Goal: Transaction & Acquisition: Purchase product/service

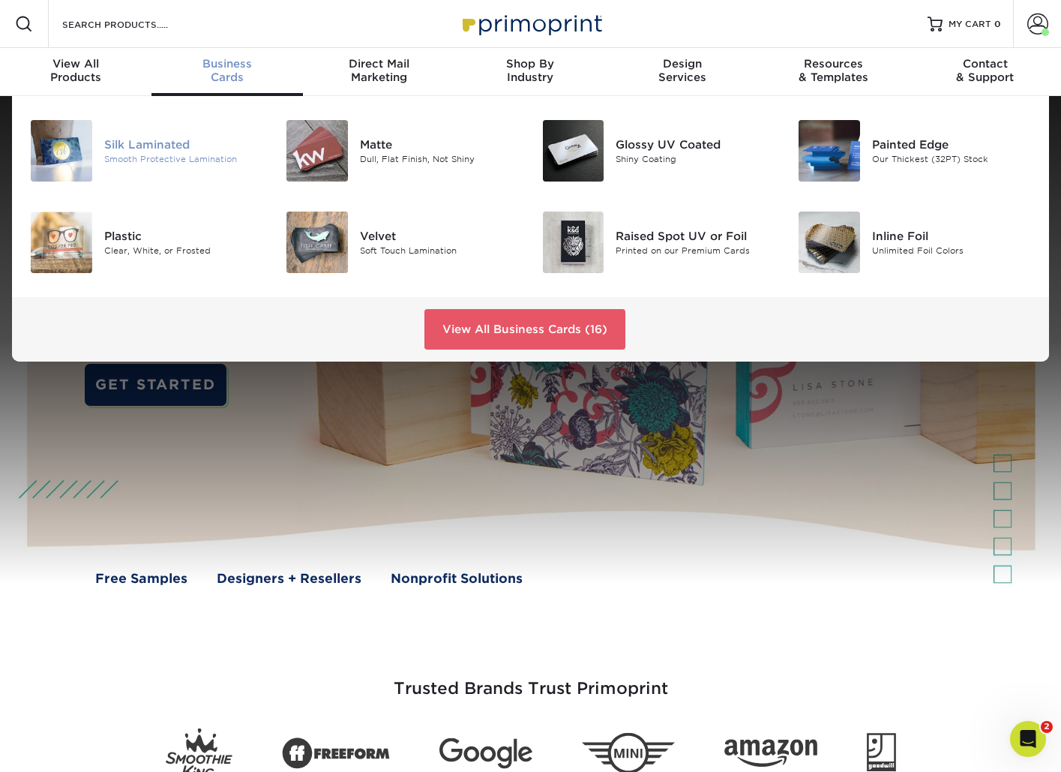
click at [125, 166] on div "Silk Laminated Smooth Protective Lamination" at bounding box center [189, 150] width 171 height 61
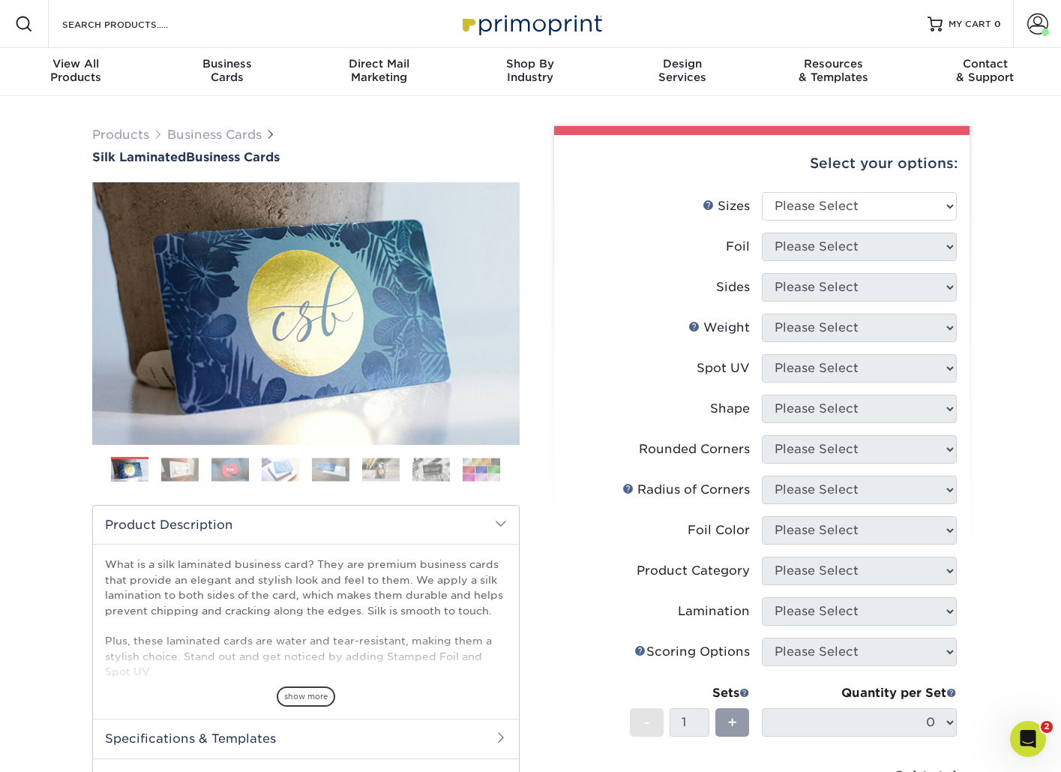
click at [860, 187] on div "Select your options:" at bounding box center [761, 163] width 391 height 57
click at [860, 199] on select "Please Select 1.5" x 3.5" - Mini 1.75" x 3.5" - Mini 2" x 2" - Square 2" x 3" -…" at bounding box center [859, 206] width 195 height 28
select select "2.00x3.50"
click at [762, 192] on select "Please Select 1.5" x 3.5" - Mini 1.75" x 3.5" - Mini 2" x 2" - Square 2" x 3" -…" at bounding box center [859, 206] width 195 height 28
click at [823, 258] on select "Please Select Yes No" at bounding box center [859, 246] width 195 height 28
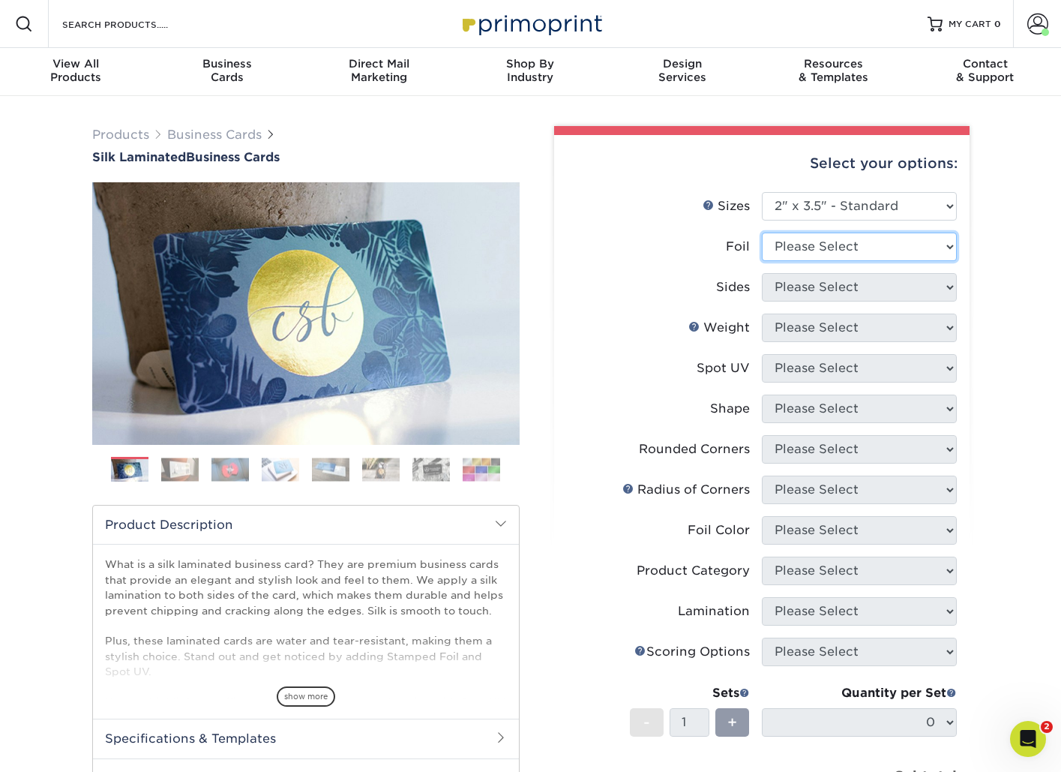
select select "0"
click at [762, 232] on select "Please Select Yes No" at bounding box center [859, 246] width 195 height 28
click at [812, 303] on li "Sides Please Select Print Both Sides Print Front Only" at bounding box center [762, 293] width 390 height 40
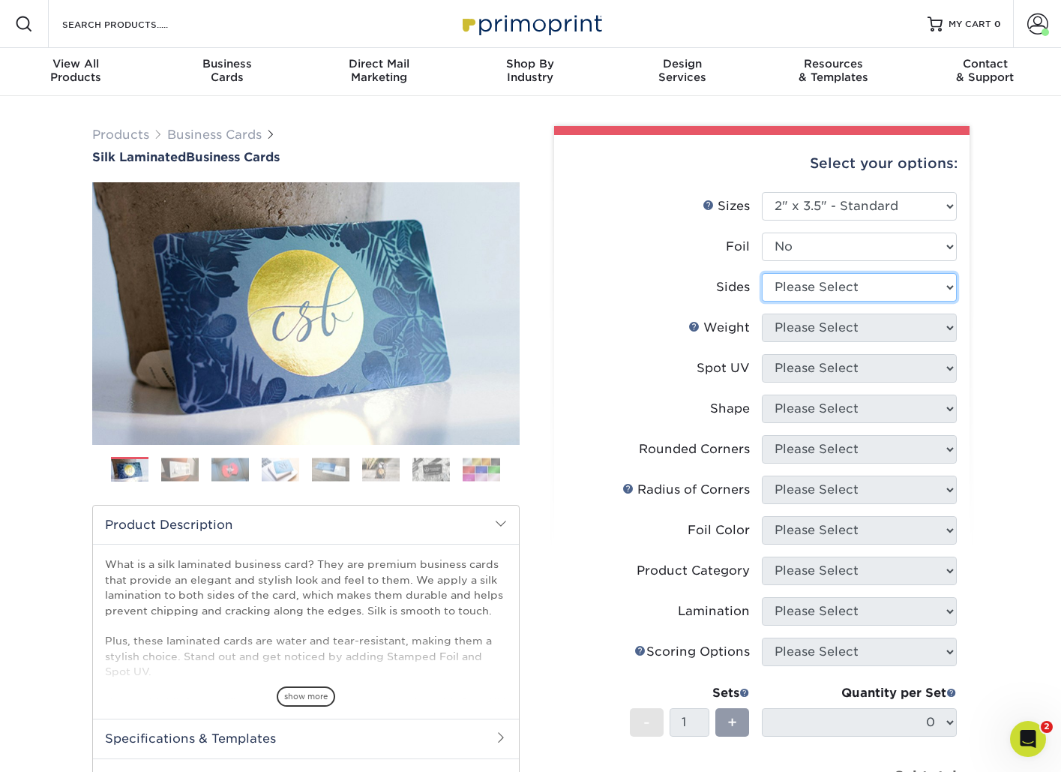
click at [812, 295] on select "Please Select Print Both Sides Print Front Only" at bounding box center [859, 287] width 195 height 28
click at [762, 273] on select "Please Select Print Both Sides Print Front Only" at bounding box center [859, 287] width 195 height 28
click at [811, 286] on select "Please Select Print Both Sides Print Front Only" at bounding box center [859, 287] width 195 height 28
select select "13abbda7-1d64-4f25-8bb2-c179b224825d"
click at [762, 273] on select "Please Select Print Both Sides Print Front Only" at bounding box center [859, 287] width 195 height 28
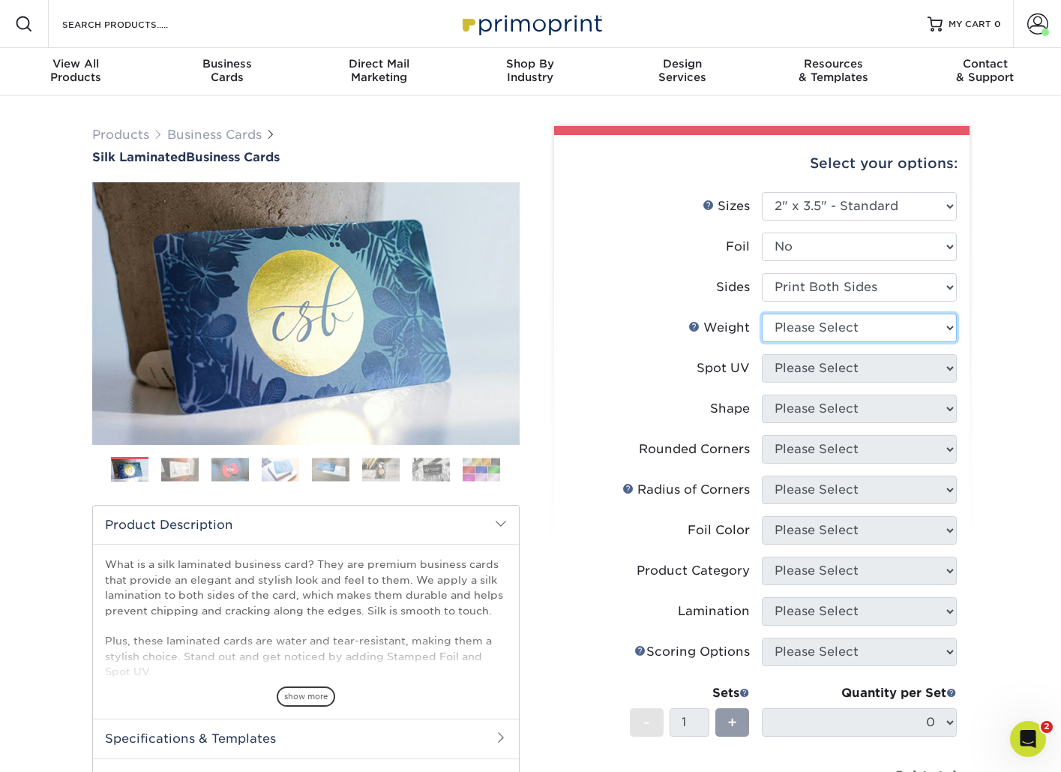
click at [802, 316] on select "Please Select 16PT" at bounding box center [859, 327] width 195 height 28
select select "16PT"
click at [762, 313] on select "Please Select 16PT" at bounding box center [859, 327] width 195 height 28
click at [801, 367] on select "Please Select No Spot UV Front and Back (Both Sides) Front Only Back Only" at bounding box center [859, 368] width 195 height 28
select select "3"
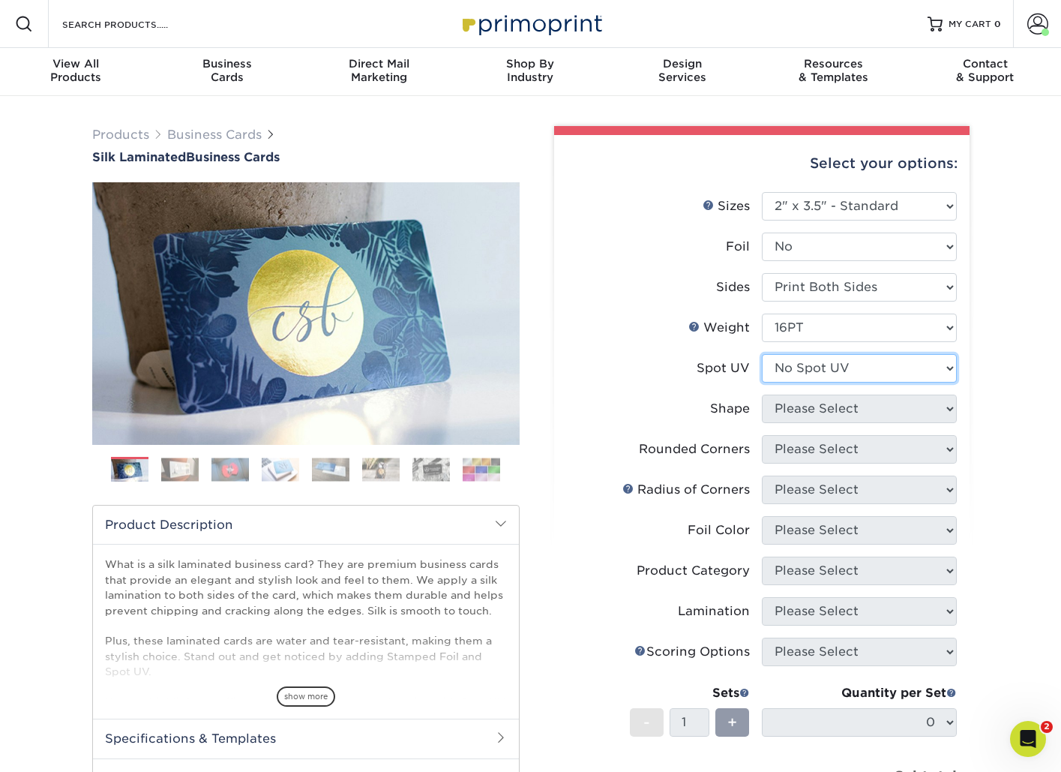
click at [762, 354] on select "Please Select No Spot UV Front and Back (Both Sides) Front Only Back Only" at bounding box center [859, 368] width 195 height 28
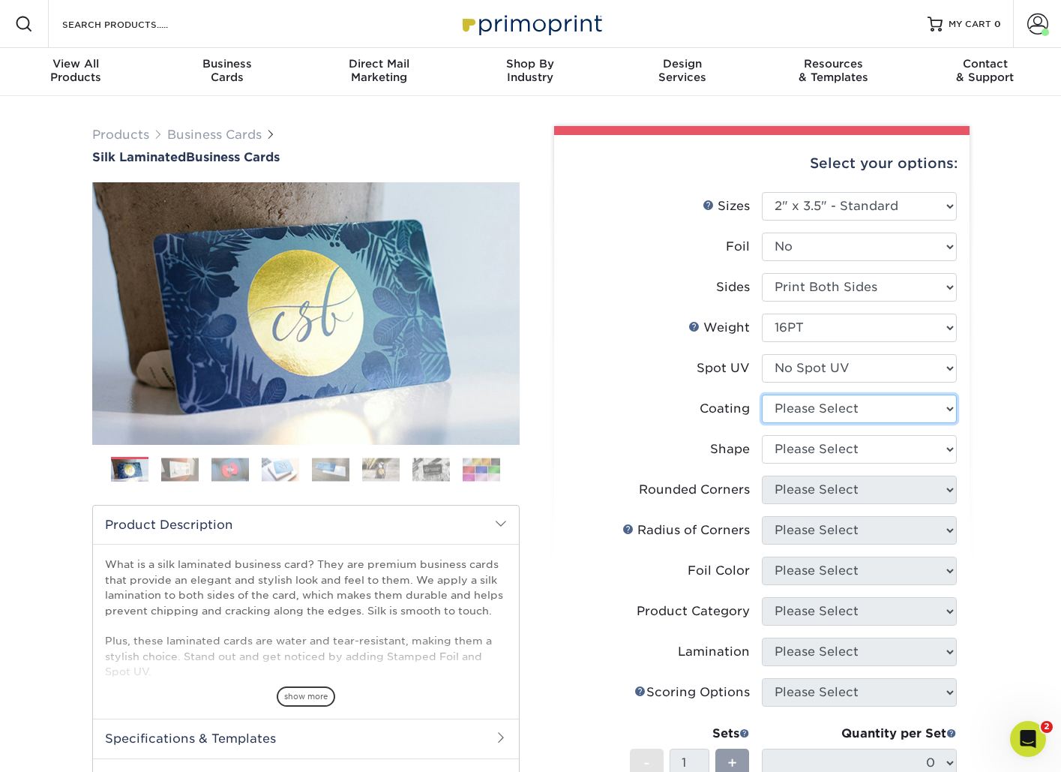
click at [797, 413] on select at bounding box center [859, 408] width 195 height 28
select select "3e7618de-abca-4bda-9f97-8b9129e913d8"
click at [762, 394] on select at bounding box center [859, 408] width 195 height 28
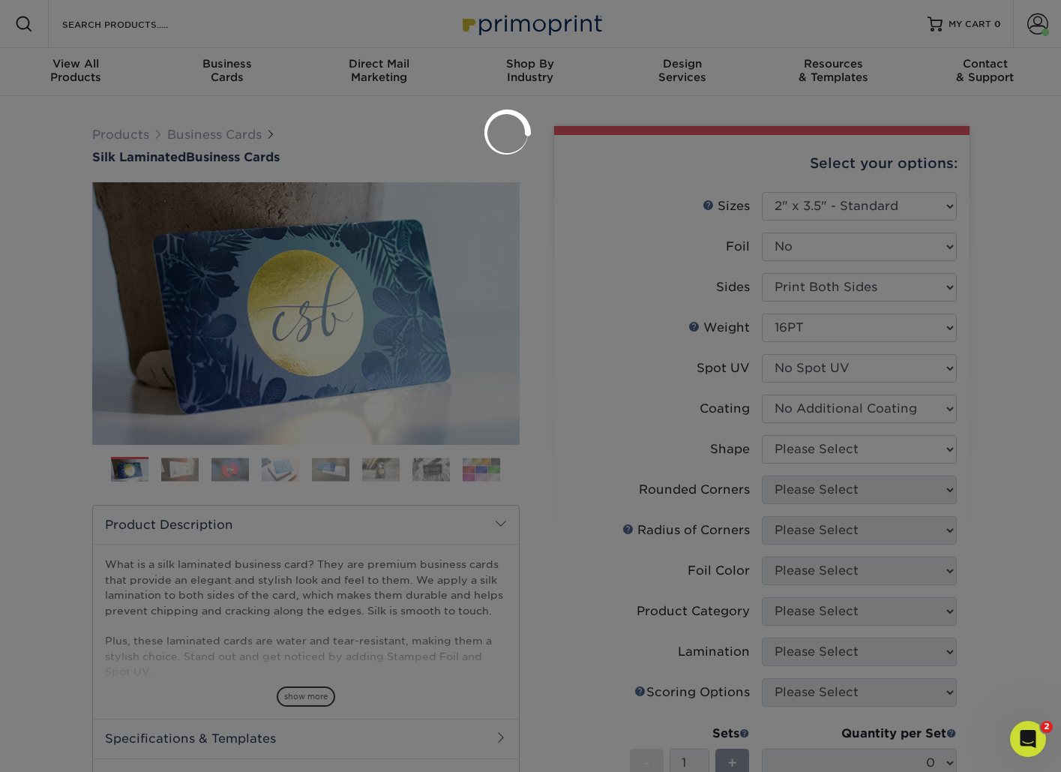
click at [796, 443] on div at bounding box center [530, 386] width 1061 height 772
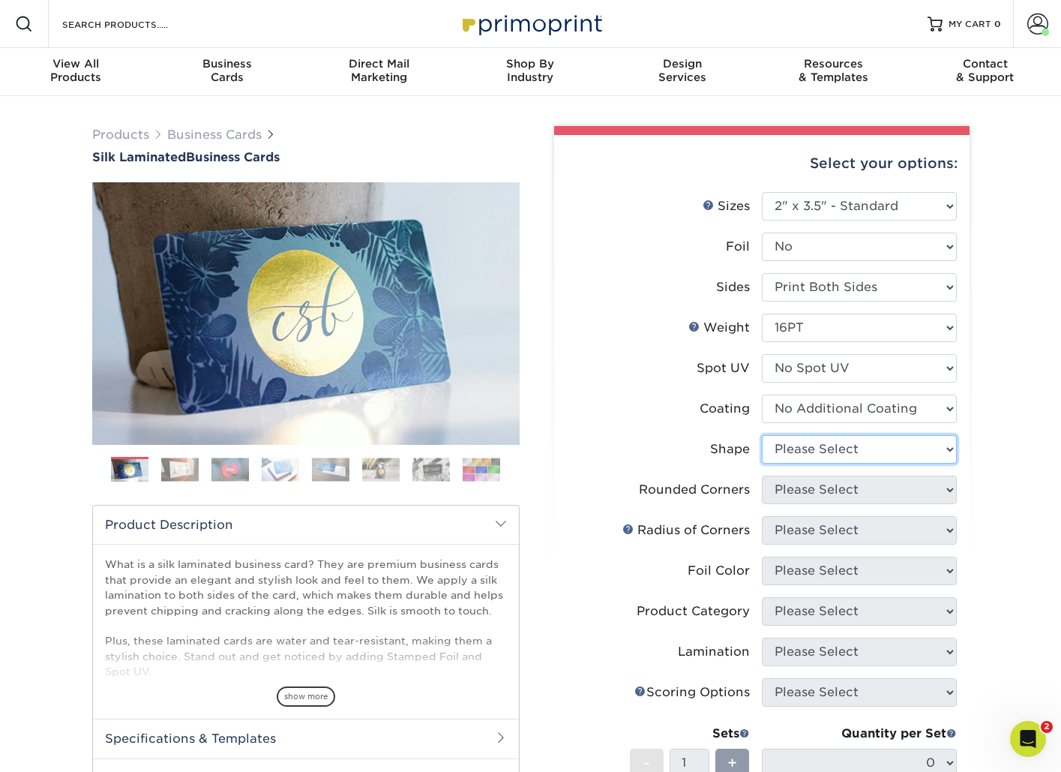
click at [796, 443] on select "Please Select Standard Oval" at bounding box center [859, 449] width 195 height 28
select select "standard"
click at [762, 435] on select "Please Select Standard Oval" at bounding box center [859, 449] width 195 height 28
click at [790, 488] on select "Please Select Yes - Round 2 Corners Yes - Round 4 Corners No" at bounding box center [859, 489] width 195 height 28
click at [762, 475] on select "Please Select Yes - Round 2 Corners Yes - Round 4 Corners No" at bounding box center [859, 489] width 195 height 28
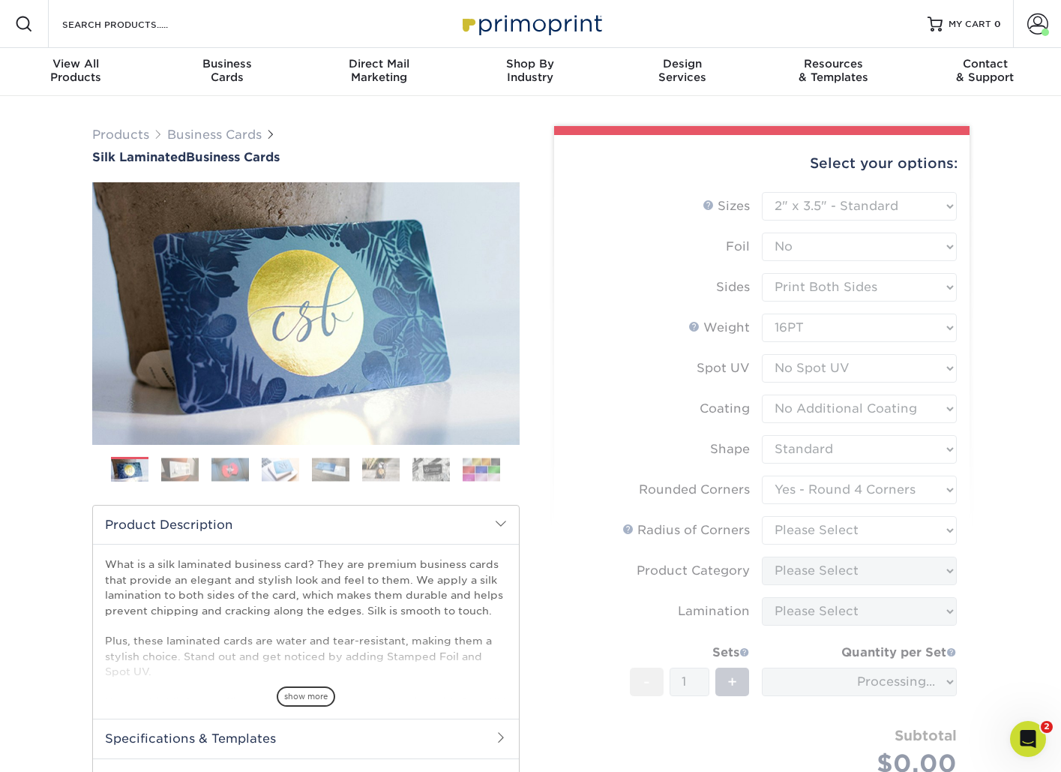
click at [790, 494] on form "Sizes Help Sizes Please Select 1.5" x 3.5" - Mini 1.75" x 3.5" - Mini 2" x 2" -…" at bounding box center [761, 502] width 391 height 620
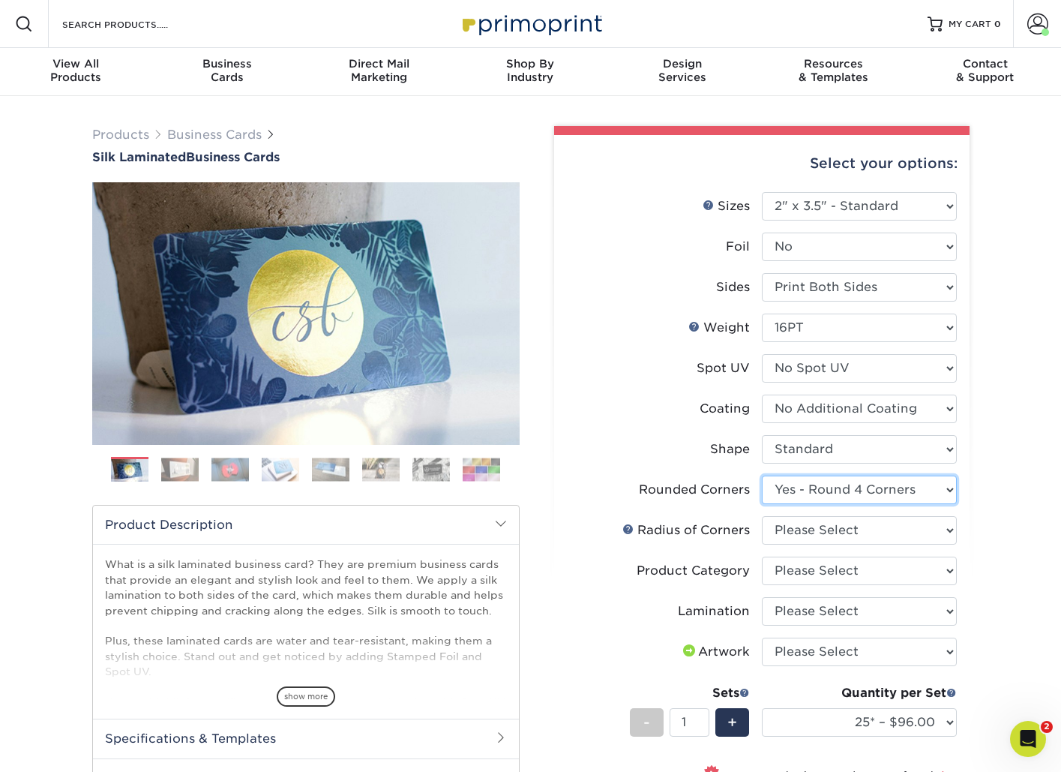
click at [795, 490] on select "Please Select Yes - Round 2 Corners Yes - Round 4 Corners No" at bounding box center [859, 489] width 195 height 28
select select "0"
click at [762, 475] on select "Please Select Yes - Round 2 Corners Yes - Round 4 Corners No" at bounding box center [859, 489] width 195 height 28
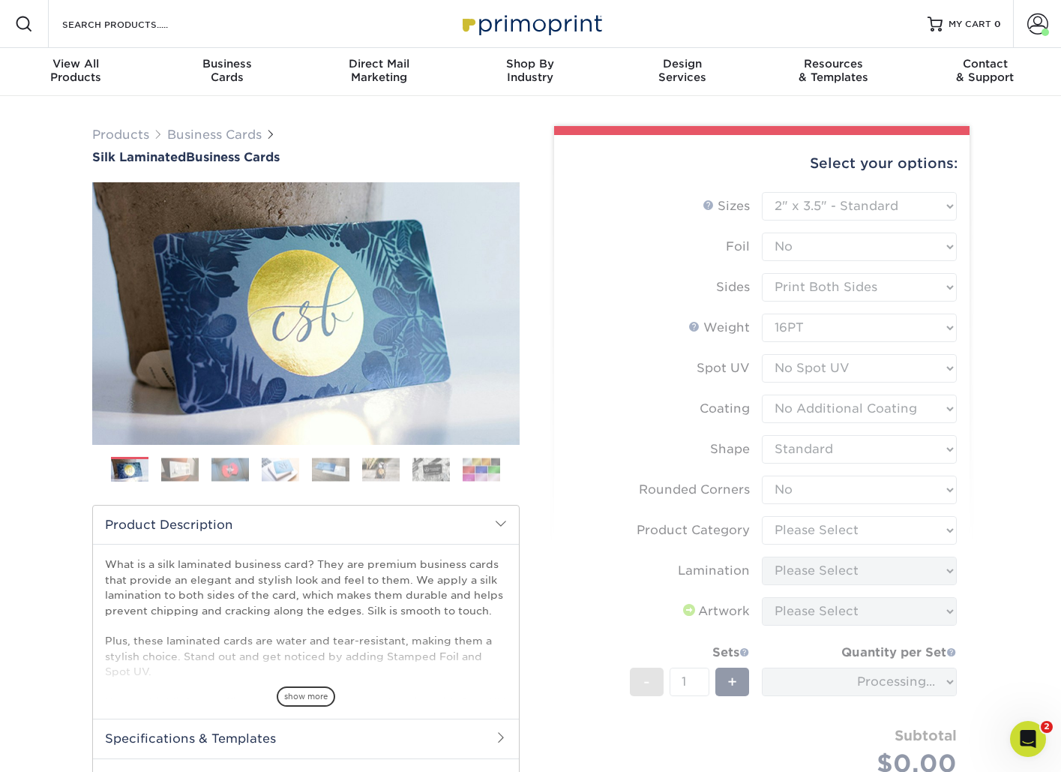
click at [790, 529] on form "Sizes Help Sizes Please Select 1.5" x 3.5" - Mini 1.75" x 3.5" - Mini 2" x 2" -…" at bounding box center [761, 502] width 391 height 620
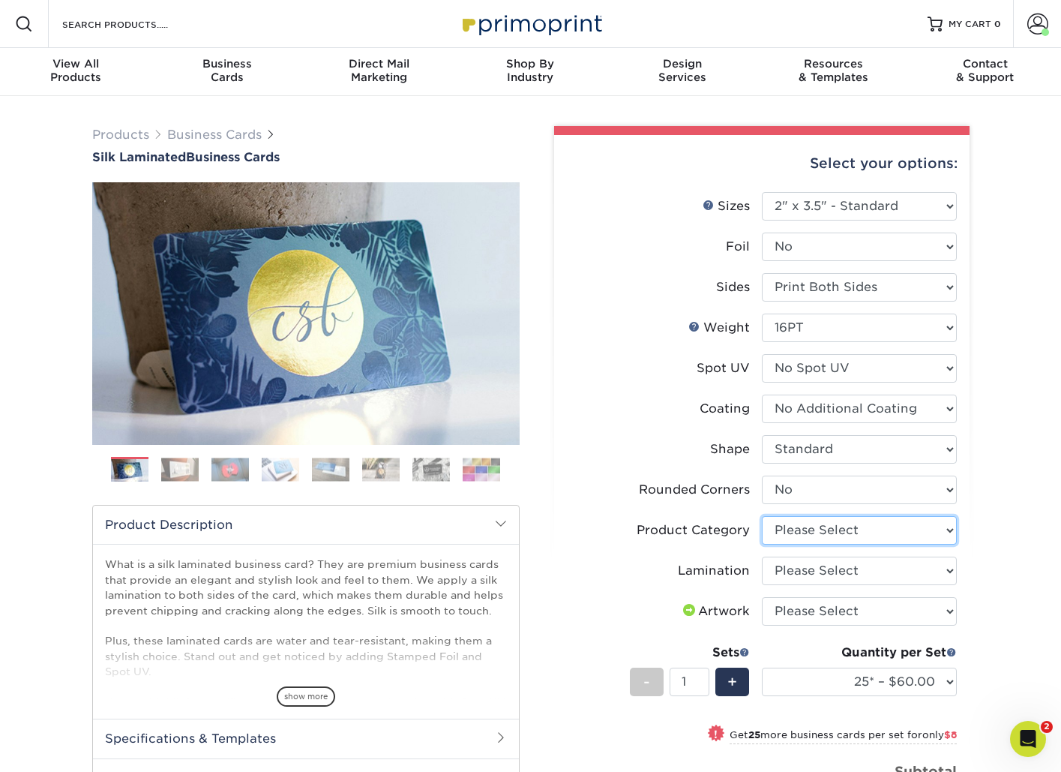
click at [790, 529] on select "Please Select Business Cards" at bounding box center [859, 530] width 195 height 28
select select "3b5148f1-0588-4f88-a218-97bcfdce65c1"
click at [762, 516] on select "Please Select Business Cards" at bounding box center [859, 530] width 195 height 28
click at [787, 574] on select "Please Select Silk" at bounding box center [859, 570] width 195 height 28
select select "ccacb42f-45f7-42d3-bbd3-7c8421cf37f0"
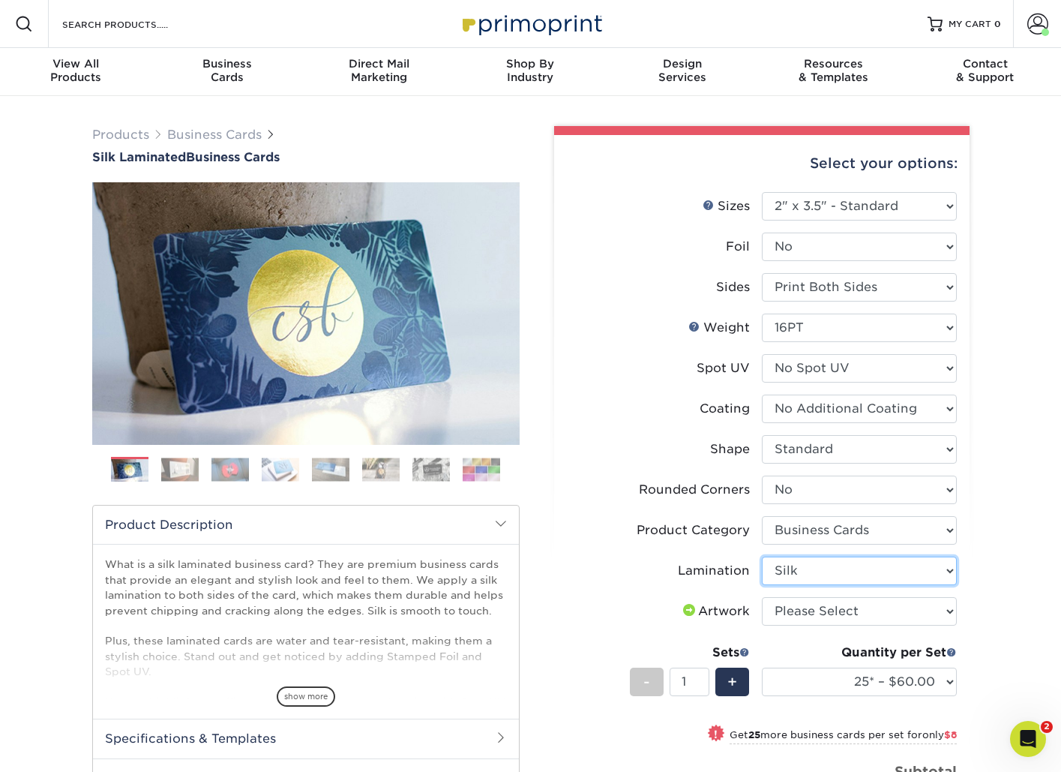
click at [762, 556] on select "Please Select Silk" at bounding box center [859, 570] width 195 height 28
click at [787, 611] on select "Please Select I will upload files I need a design - $100" at bounding box center [859, 611] width 195 height 28
select select "upload"
click at [762, 597] on select "Please Select I will upload files I need a design - $100" at bounding box center [859, 611] width 195 height 28
click at [790, 676] on select "25* – $60.00 50* – $68.00 75* – $76.00 100* – $84.00 250* – $92.00 500 – $96.00…" at bounding box center [859, 681] width 195 height 28
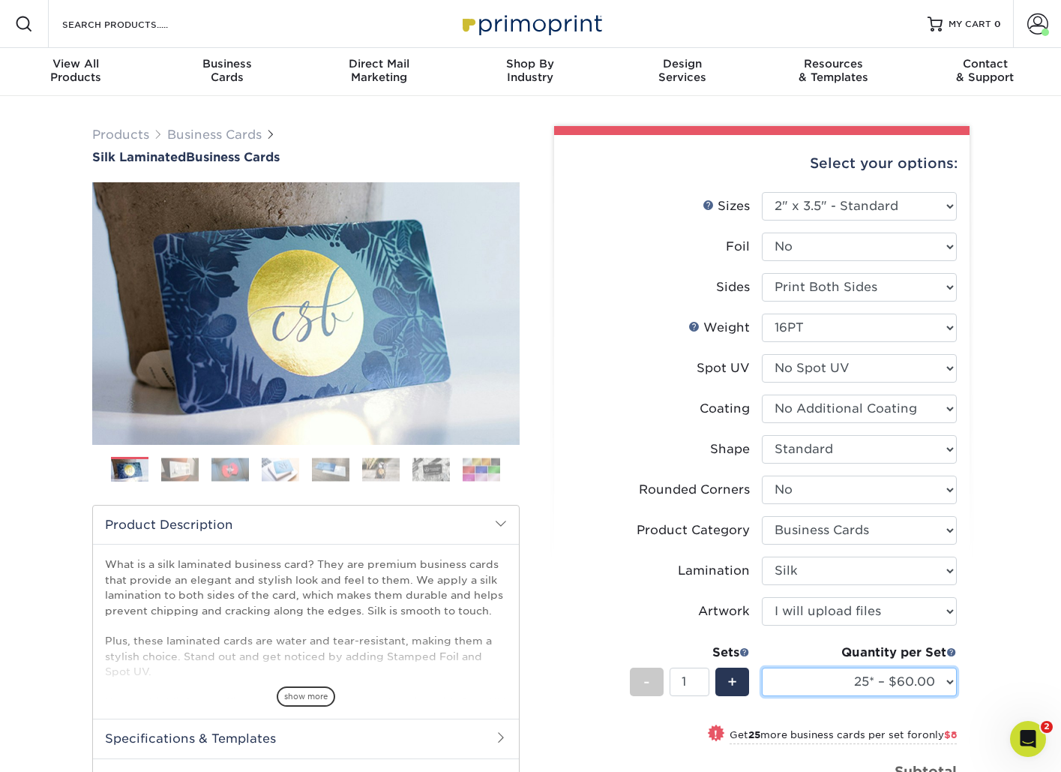
select select "500 – $96.00"
click at [762, 667] on select "25* – $60.00 50* – $68.00 75* – $76.00 100* – $84.00 250* – $92.00 500 – $96.00…" at bounding box center [859, 681] width 195 height 28
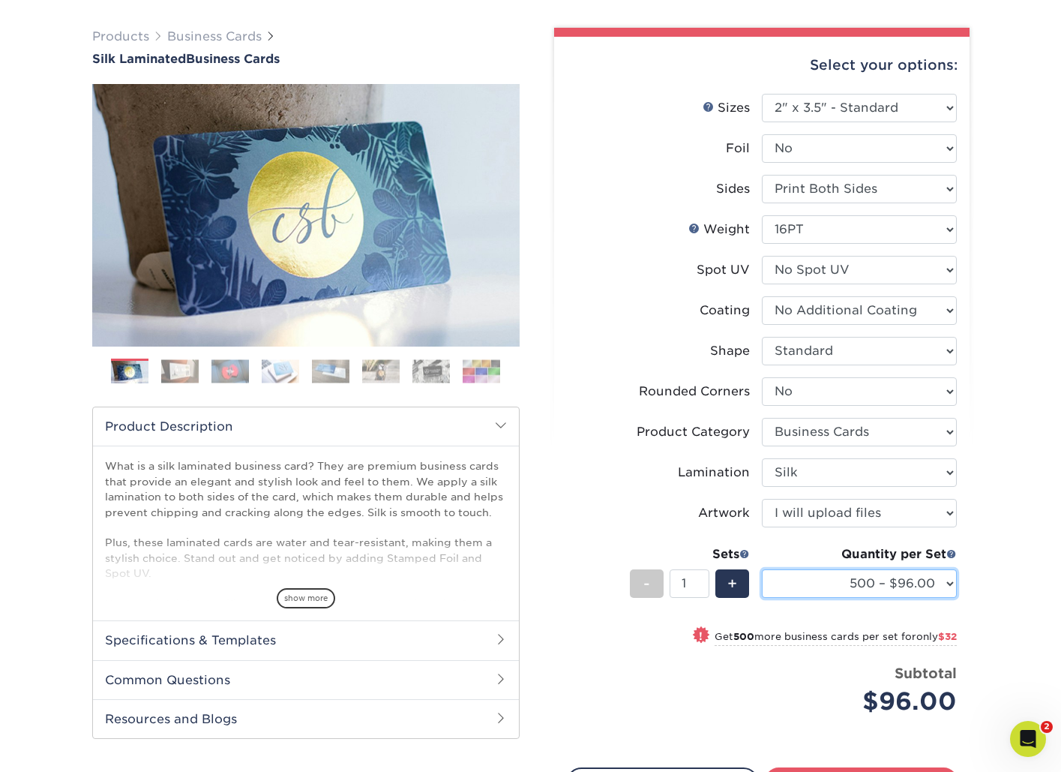
scroll to position [295, 0]
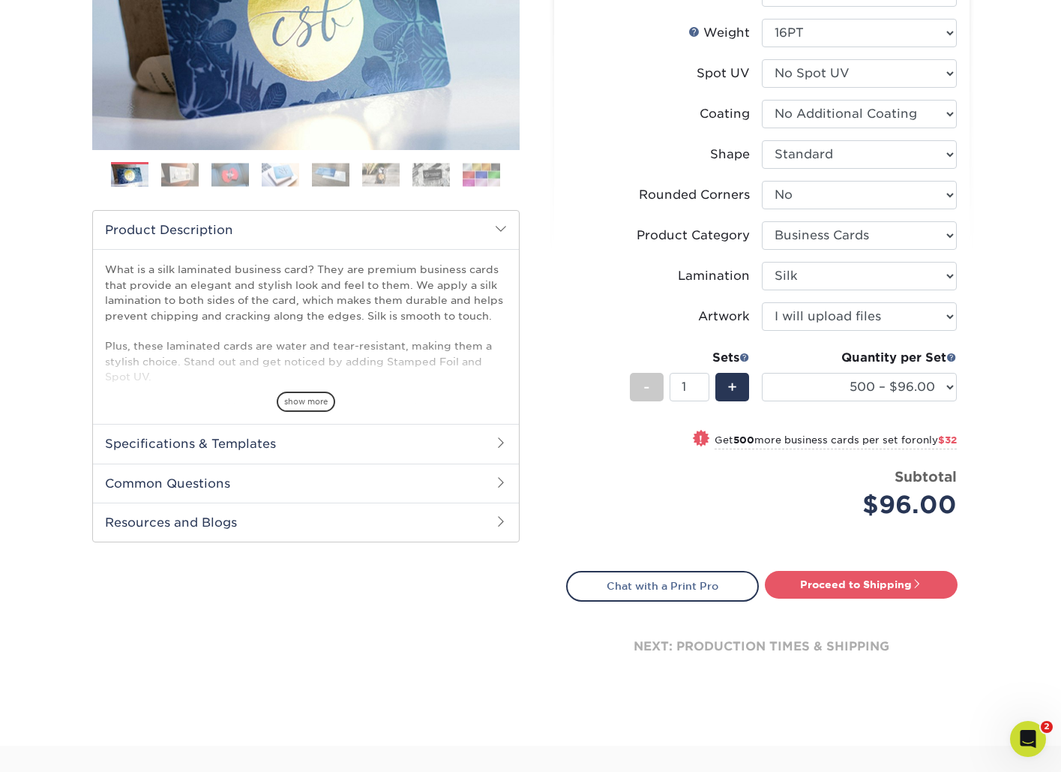
click at [853, 569] on div "Select your options: Sizes Help Sizes Please Select 1.5" x 3.5" - Mini 1.75" x …" at bounding box center [761, 271] width 415 height 863
click at [853, 580] on link "Proceed to Shipping" at bounding box center [861, 584] width 193 height 27
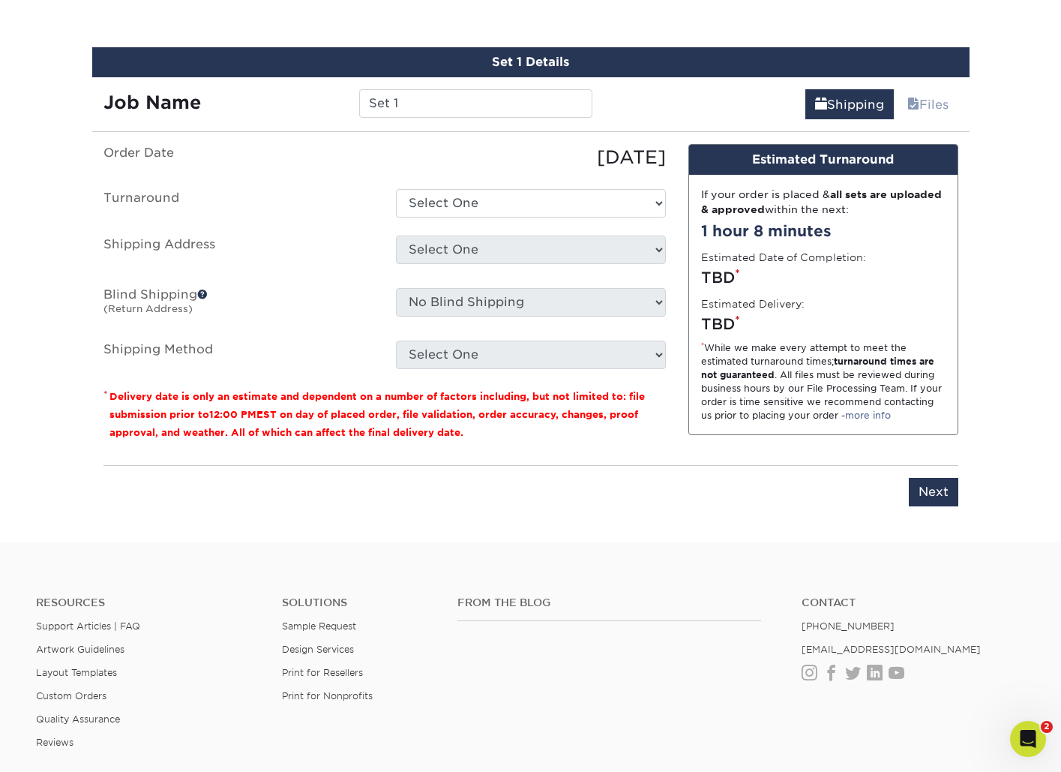
scroll to position [907, 0]
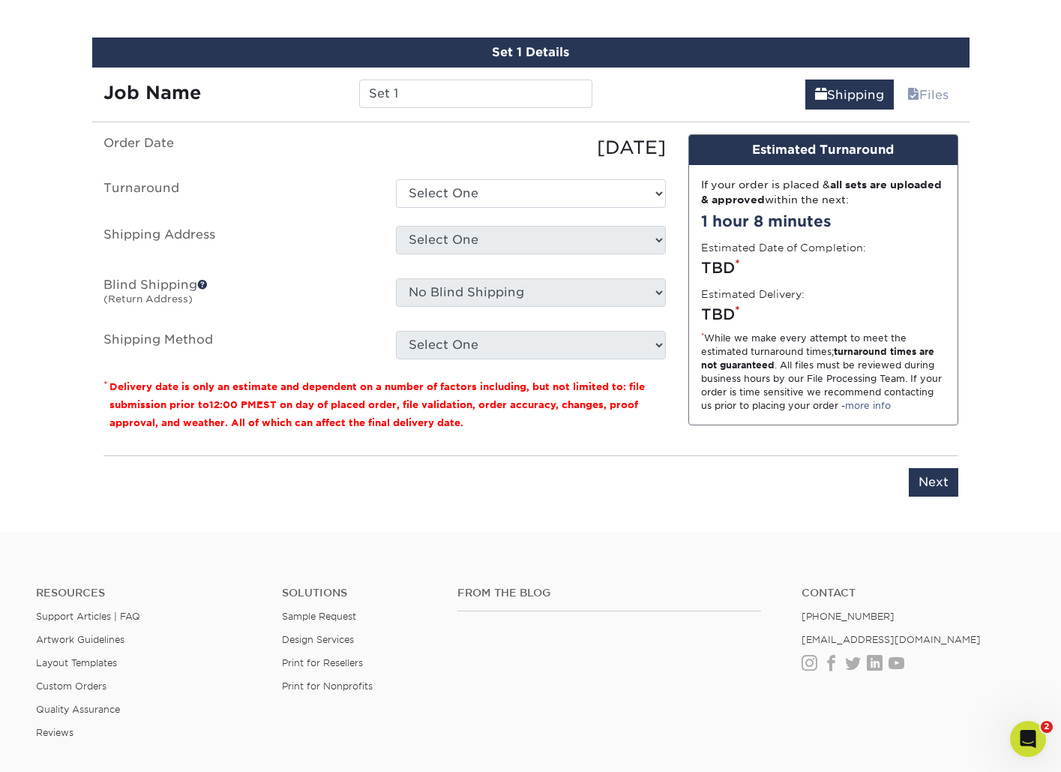
click at [548, 109] on div "Set 1 Details Job Name Set 1 Shipping Files You've choosen mailing services! If…" at bounding box center [530, 275] width 877 height 477
click at [421, 91] on input "Set 1" at bounding box center [475, 93] width 233 height 28
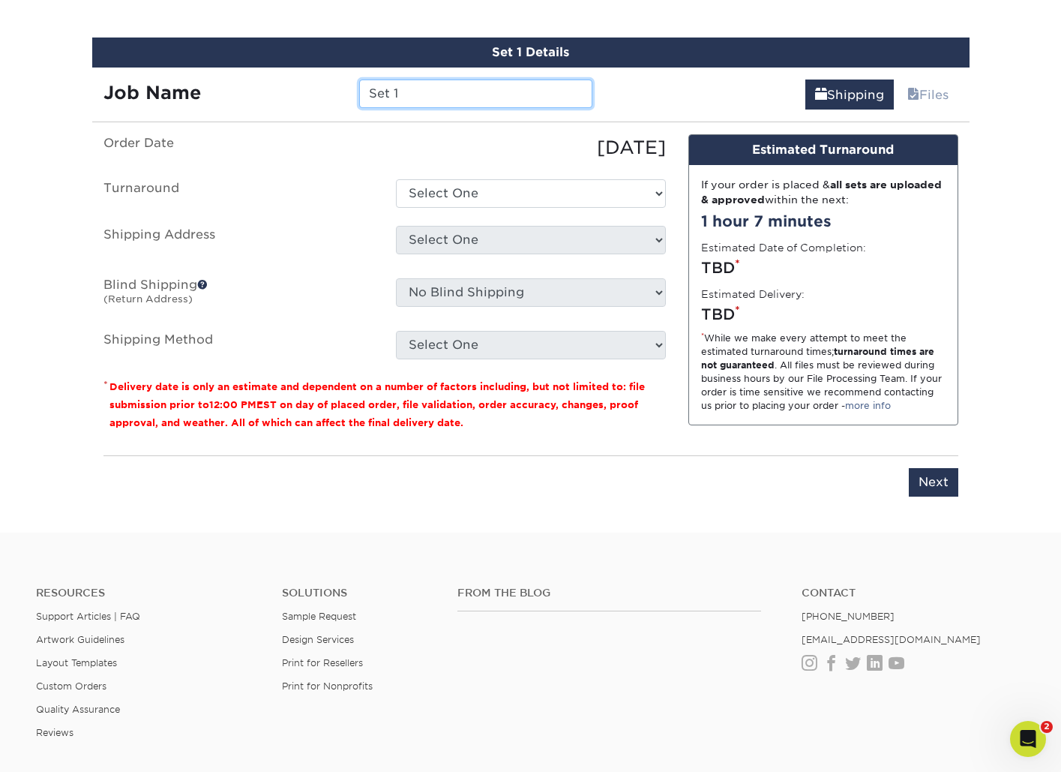
click at [421, 91] on input "Set 1" at bounding box center [475, 93] width 233 height 28
click at [366, 92] on input "Scottville- James Kam[s" at bounding box center [475, 93] width 233 height 28
drag, startPoint x: 580, startPoint y: 94, endPoint x: 478, endPoint y: 94, distance: 101.2
click at [478, 94] on input "WT // Scottville- James Kam[s" at bounding box center [475, 93] width 233 height 28
type input "WT // Scottville- James Kamps"
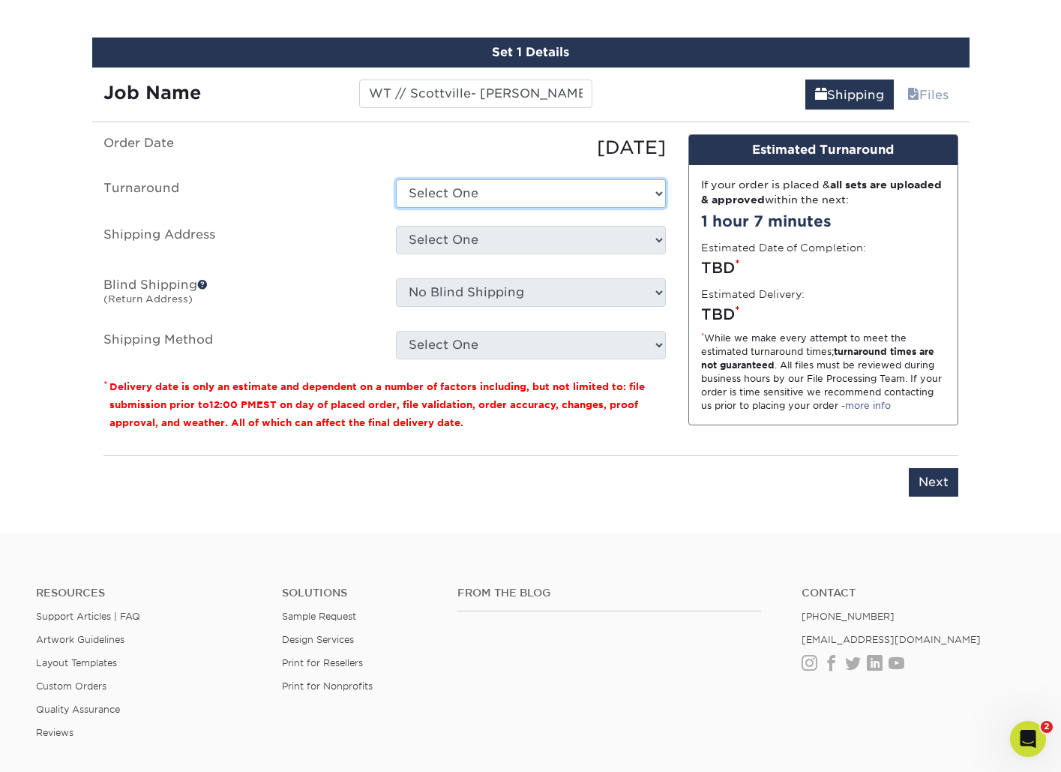
click at [566, 191] on select "Select One 2-4 Business Days 2 Day Next Business Day" at bounding box center [531, 193] width 270 height 28
select select "daeee239-1cf4-403f-860f-e366b9ee29d2"
click at [396, 179] on select "Select One 2-4 Business Days 2 Day Next Business Day" at bounding box center [531, 193] width 270 height 28
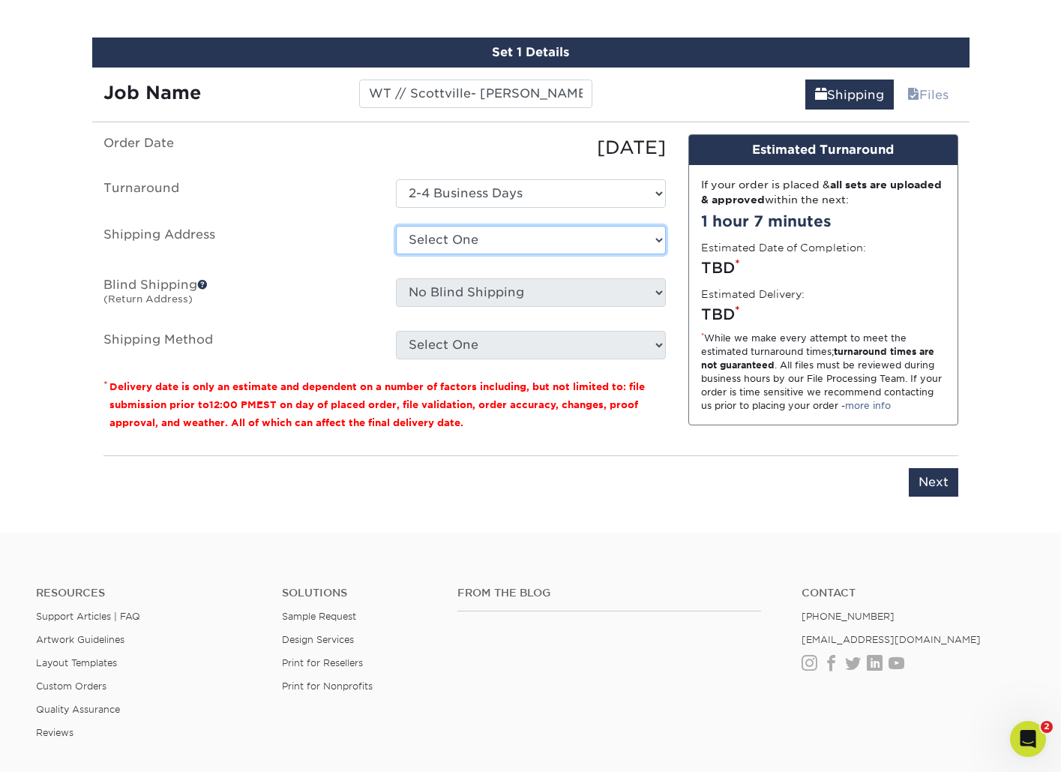
click at [513, 234] on select "Select One Bluffton, OH EPS EPS- Hudsonville JIS Tire Lebanon, TN Mobile Pallet…" at bounding box center [531, 240] width 270 height 28
select select "194841"
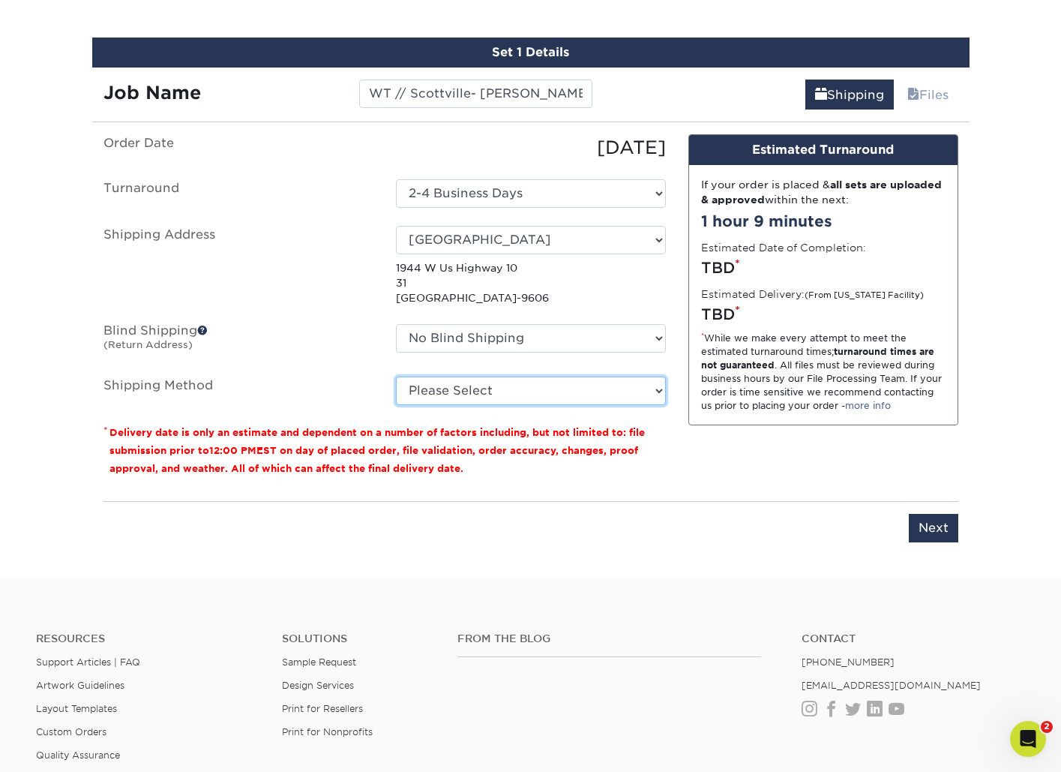
click at [439, 388] on select "Please Select Ground Shipping (+$8.96) 3 Day Shipping Service (+$19.58) 2 Day A…" at bounding box center [531, 390] width 270 height 28
select select "03"
click at [396, 376] on select "Please Select Ground Shipping (+$8.96) 3 Day Shipping Service (+$19.58) 2 Day A…" at bounding box center [531, 390] width 270 height 28
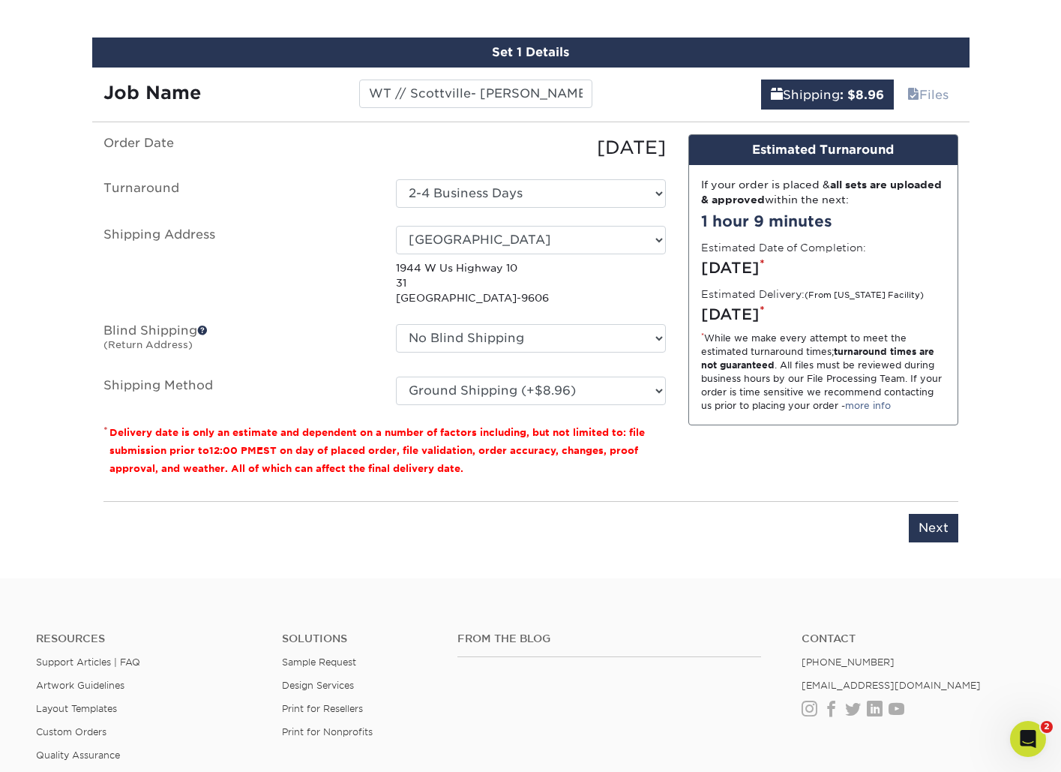
click at [740, 475] on div "Design Estimated Turnaround If your order is placed & all sets are uploaded & a…" at bounding box center [823, 311] width 292 height 355
click at [932, 529] on input "Next" at bounding box center [933, 528] width 49 height 28
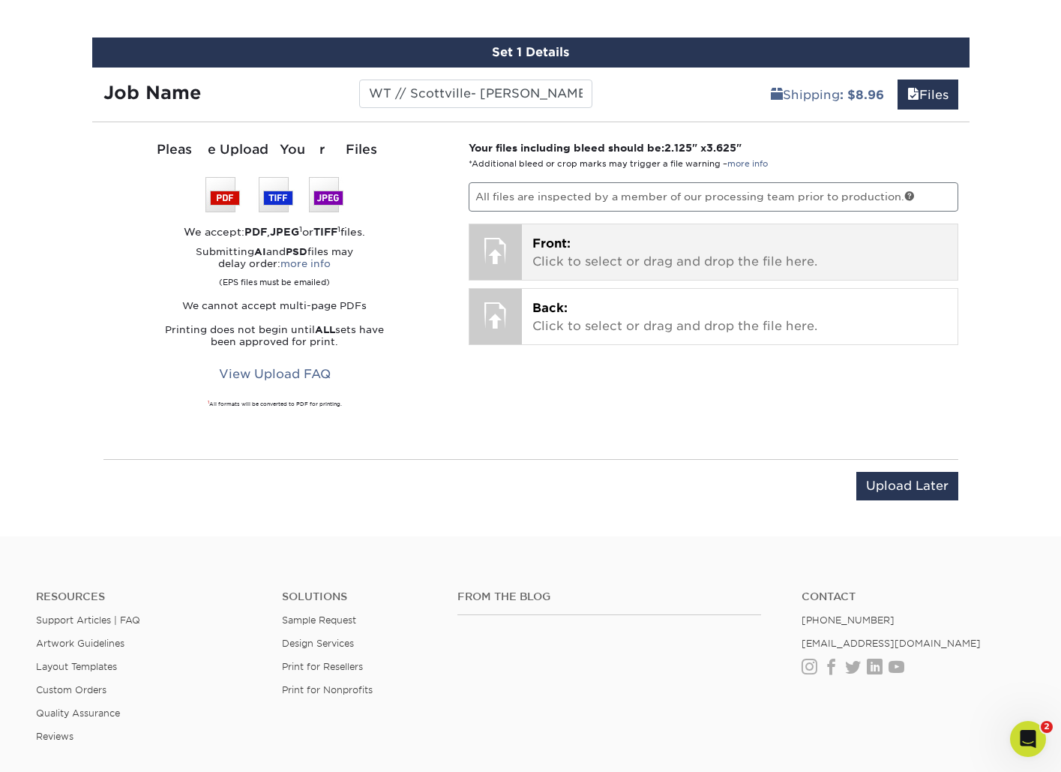
click at [631, 244] on p "Front: Click to select or drag and drop the file here." at bounding box center [739, 253] width 415 height 36
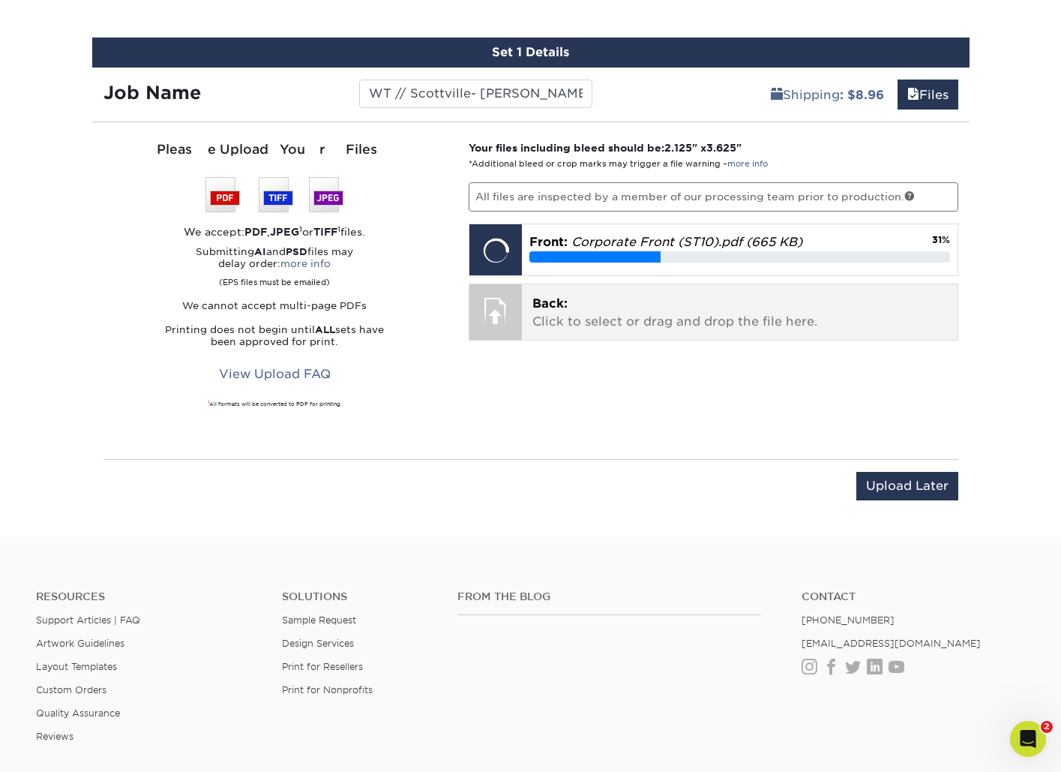
click at [607, 326] on p "Back: Click to select or drag and drop the file here." at bounding box center [739, 313] width 415 height 36
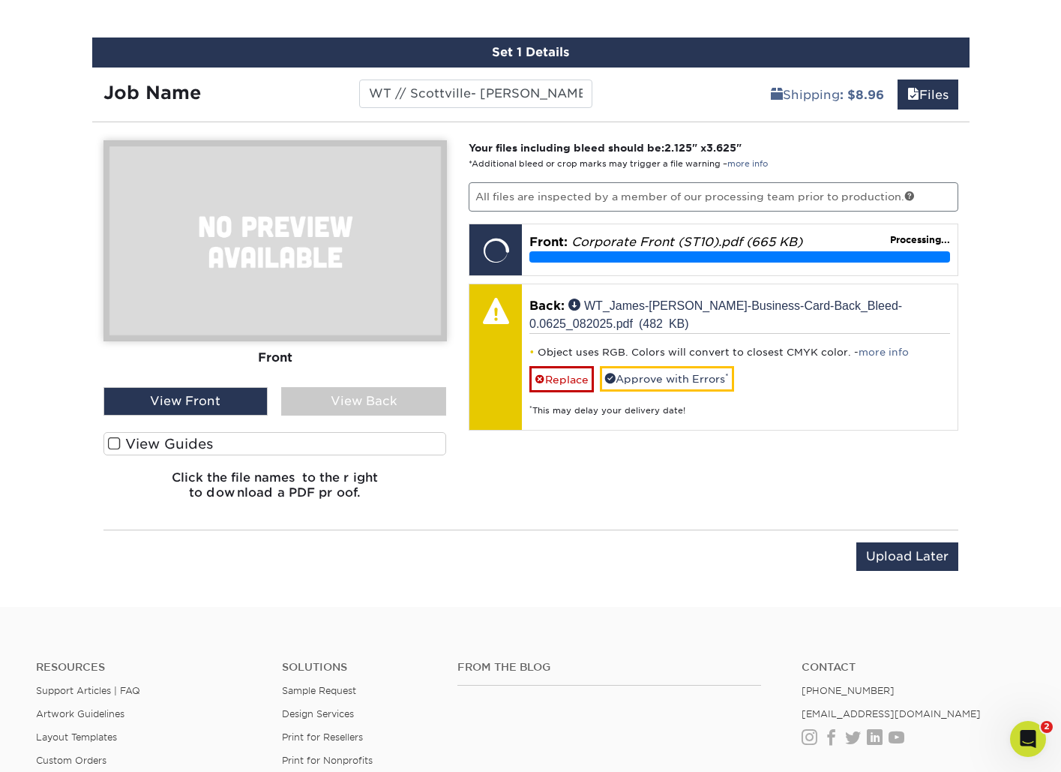
click at [365, 402] on div "View Back" at bounding box center [363, 401] width 165 height 28
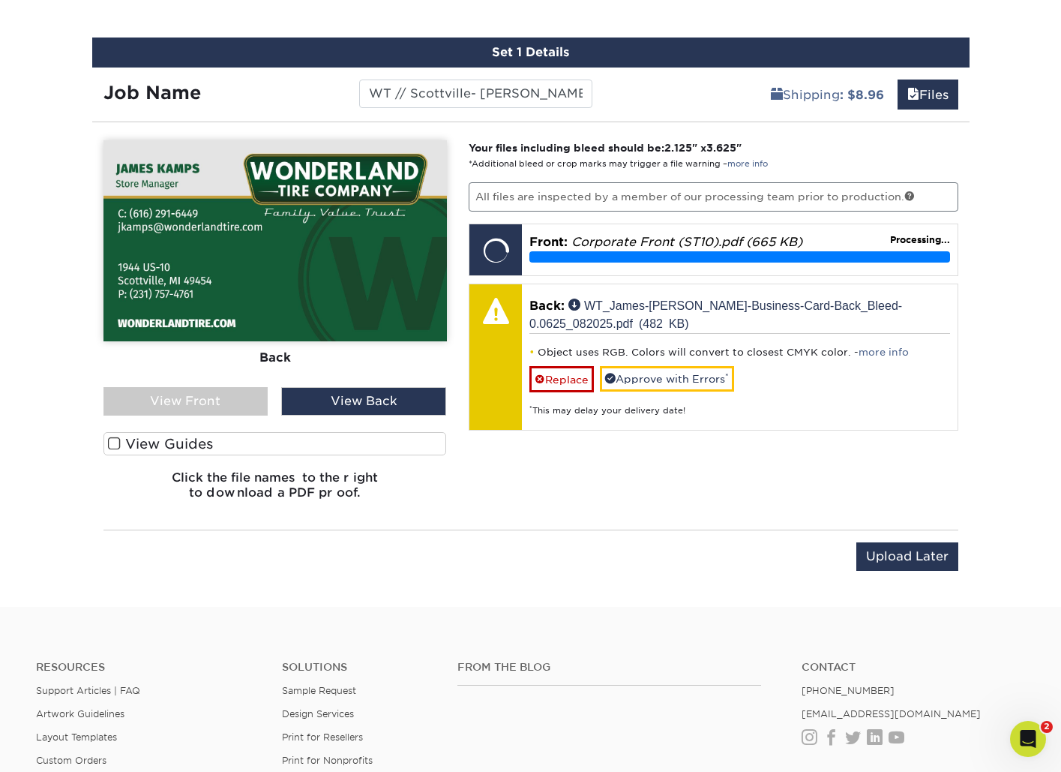
click at [200, 404] on div "View Front" at bounding box center [185, 401] width 165 height 28
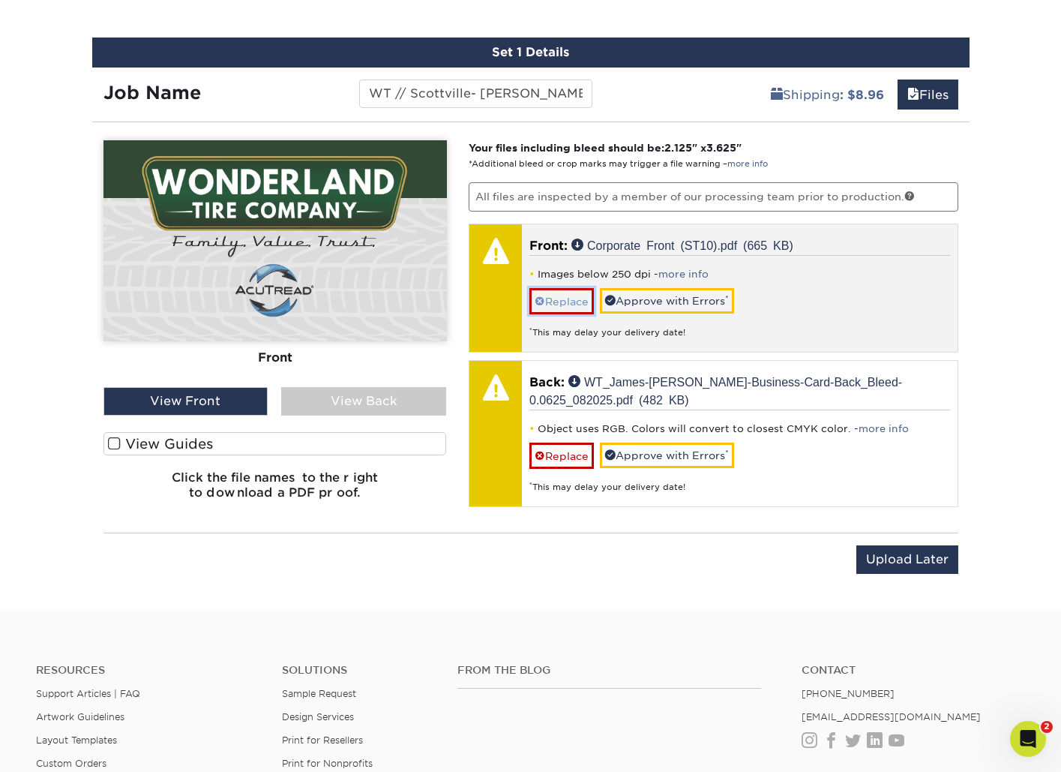
click at [572, 304] on link "Replace" at bounding box center [561, 301] width 64 height 26
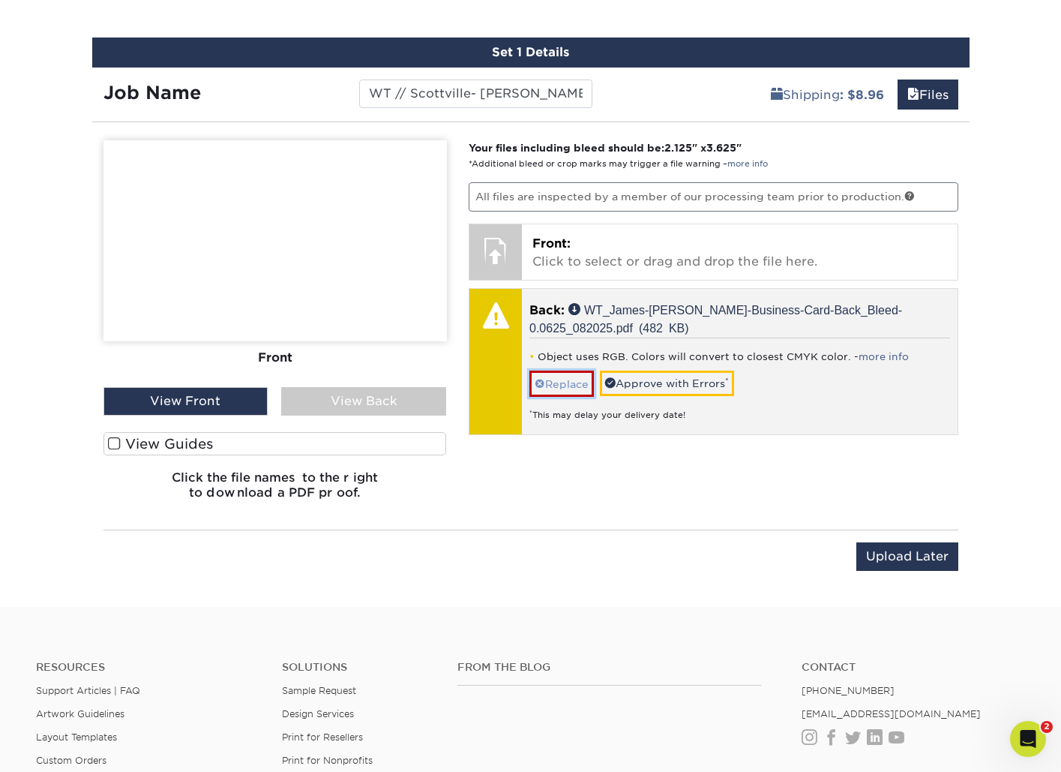
click at [562, 379] on link "Replace" at bounding box center [561, 383] width 64 height 26
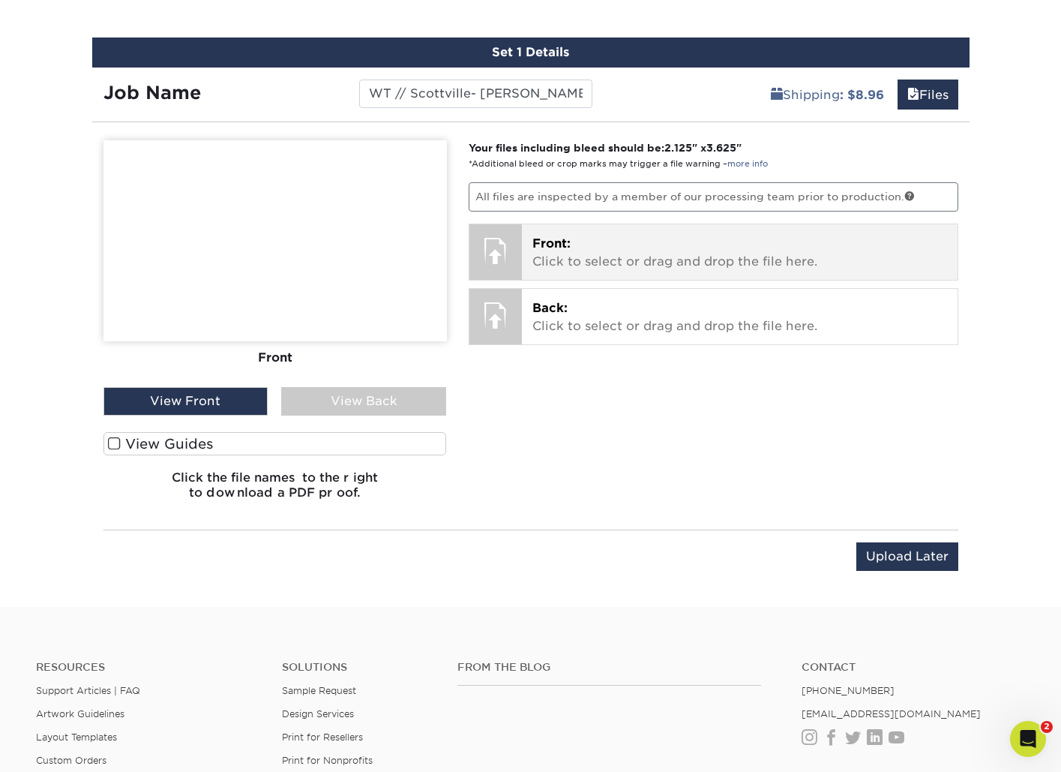
click at [706, 245] on p "Front: Click to select or drag and drop the file here." at bounding box center [739, 253] width 415 height 36
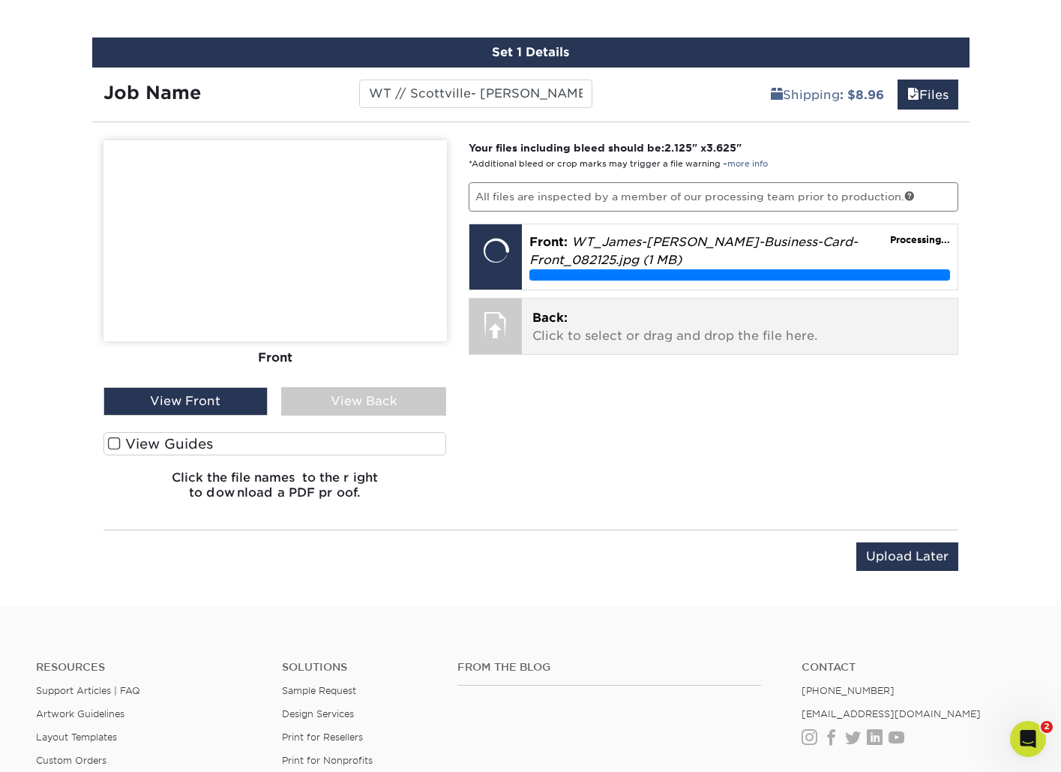
click at [562, 319] on span "Back:" at bounding box center [549, 317] width 35 height 14
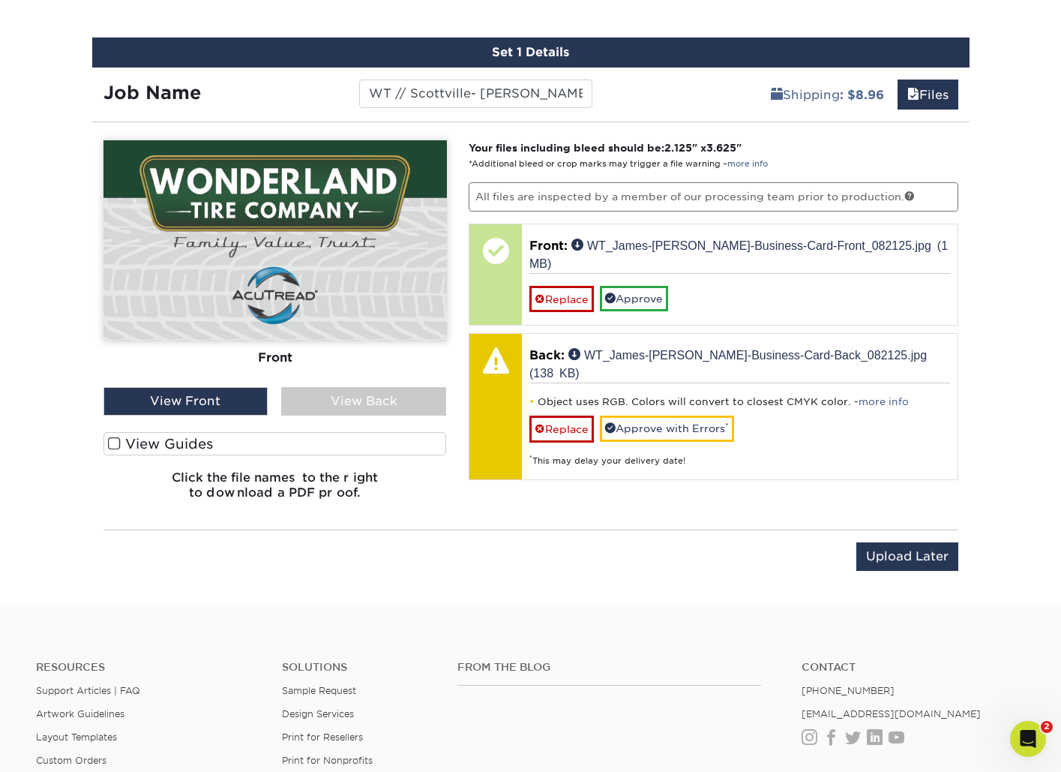
click at [349, 401] on div "View Back" at bounding box center [363, 401] width 165 height 28
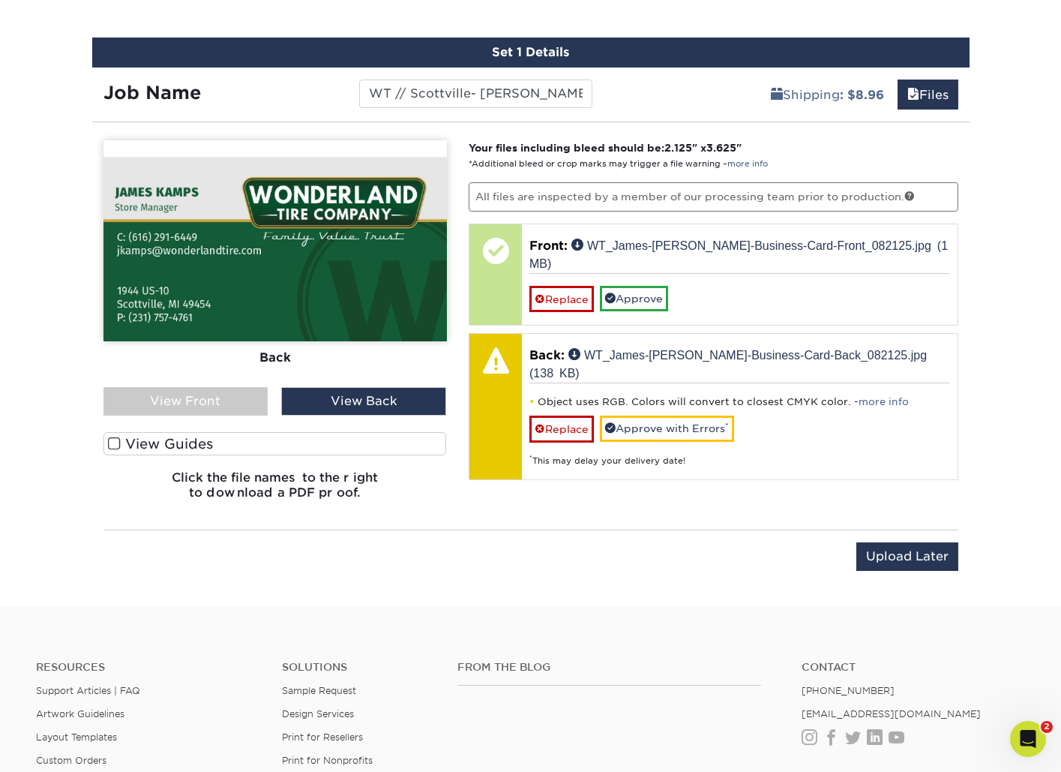
click at [229, 403] on div "View Front" at bounding box center [185, 401] width 165 height 28
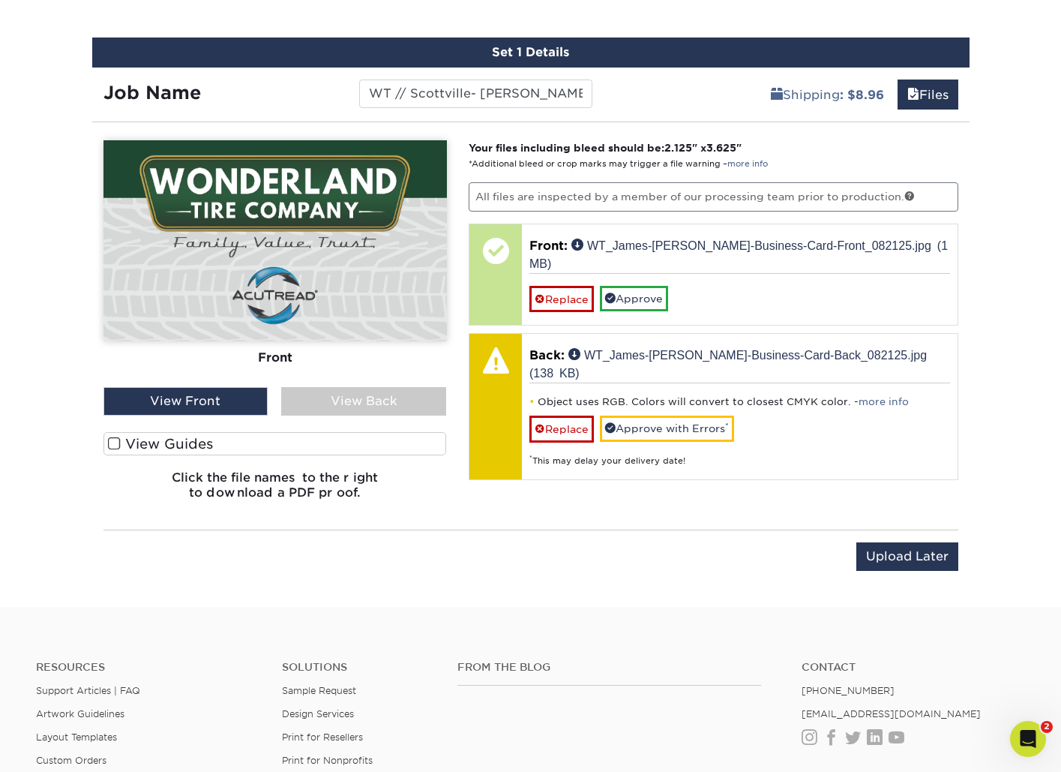
click at [309, 405] on div "View Back" at bounding box center [363, 401] width 165 height 28
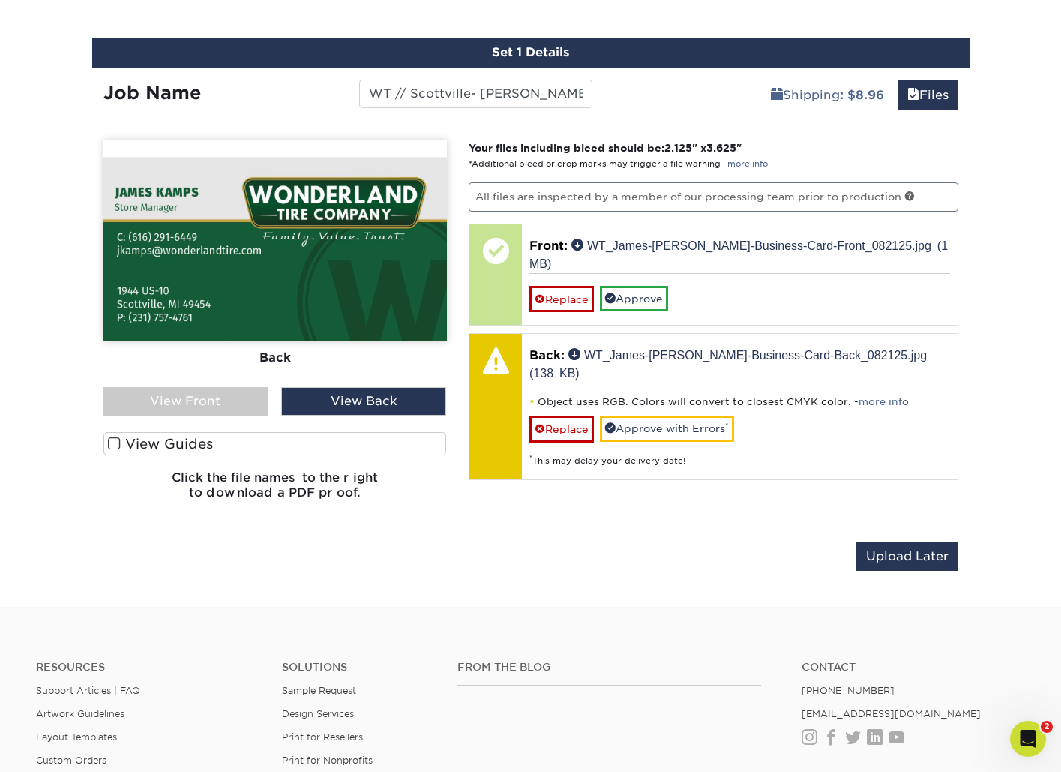
click at [223, 403] on div "View Front" at bounding box center [185, 401] width 165 height 28
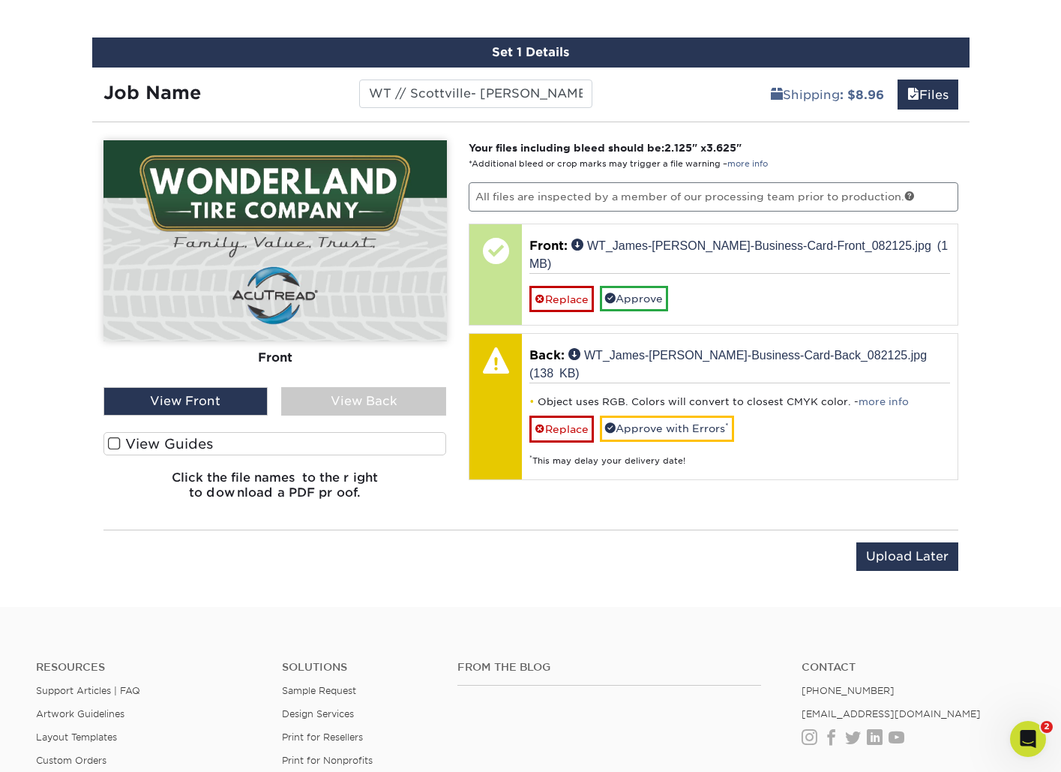
click at [334, 399] on div "View Back" at bounding box center [363, 401] width 165 height 28
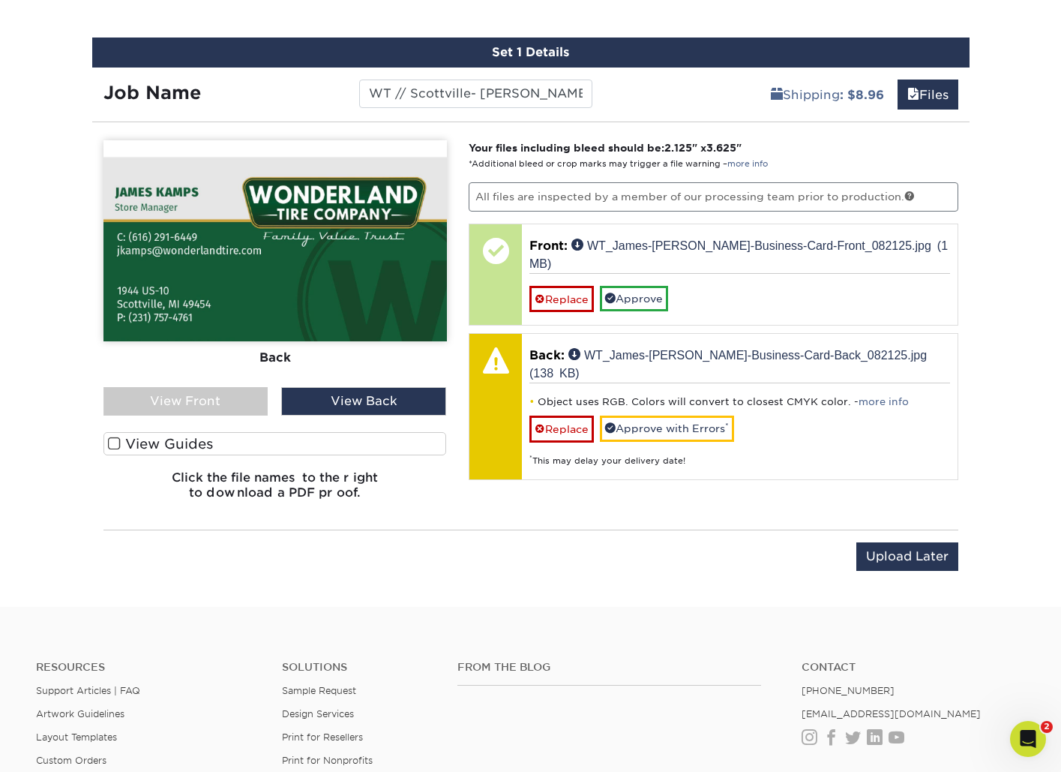
click at [224, 399] on div "View Front" at bounding box center [185, 401] width 165 height 28
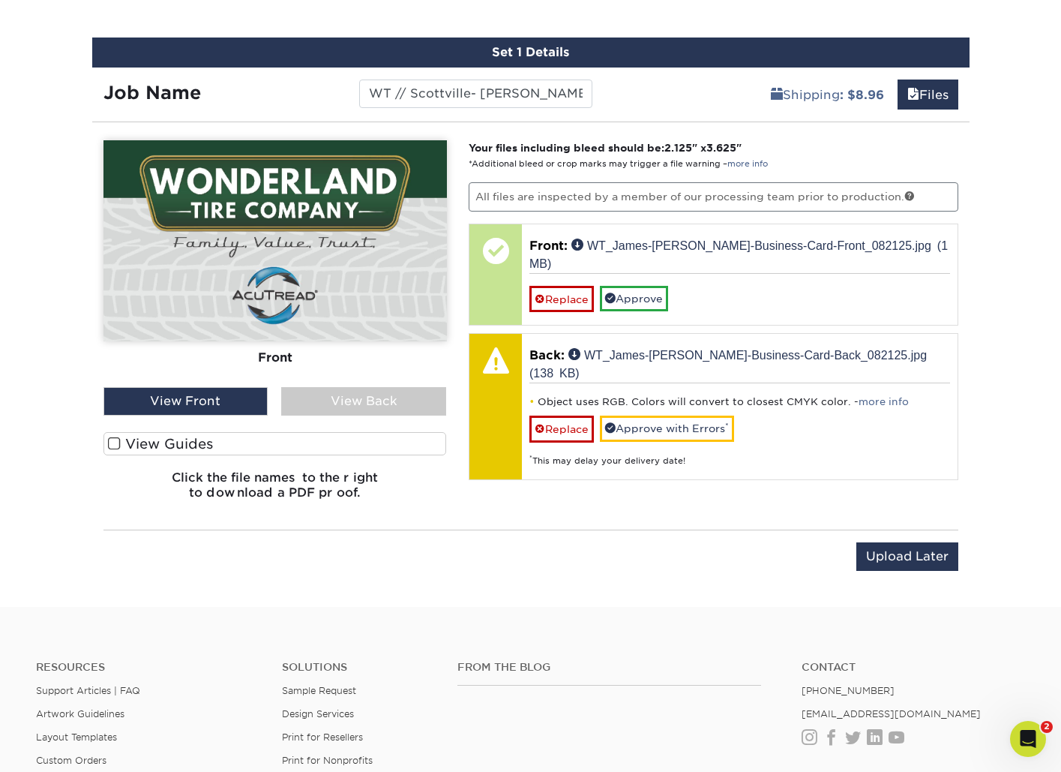
click at [358, 406] on div "View Back" at bounding box center [363, 401] width 165 height 28
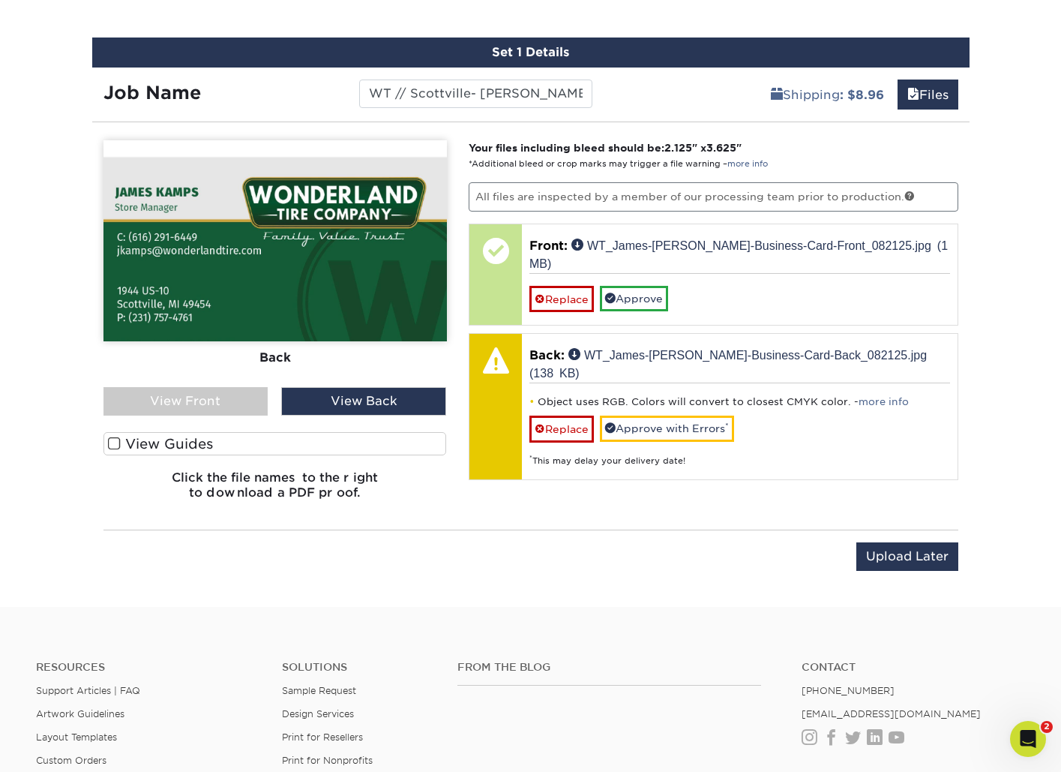
click at [366, 401] on div "View Back" at bounding box center [363, 401] width 165 height 28
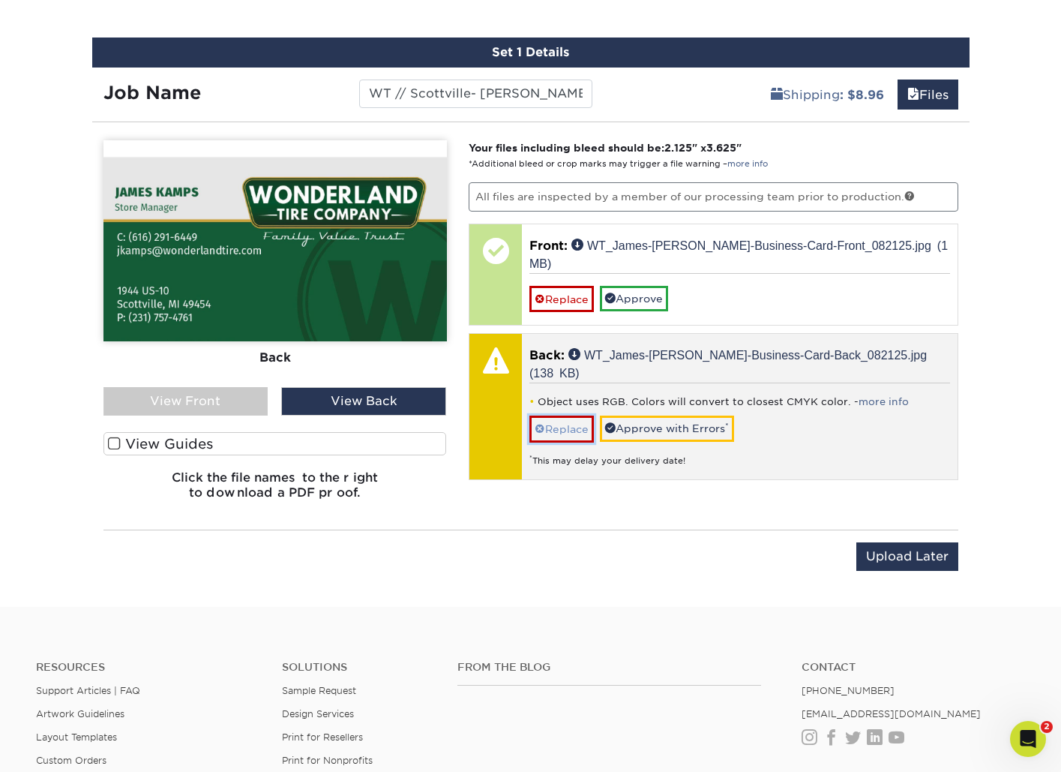
click at [553, 415] on link "Replace" at bounding box center [561, 428] width 64 height 26
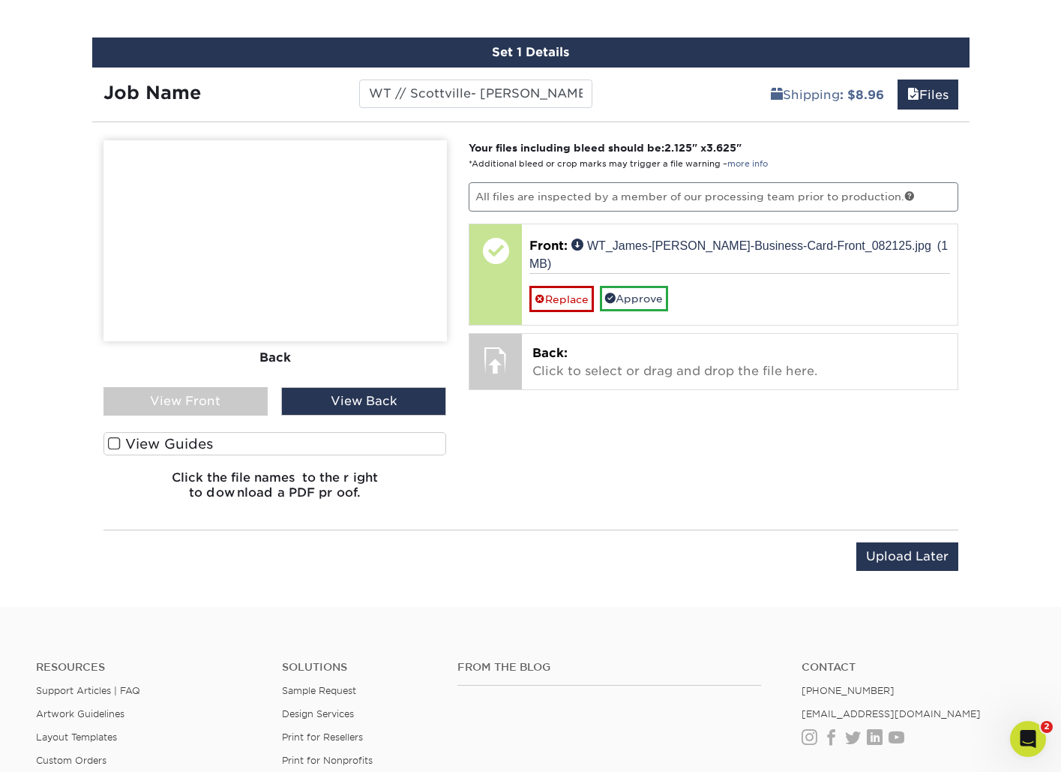
click at [241, 394] on div "View Front" at bounding box center [185, 401] width 165 height 28
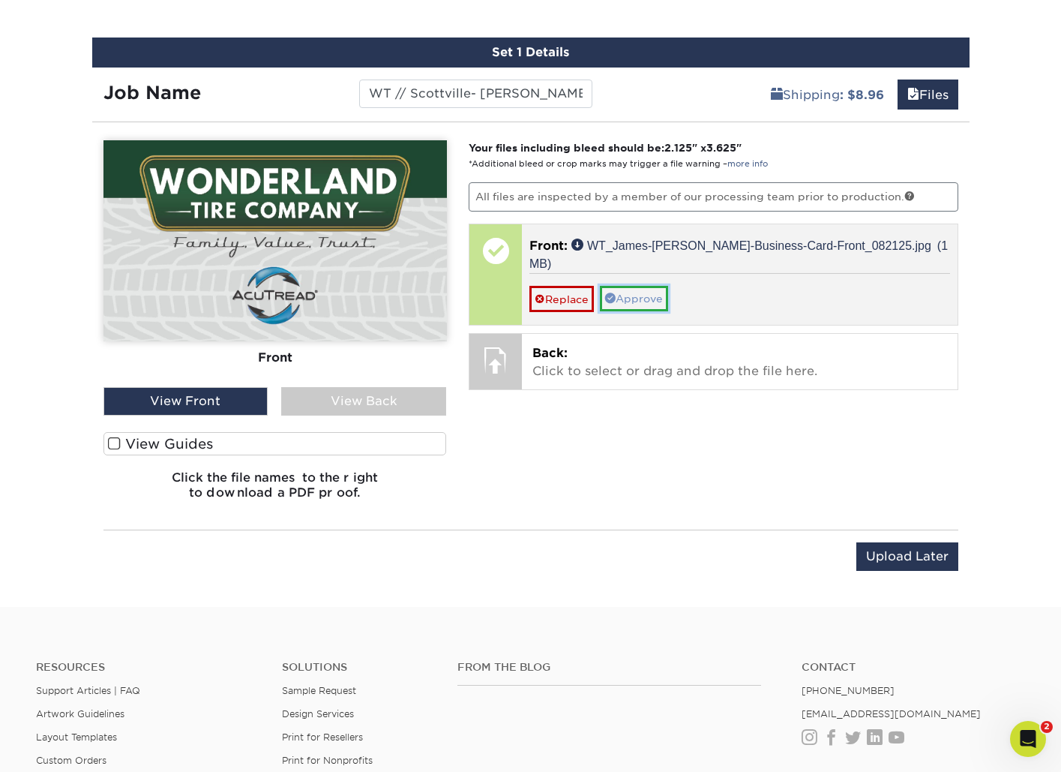
click at [658, 286] on link "Approve" at bounding box center [634, 298] width 68 height 25
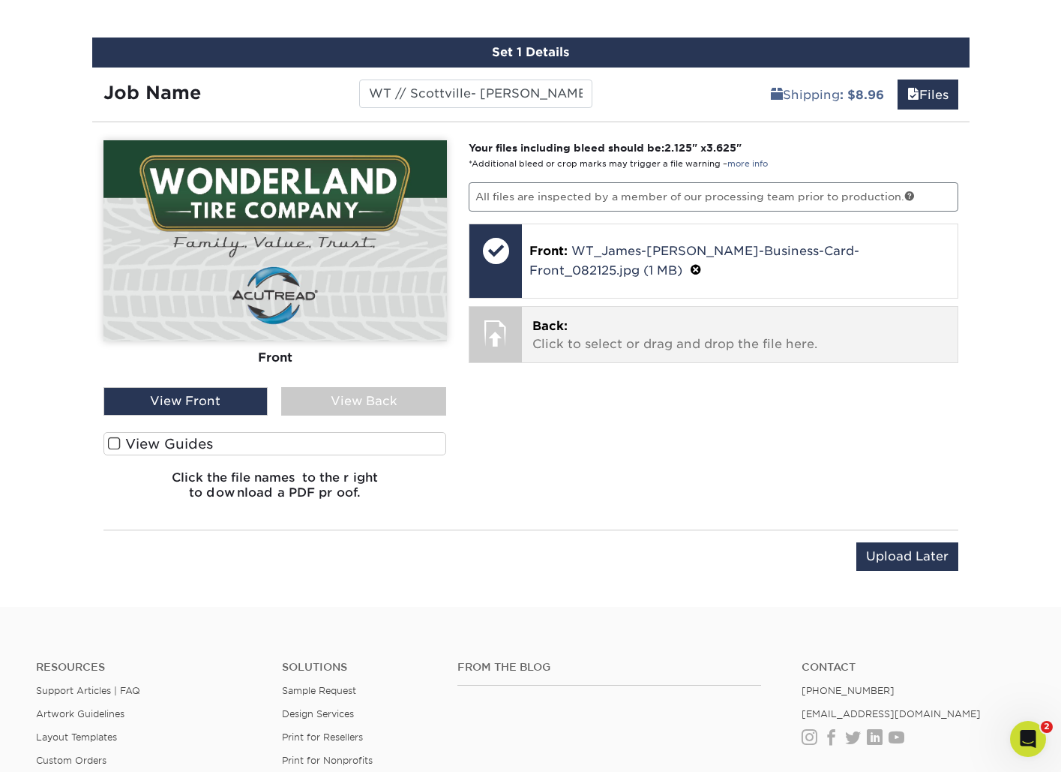
click at [565, 336] on p "Back: Click to select or drag and drop the file here." at bounding box center [739, 335] width 415 height 36
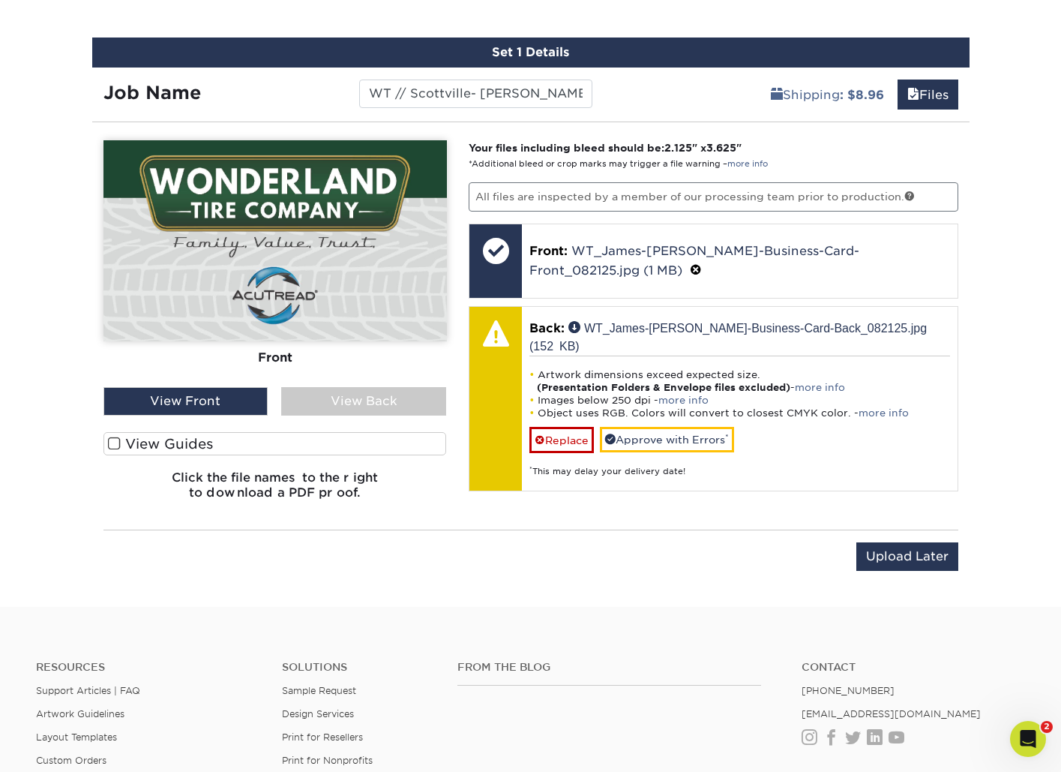
click at [322, 400] on div "View Back" at bounding box center [363, 401] width 165 height 28
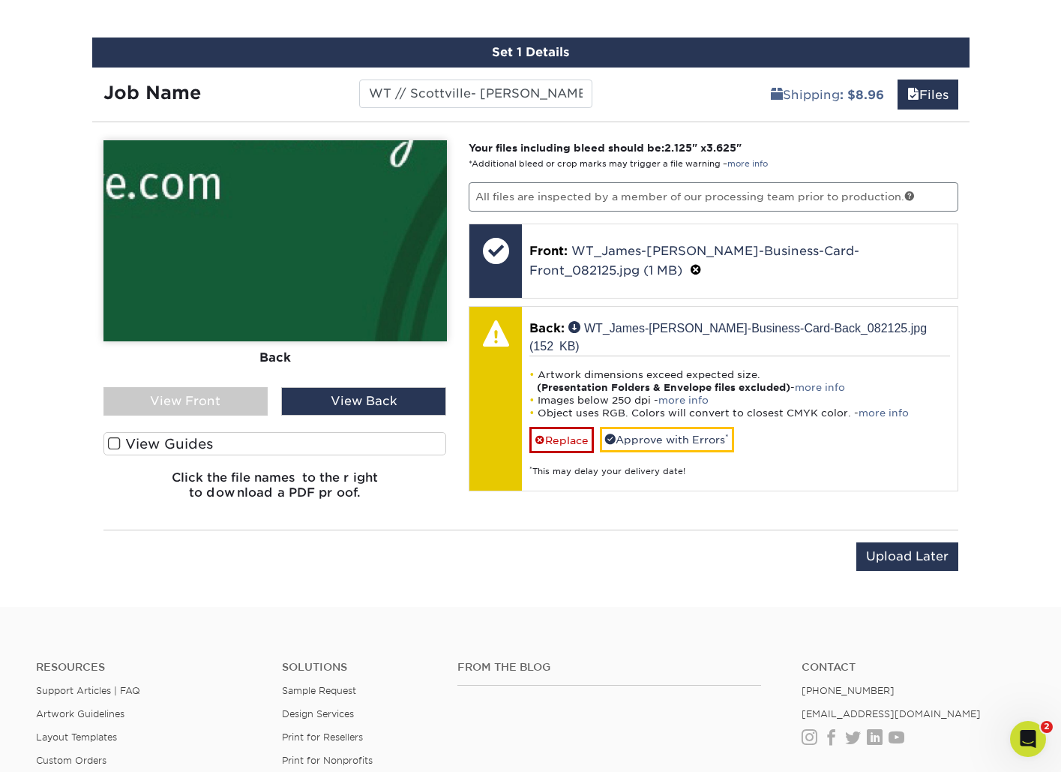
click at [213, 401] on div "View Front" at bounding box center [185, 401] width 165 height 28
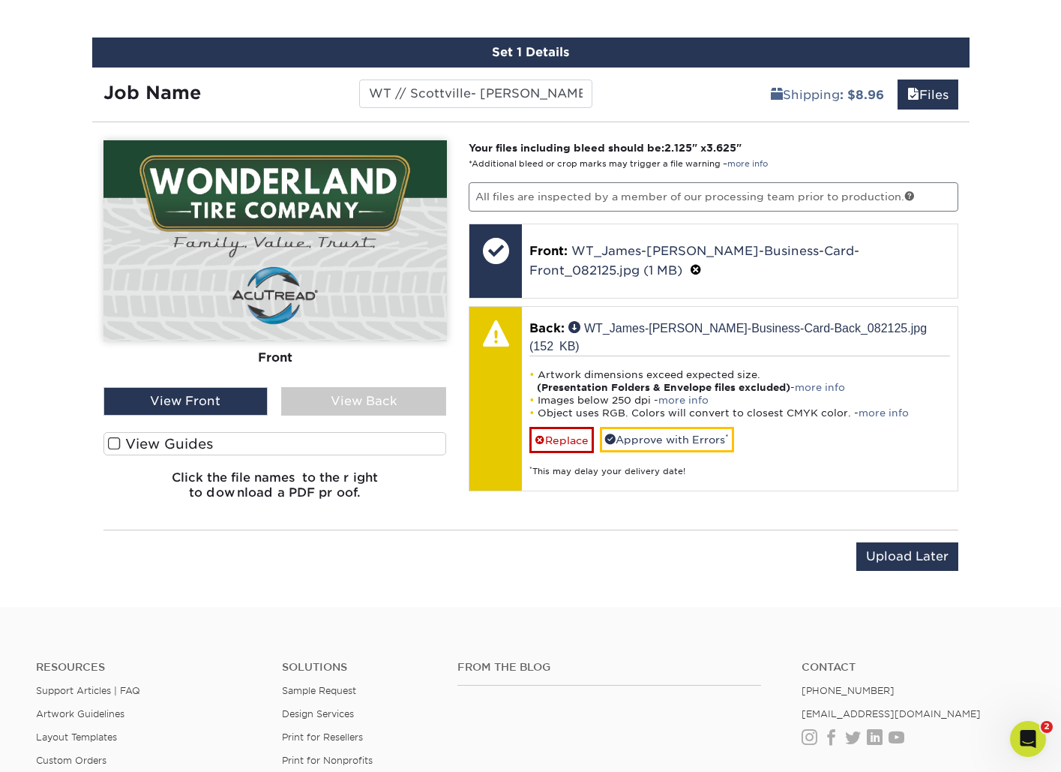
click at [361, 400] on div "View Back" at bounding box center [363, 401] width 165 height 28
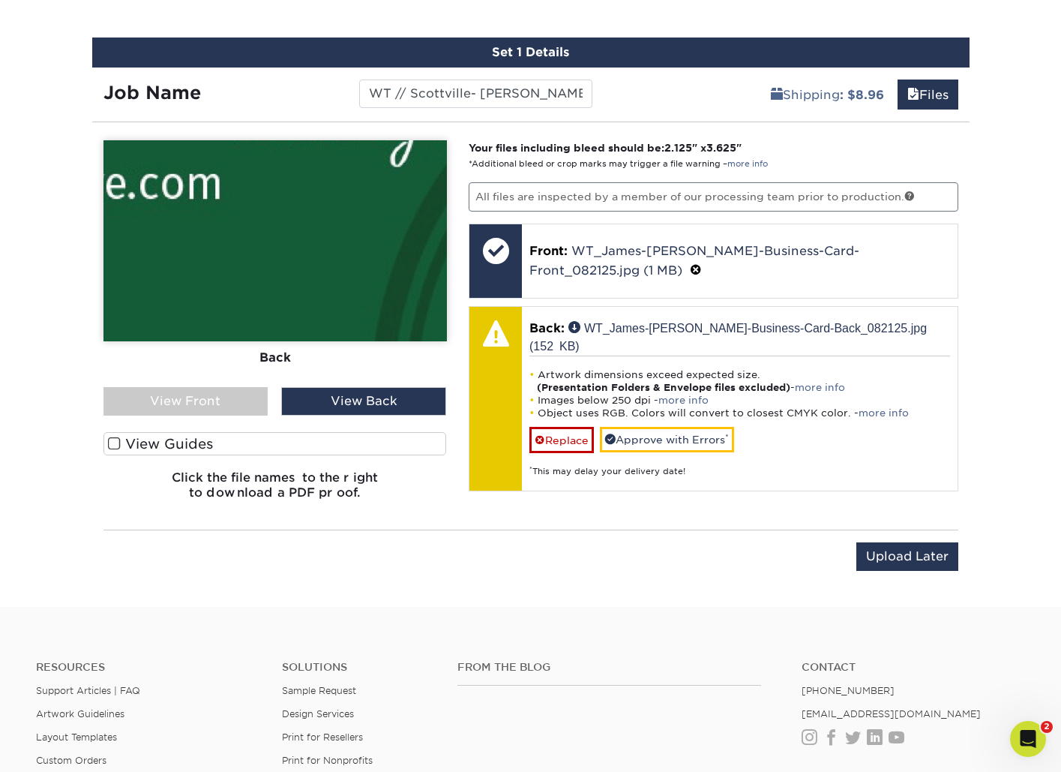
click at [178, 403] on div "View Front" at bounding box center [185, 401] width 165 height 28
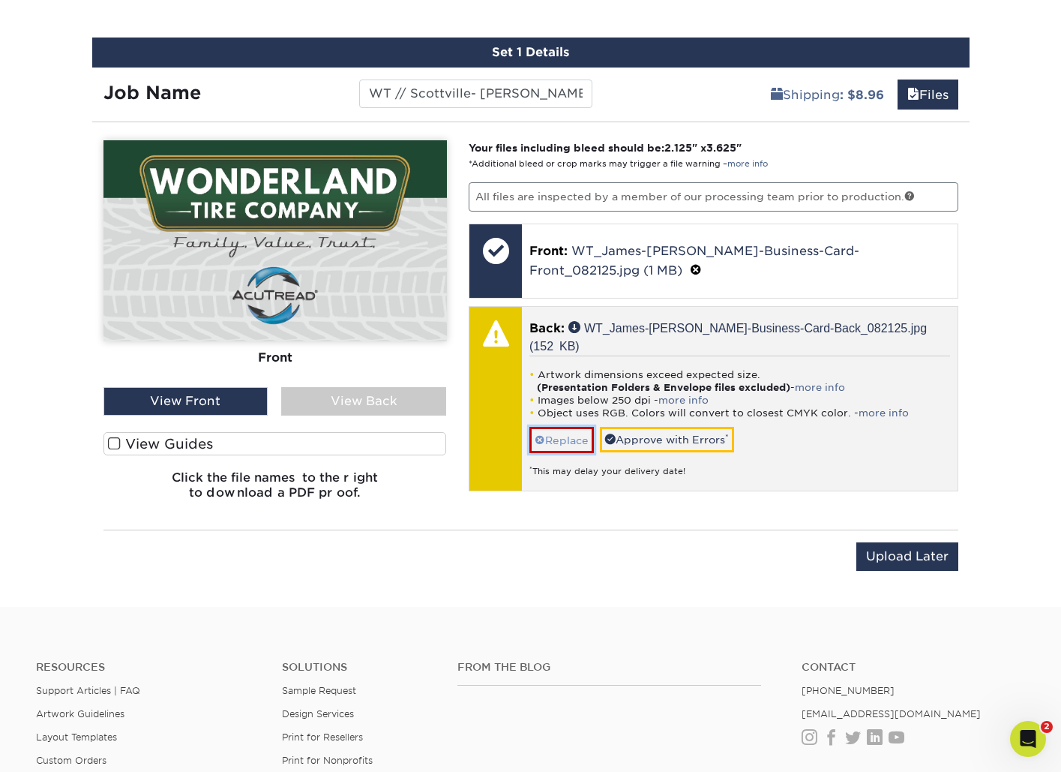
click at [573, 427] on link "Replace" at bounding box center [561, 440] width 64 height 26
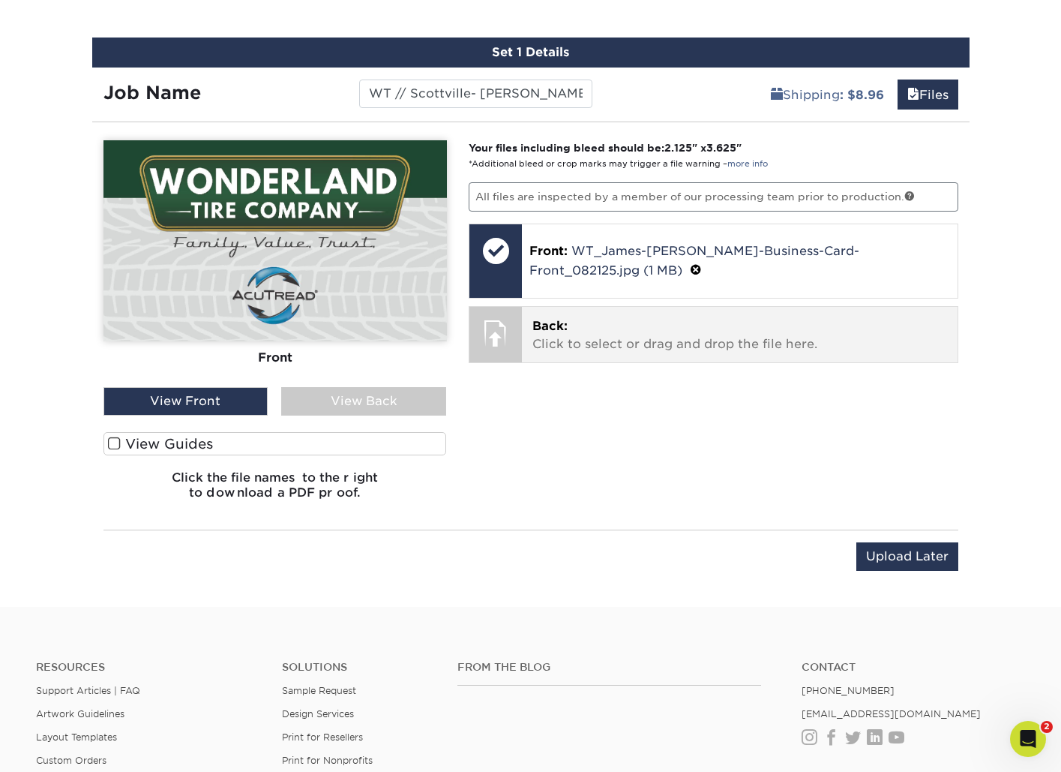
click at [553, 312] on div "Back: Click to select or drag and drop the file here. Choose file WT_James-Kamp…" at bounding box center [740, 334] width 436 height 55
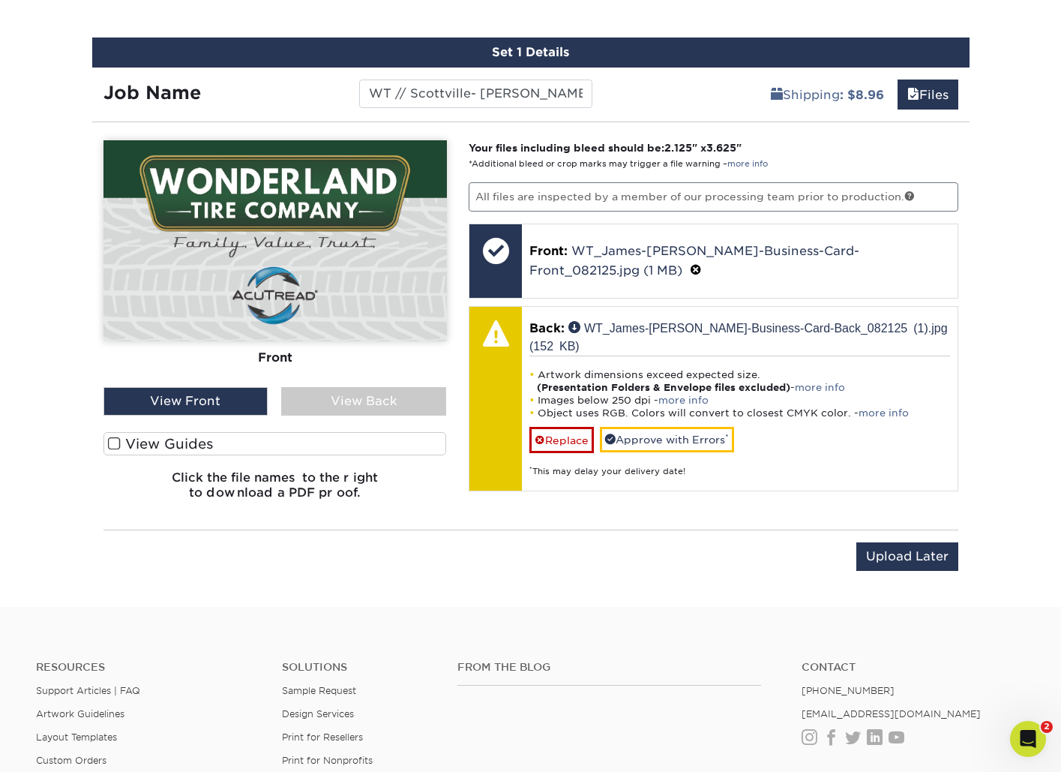
click at [345, 412] on div "View Back" at bounding box center [363, 401] width 165 height 28
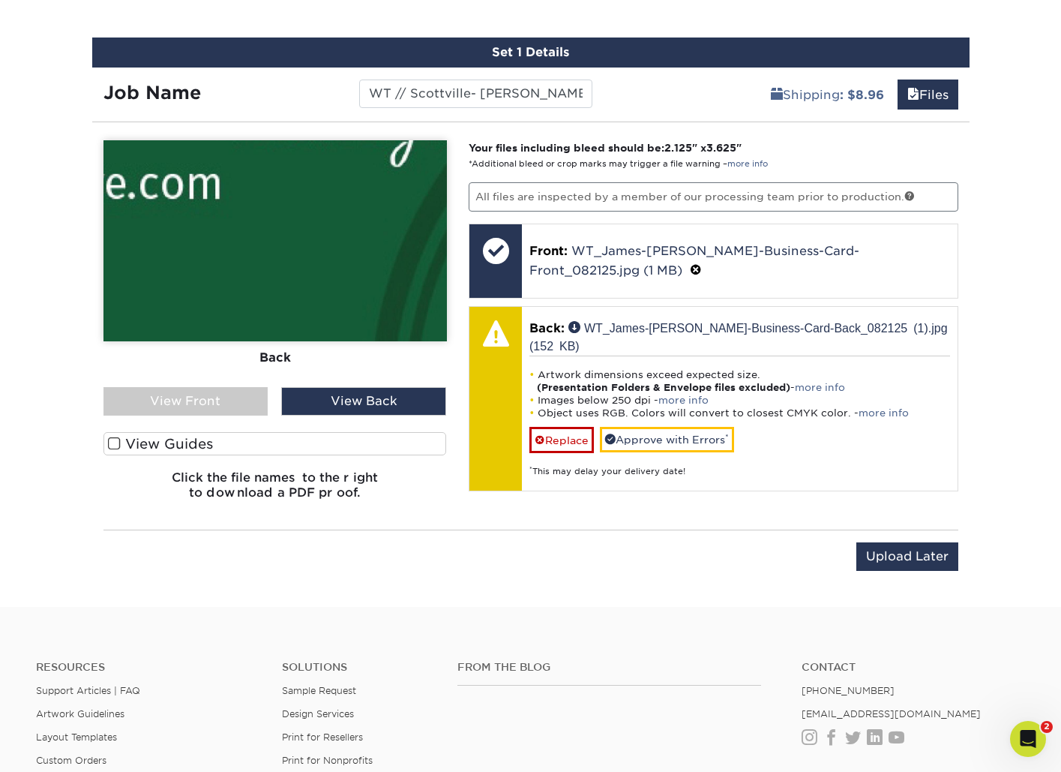
click at [225, 397] on div "View Front" at bounding box center [185, 401] width 165 height 28
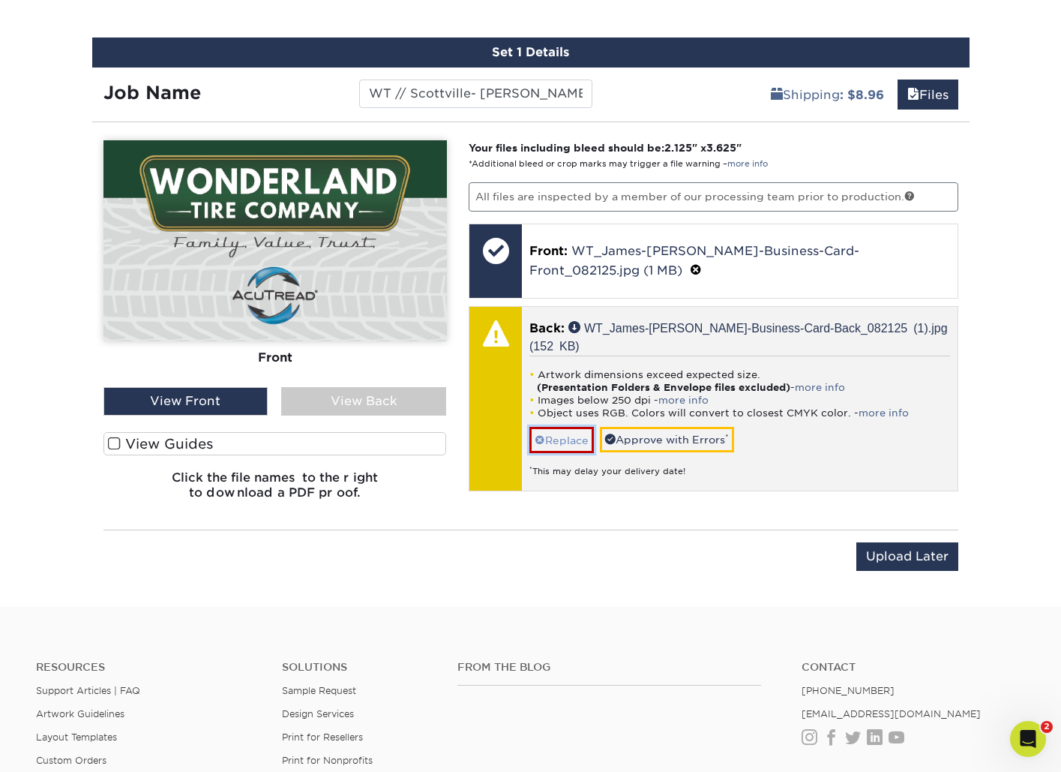
click at [565, 427] on link "Replace" at bounding box center [561, 440] width 64 height 26
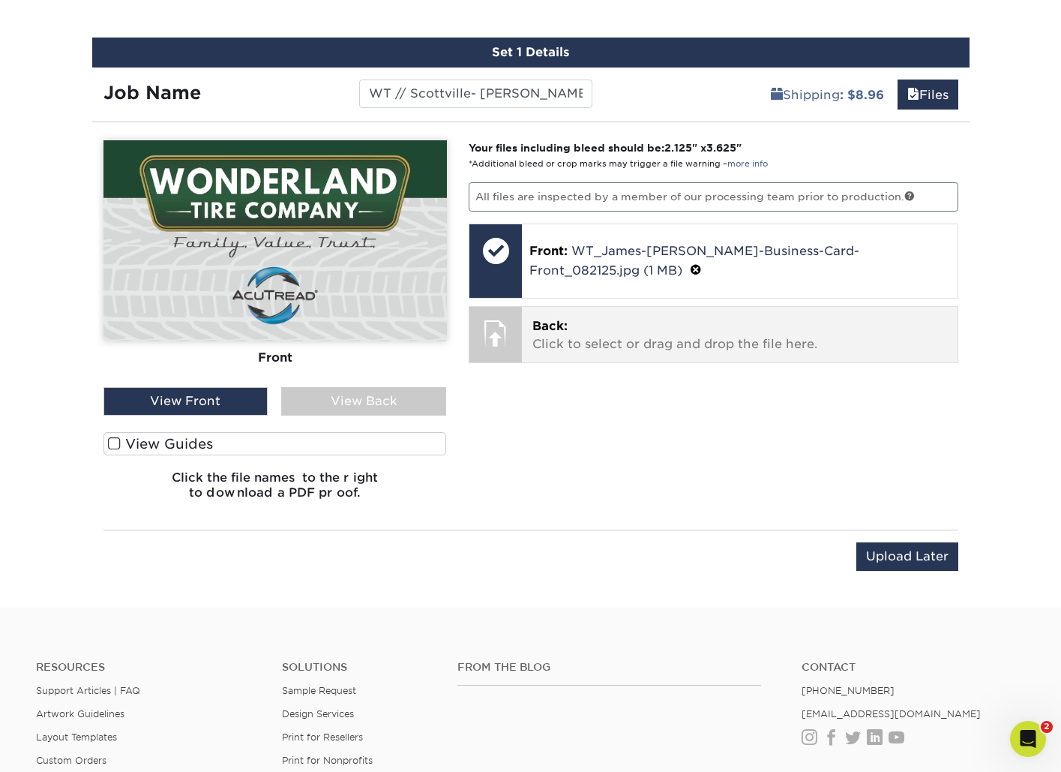
click at [646, 337] on p "Back: Click to select or drag and drop the file here." at bounding box center [739, 335] width 415 height 36
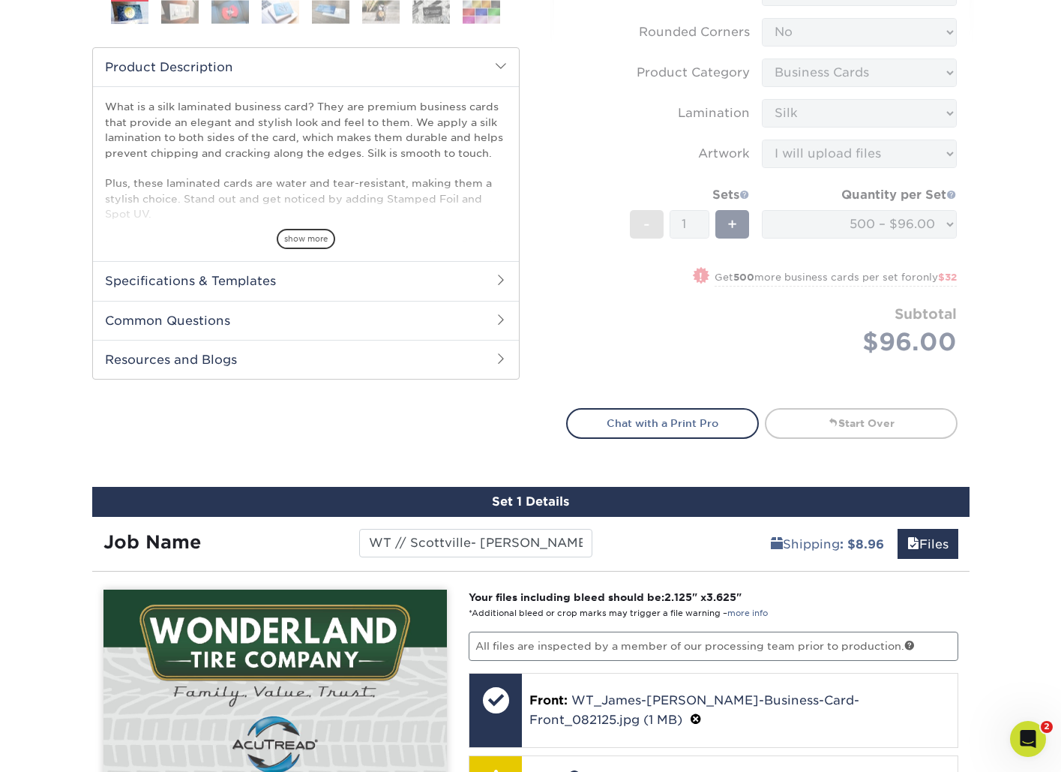
scroll to position [508, 0]
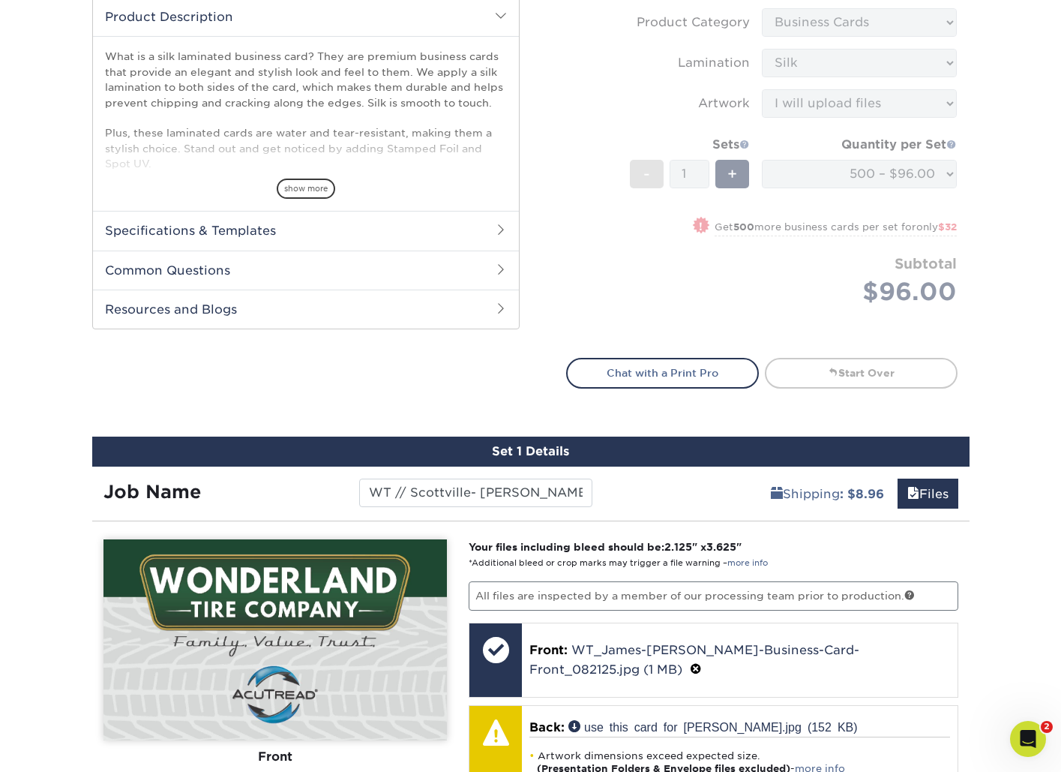
click at [195, 224] on h2 "Specifications & Templates" at bounding box center [306, 230] width 426 height 39
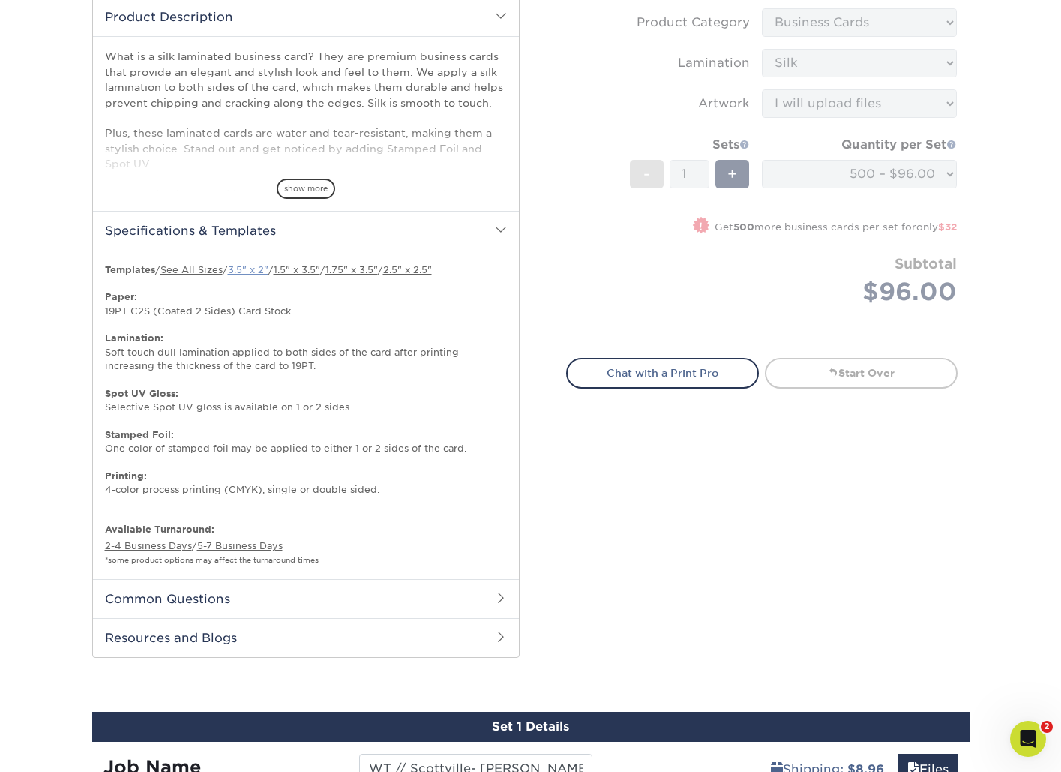
click at [262, 271] on link "3.5" x 2"" at bounding box center [248, 269] width 40 height 11
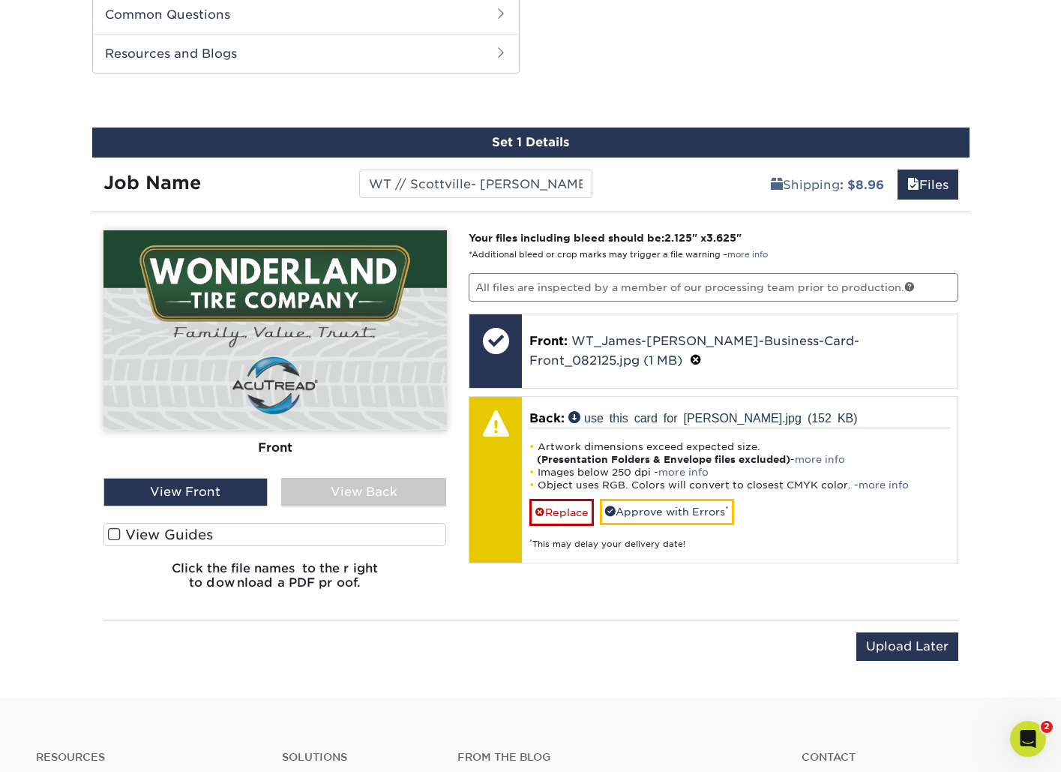
scroll to position [1382, 0]
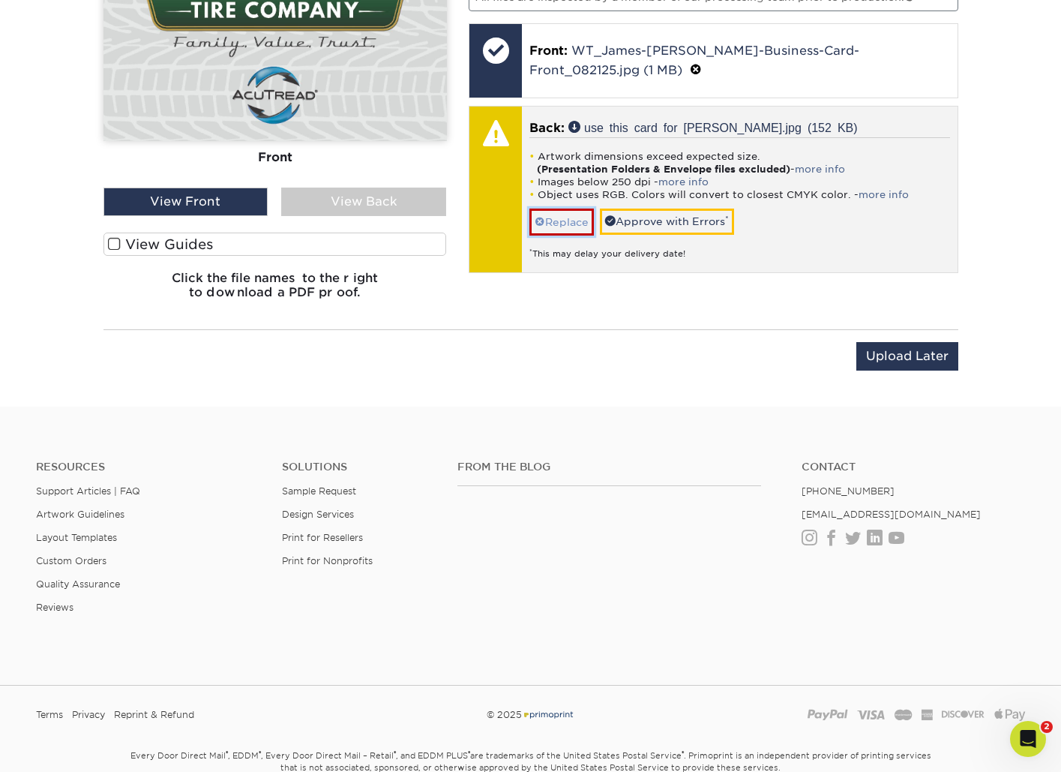
click at [563, 226] on link "Replace" at bounding box center [561, 221] width 64 height 26
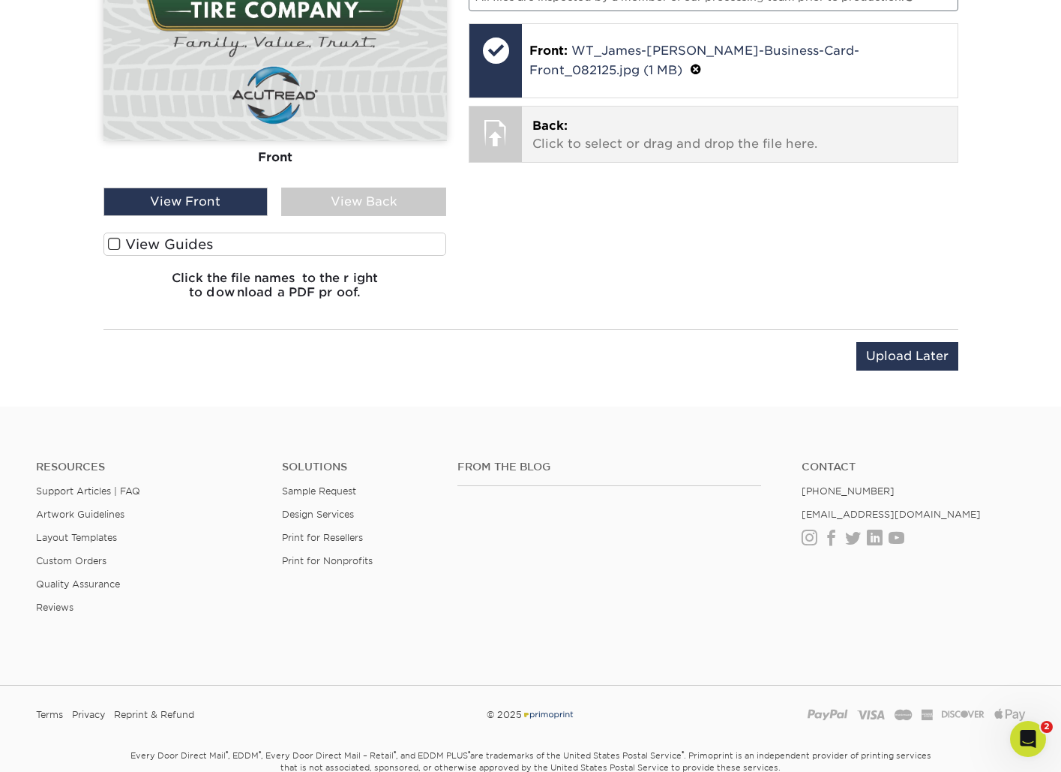
click at [606, 131] on p "Back: Click to select or drag and drop the file here." at bounding box center [739, 135] width 415 height 36
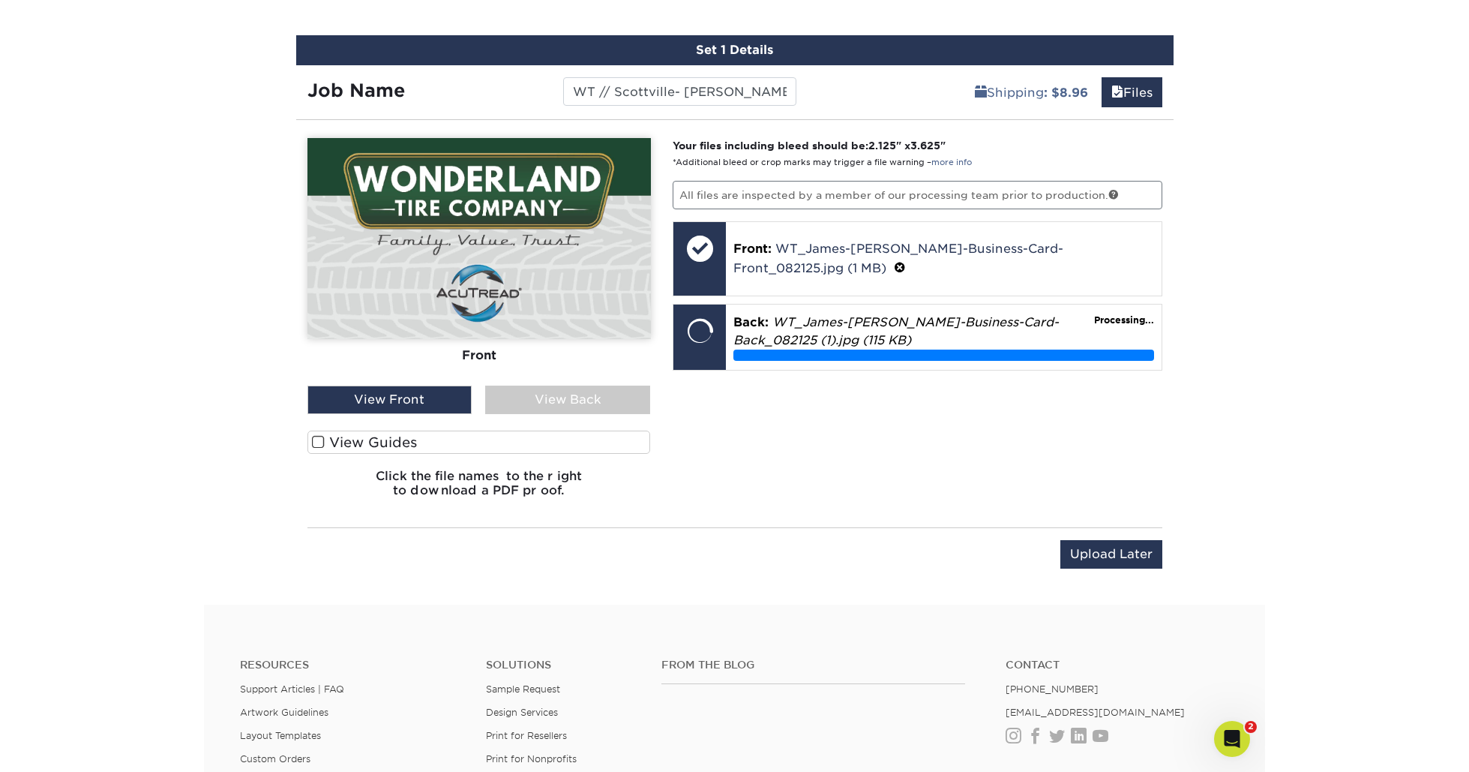
scroll to position [1181, 0]
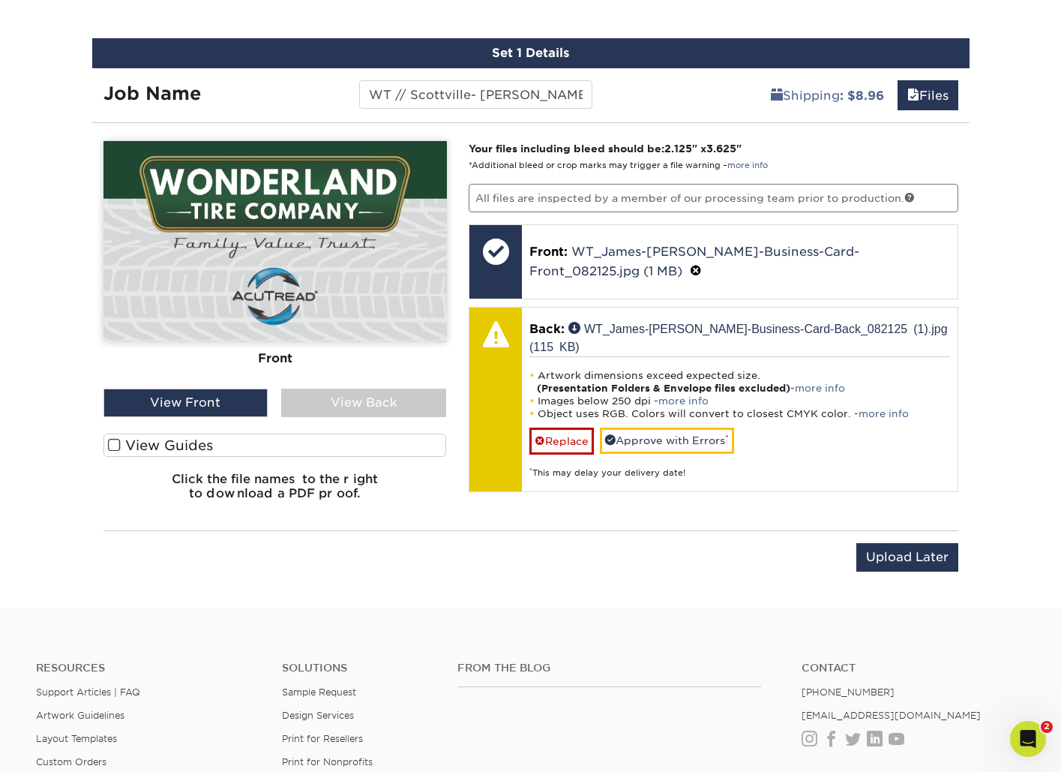
click at [372, 407] on div "View Back" at bounding box center [363, 402] width 165 height 28
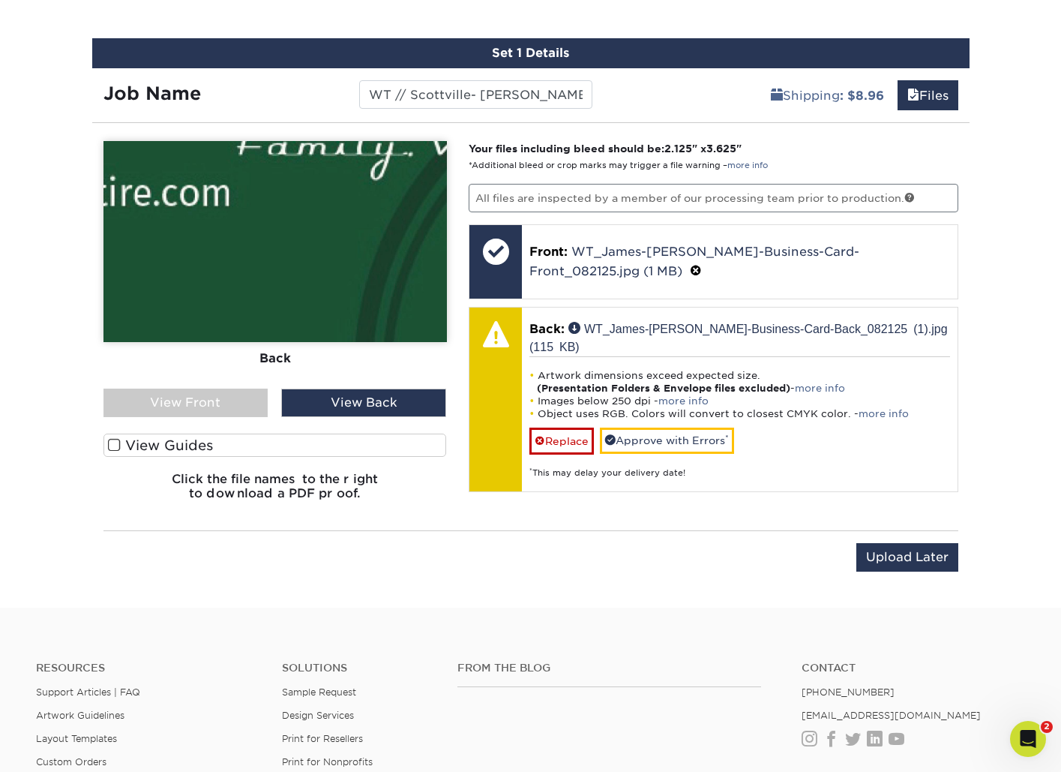
click at [197, 404] on div "View Front" at bounding box center [185, 402] width 165 height 28
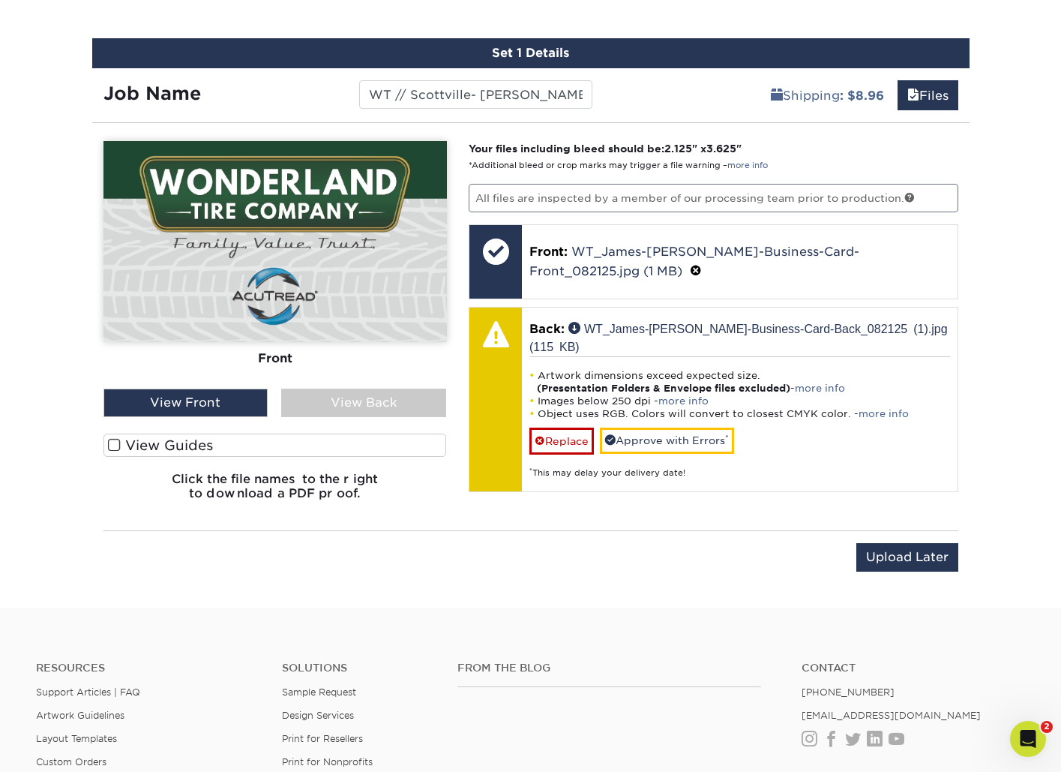
click at [335, 403] on div "View Back" at bounding box center [363, 402] width 165 height 28
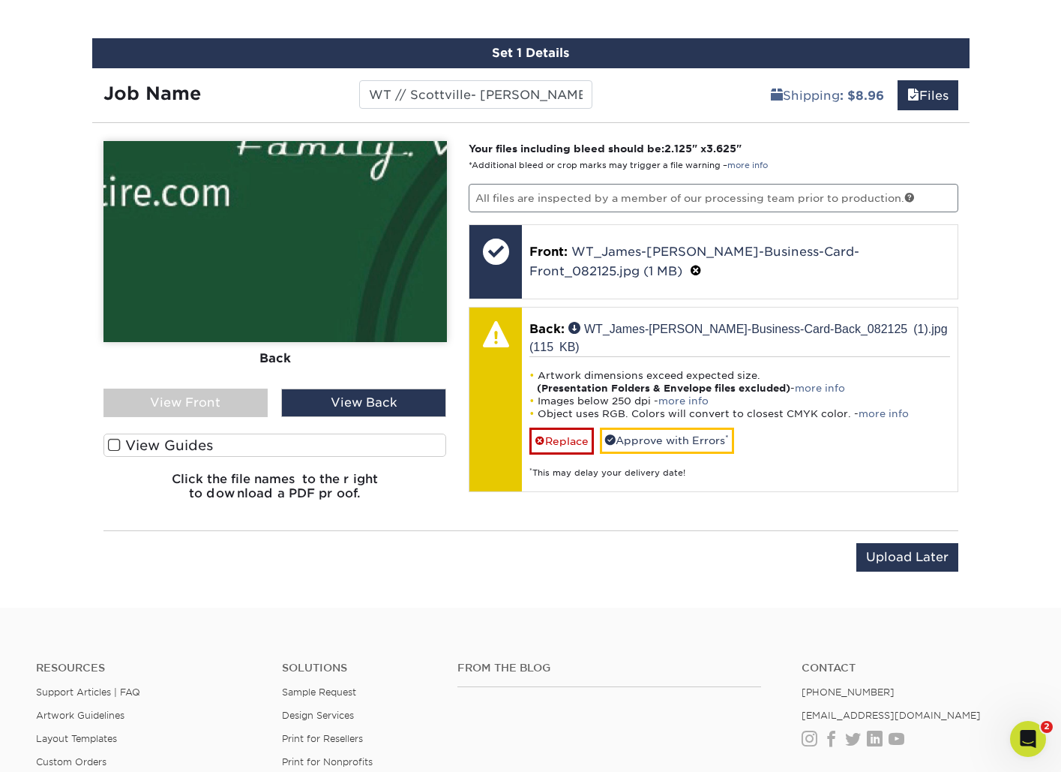
click at [190, 406] on div "View Front" at bounding box center [185, 402] width 165 height 28
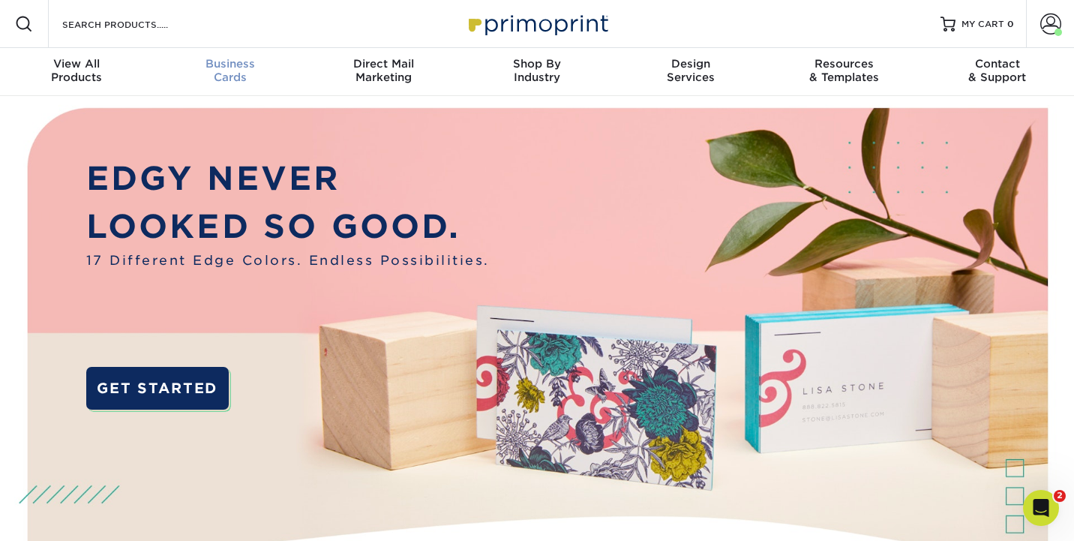
click at [227, 63] on span "Business" at bounding box center [231, 63] width 154 height 13
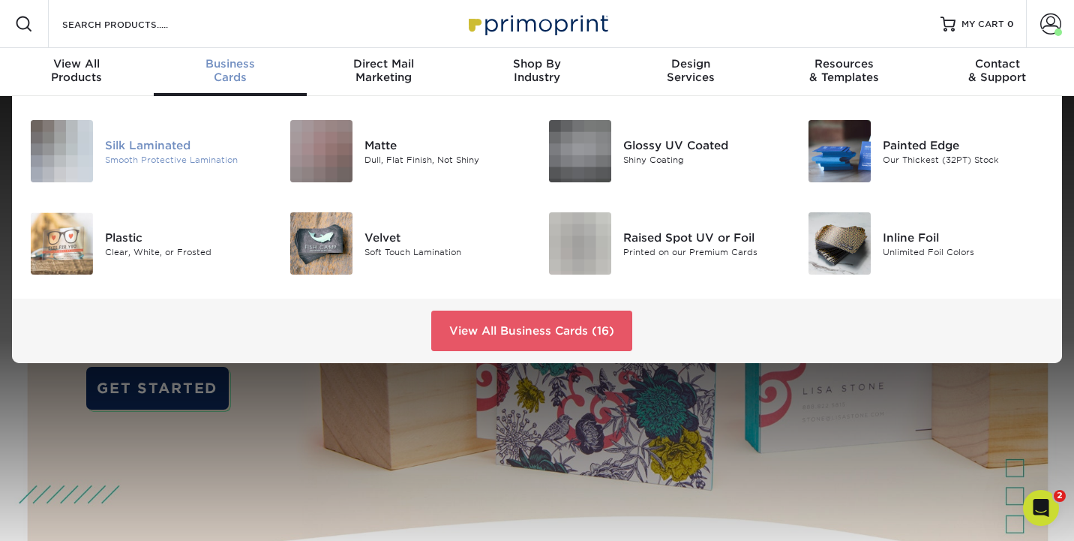
click at [106, 161] on div "Smooth Protective Lamination" at bounding box center [185, 159] width 161 height 13
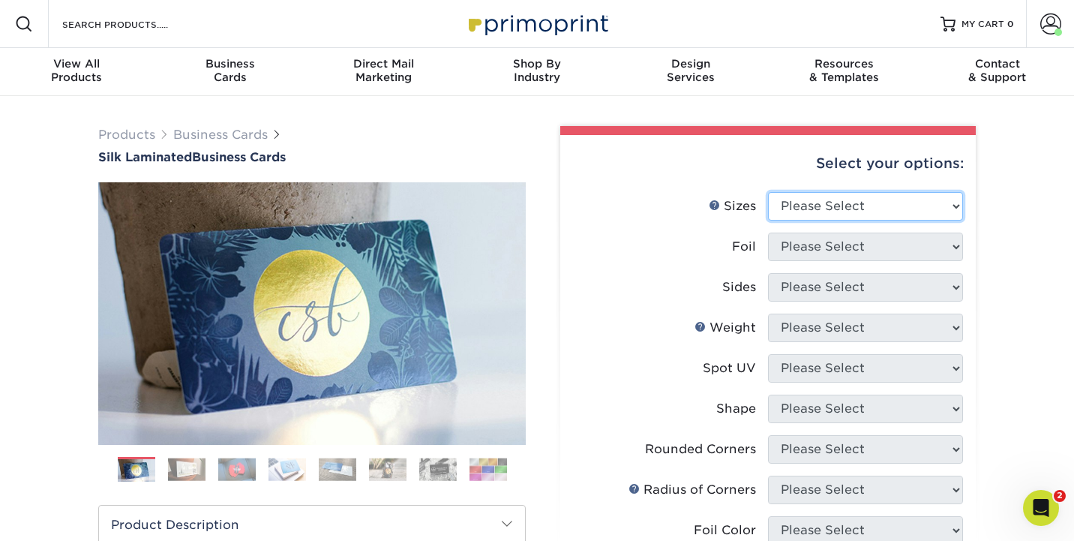
click at [802, 205] on select "Please Select 1.5" x 3.5" - Mini 1.75" x 3.5" - Mini 2" x 2" - Square 2" x 3" -…" at bounding box center [865, 206] width 195 height 28
select select "2.00x3.50"
click at [768, 192] on select "Please Select 1.5" x 3.5" - Mini 1.75" x 3.5" - Mini 2" x 2" - Square 2" x 3" -…" at bounding box center [865, 206] width 195 height 28
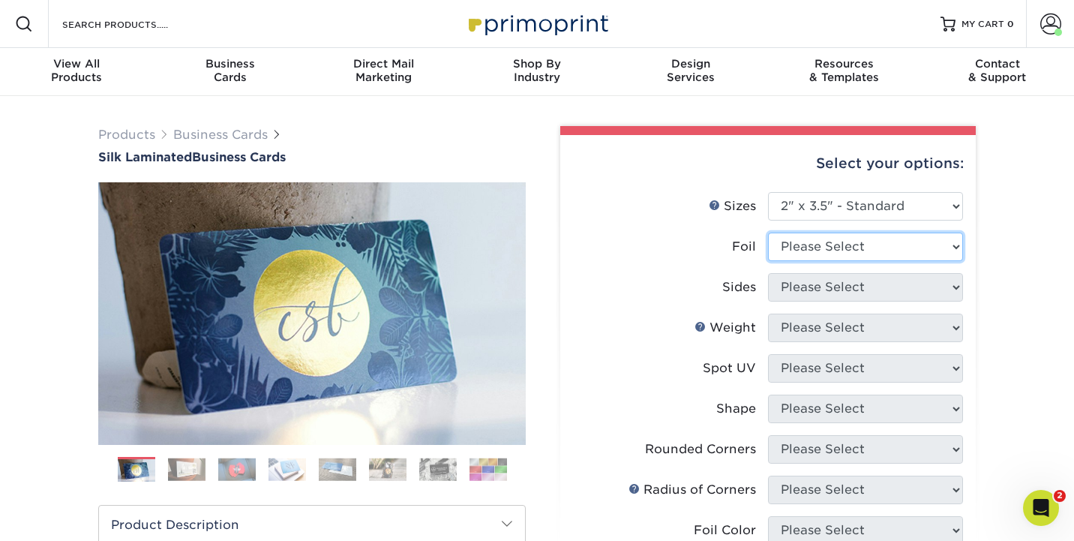
click at [803, 246] on select "Please Select Yes No" at bounding box center [865, 246] width 195 height 28
select select "0"
click at [768, 232] on select "Please Select Yes No" at bounding box center [865, 246] width 195 height 28
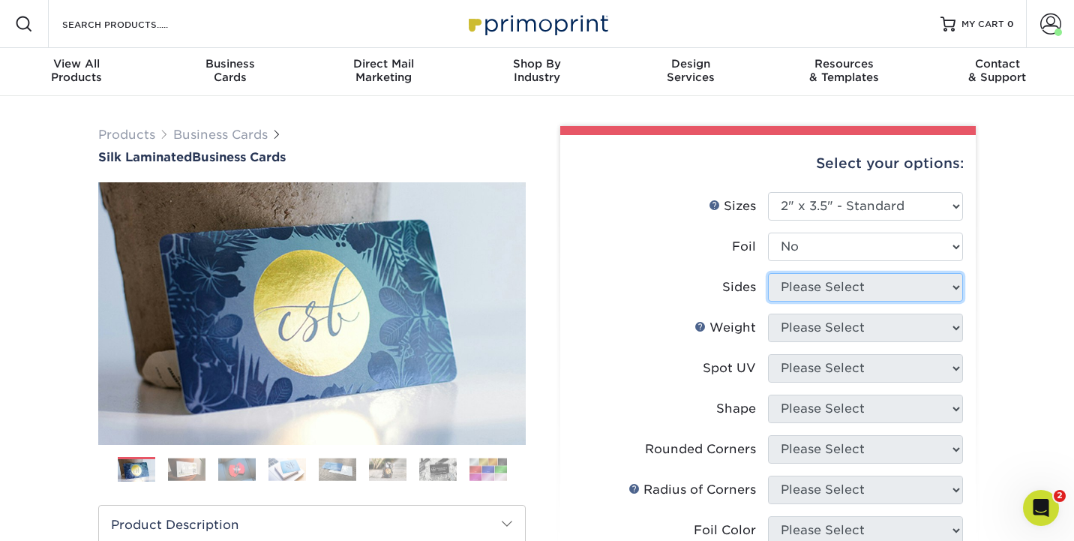
click at [803, 287] on select "Please Select Print Both Sides Print Both Sides - Foil Both Sides Print Both Si…" at bounding box center [865, 287] width 195 height 28
select select "13abbda7-1d64-4f25-8bb2-c179b224825d"
click at [768, 273] on select "Please Select Print Both Sides Print Front Only" at bounding box center [865, 287] width 195 height 28
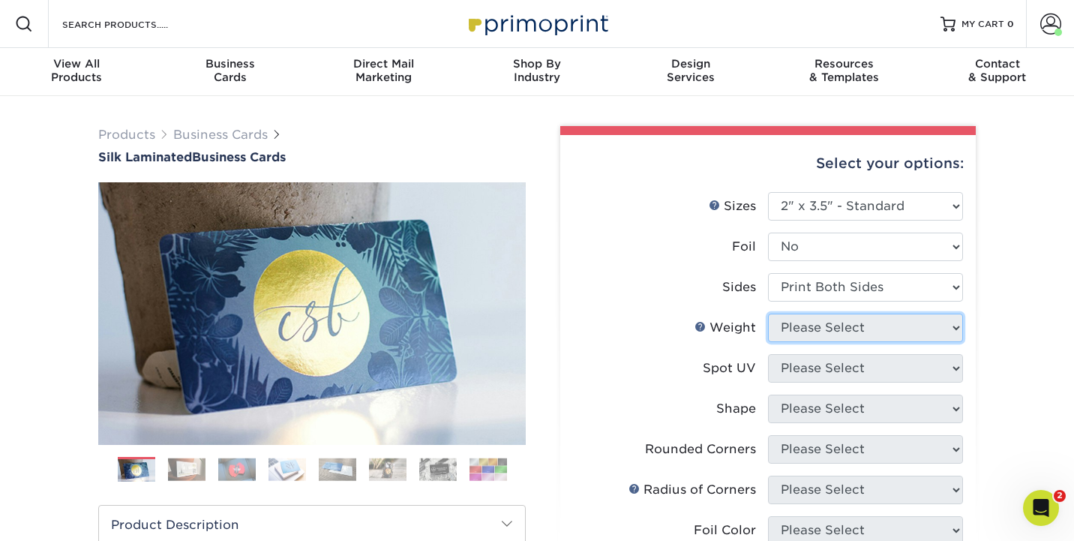
click at [804, 326] on select "Please Select 16PT" at bounding box center [865, 327] width 195 height 28
select select "16PT"
click at [768, 313] on select "Please Select 16PT" at bounding box center [865, 327] width 195 height 28
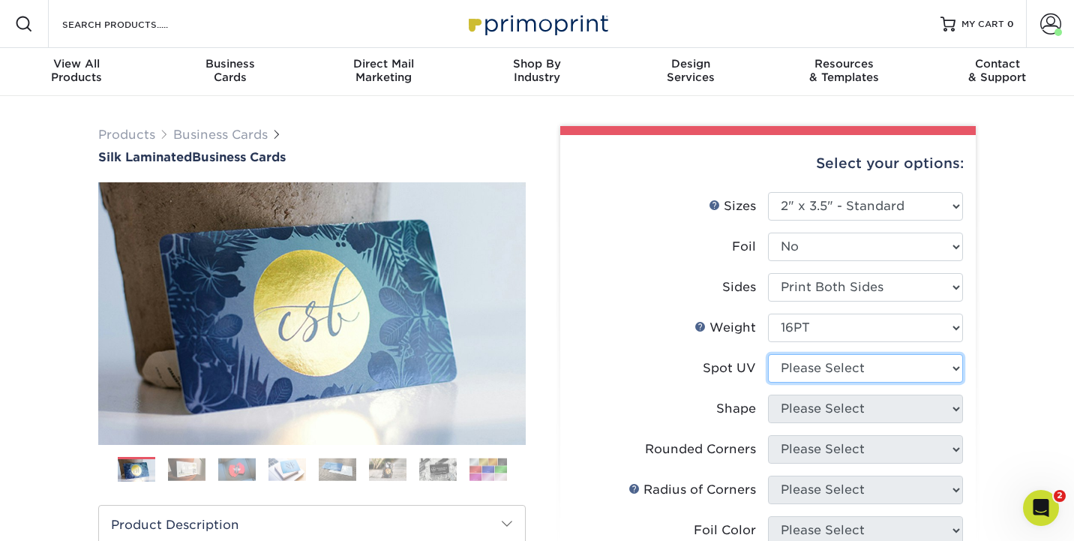
click at [805, 372] on select "Please Select No Spot UV Front and Back (Both Sides) Front Only Back Only" at bounding box center [865, 368] width 195 height 28
select select "3"
click at [768, 354] on select "Please Select No Spot UV Front and Back (Both Sides) Front Only Back Only" at bounding box center [865, 368] width 195 height 28
click at [0, 0] on select at bounding box center [0, 0] width 0 height 0
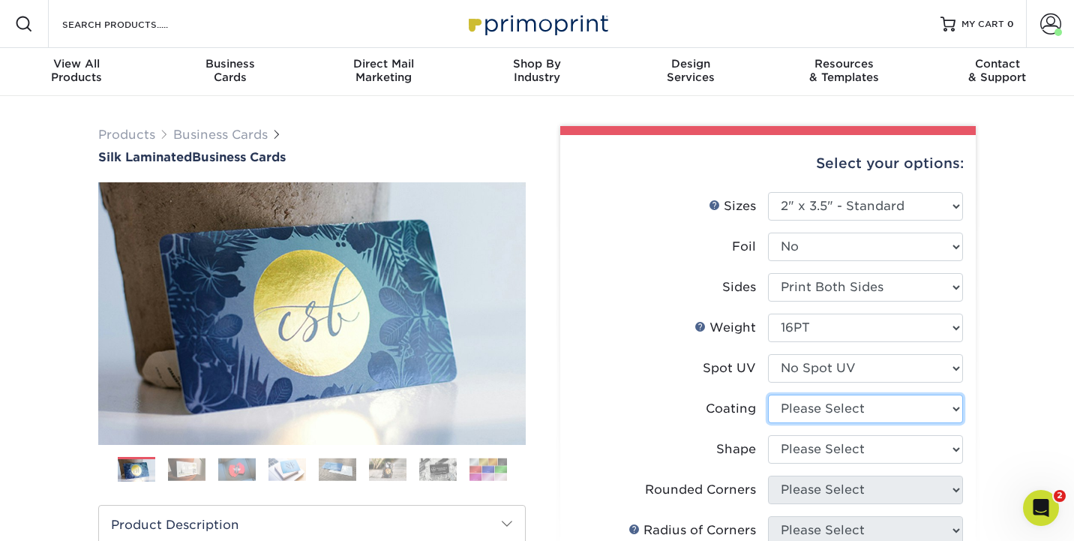
select select "3e7618de-abca-4bda-9f97-8b9129e913d8"
click at [768, 394] on select at bounding box center [865, 408] width 195 height 28
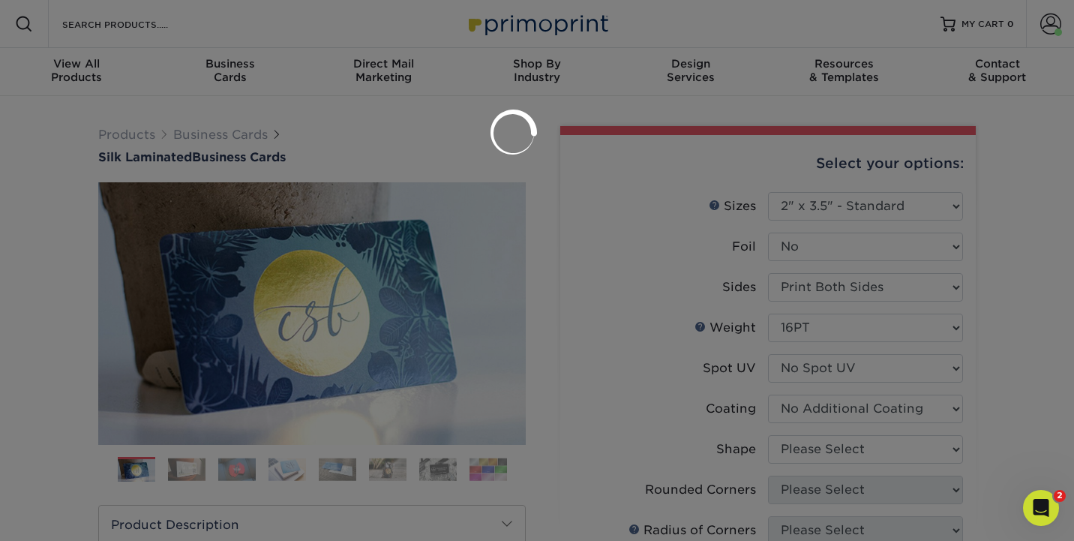
click at [807, 444] on div at bounding box center [537, 270] width 1074 height 541
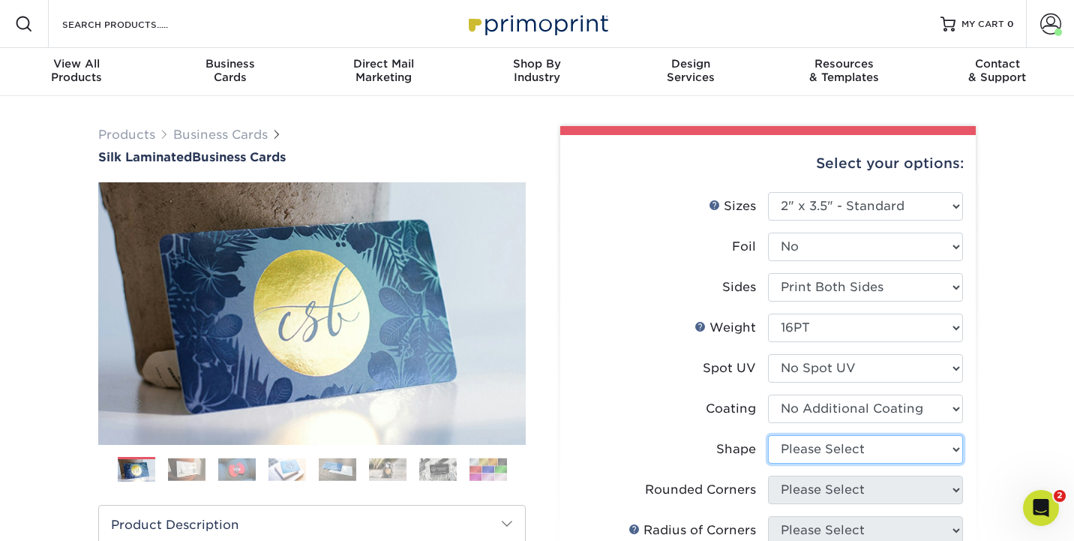
click at [807, 444] on select "Please Select Standard Oval" at bounding box center [865, 449] width 195 height 28
select select "standard"
click at [768, 435] on select "Please Select Standard Oval" at bounding box center [865, 449] width 195 height 28
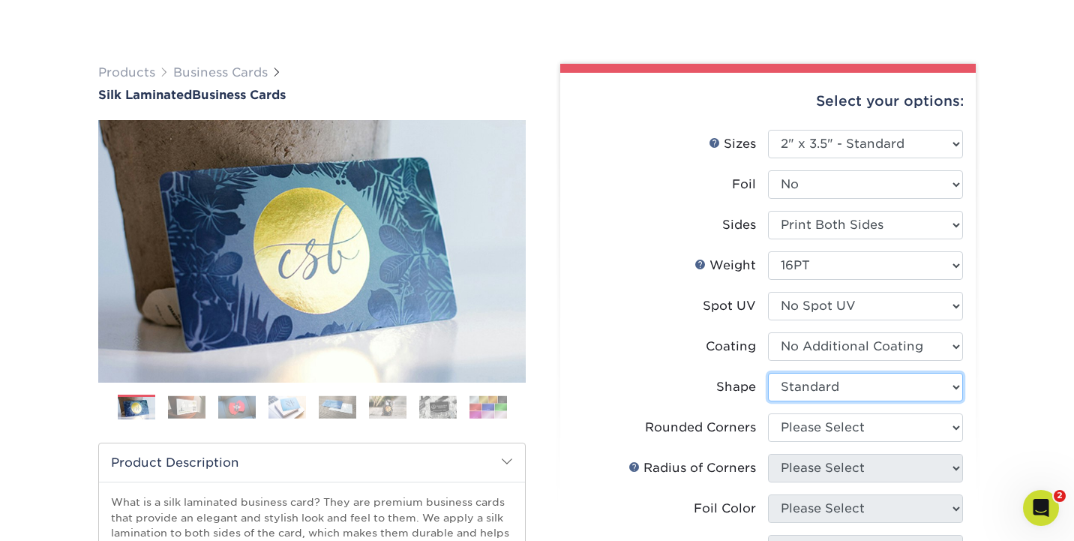
scroll to position [78, 0]
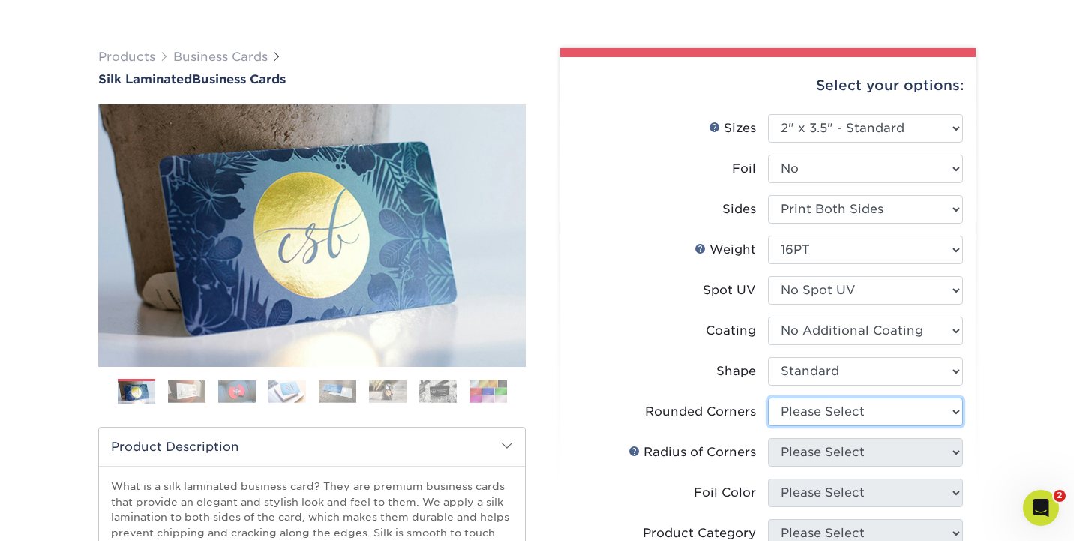
click at [800, 412] on select "Please Select Yes - Round 2 Corners Yes - Round 4 Corners No" at bounding box center [865, 411] width 195 height 28
select select "0"
click at [768, 397] on select "Please Select Yes - Round 2 Corners Yes - Round 4 Corners No" at bounding box center [865, 411] width 195 height 28
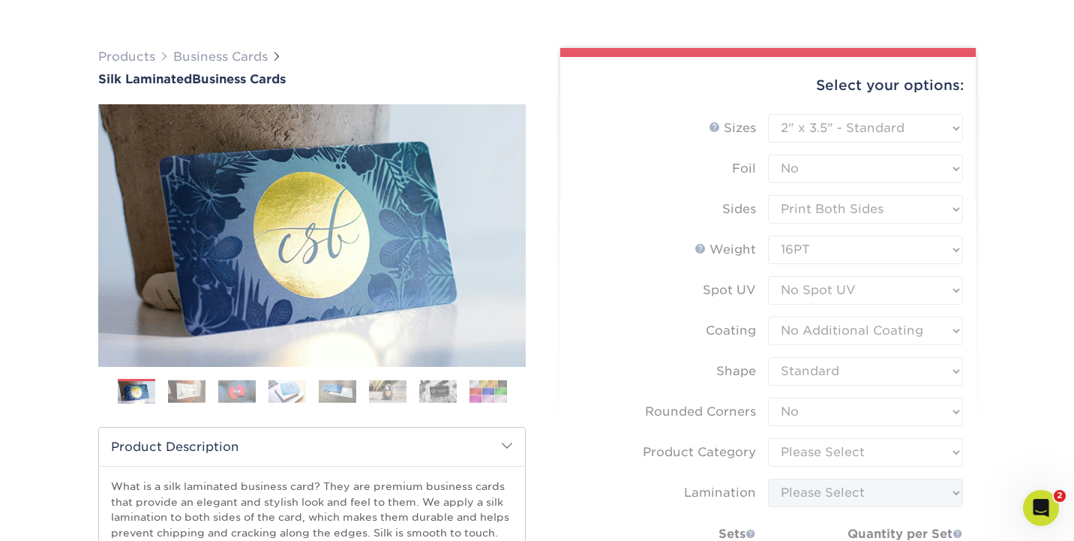
click at [803, 455] on form "Sizes Help Sizes Please Select 1.5" x 3.5" - Mini 1.75" x 3.5" - Mini 2" x 2" -…" at bounding box center [767, 404] width 391 height 580
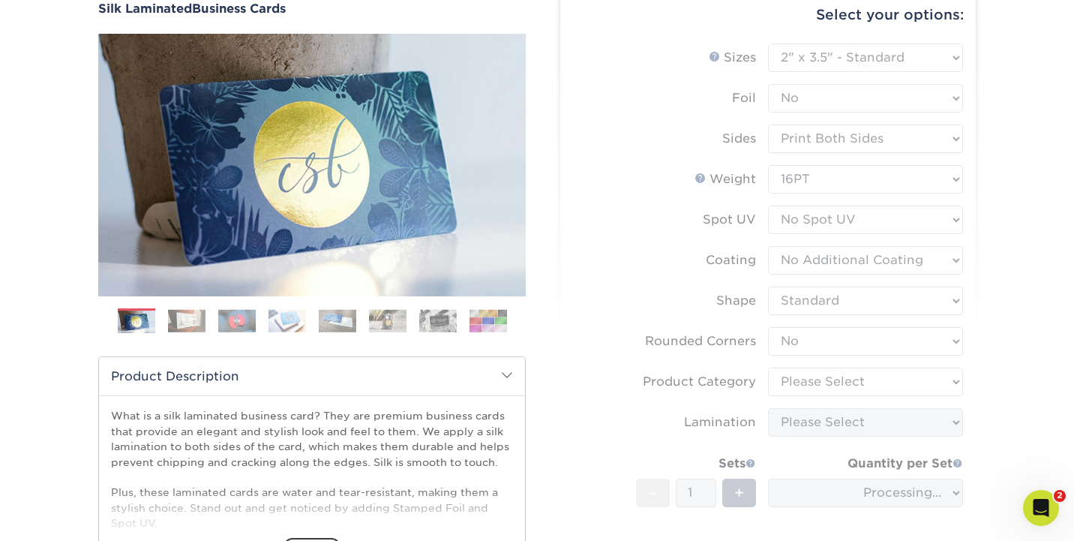
scroll to position [155, 0]
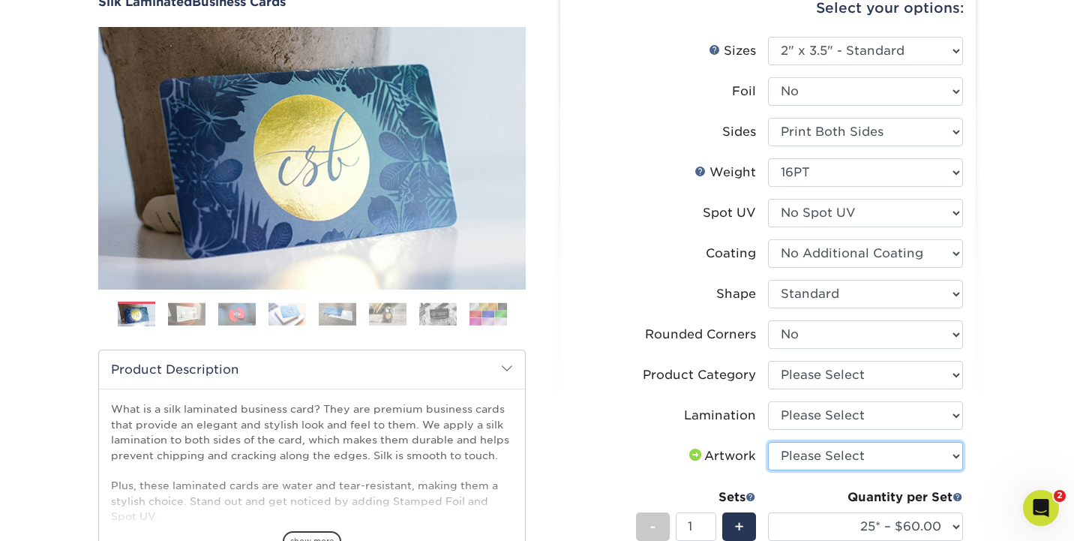
click at [818, 455] on select "Please Select I will upload files I need a design - $100" at bounding box center [865, 456] width 195 height 28
click at [816, 449] on select "Please Select I will upload files I need a design - $100" at bounding box center [865, 456] width 195 height 28
select select "upload"
click at [768, 442] on select "Please Select I will upload files I need a design - $100" at bounding box center [865, 456] width 195 height 28
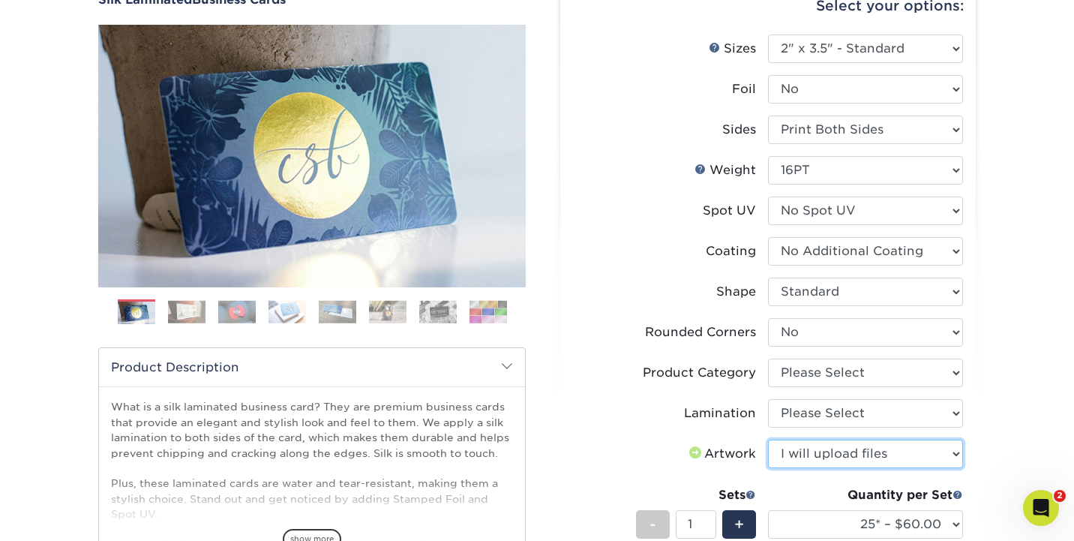
scroll to position [192, 0]
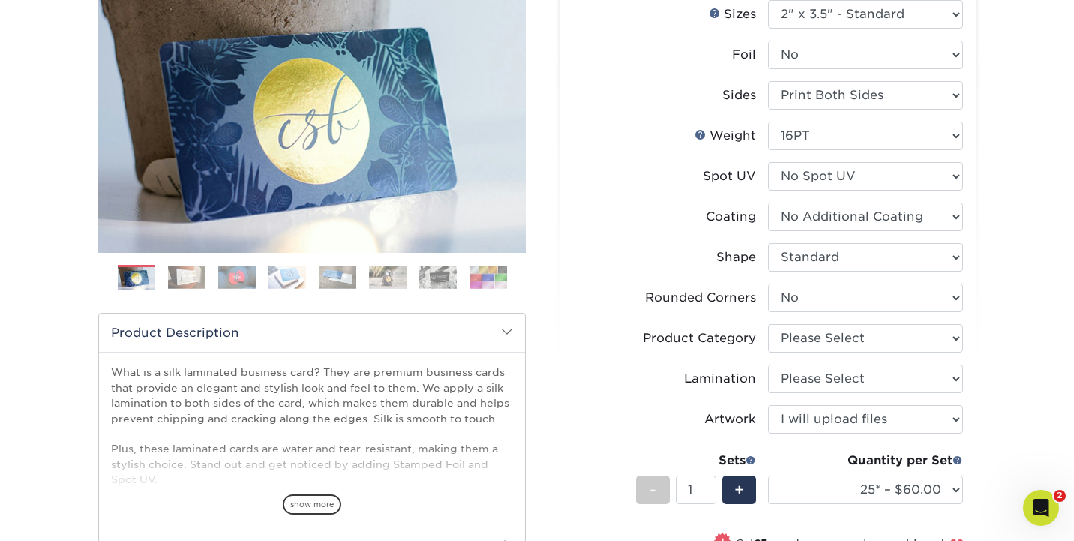
click at [815, 472] on div "Quantity per Set 25* – $60.00 50* – $68.00 75* – $76.00 100* – $84.00 250* – $9…" at bounding box center [865, 486] width 195 height 70
click at [814, 482] on select "25* – $60.00 50* – $68.00 75* – $76.00 100* – $84.00 250* – $92.00 500 – $96.00…" at bounding box center [865, 489] width 195 height 28
select select "500 – $96.00"
click at [768, 475] on select "25* – $60.00 50* – $68.00 75* – $76.00 100* – $84.00 250* – $92.00 500 – $96.00…" at bounding box center [865, 489] width 195 height 28
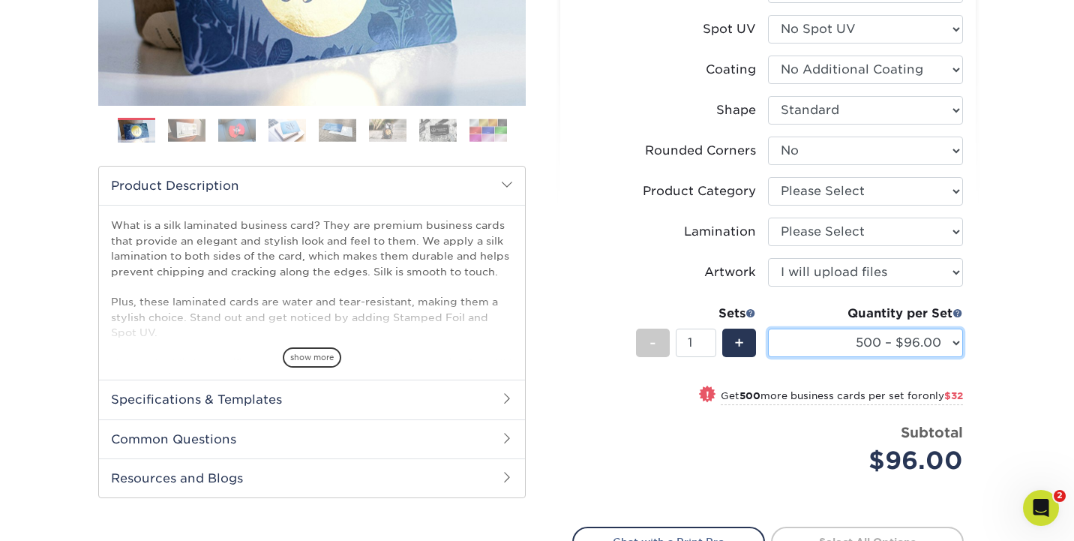
scroll to position [375, 0]
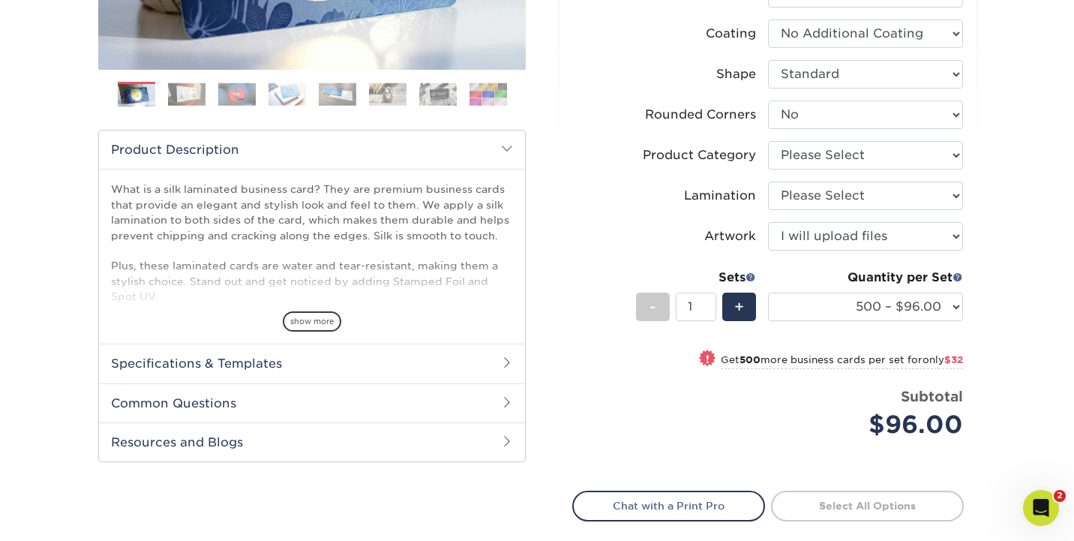
click at [834, 415] on div "$96.00" at bounding box center [871, 424] width 184 height 36
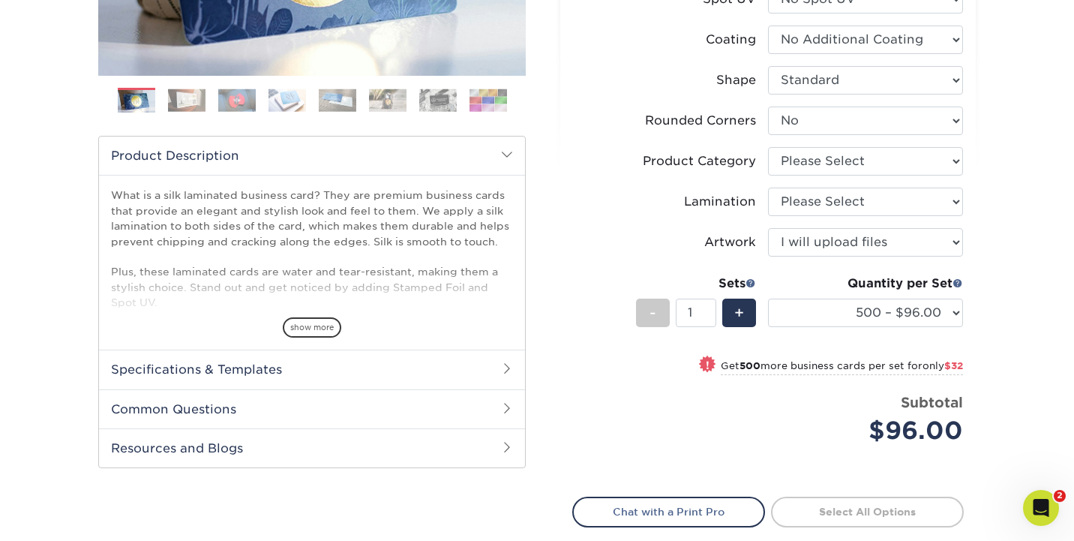
scroll to position [297, 0]
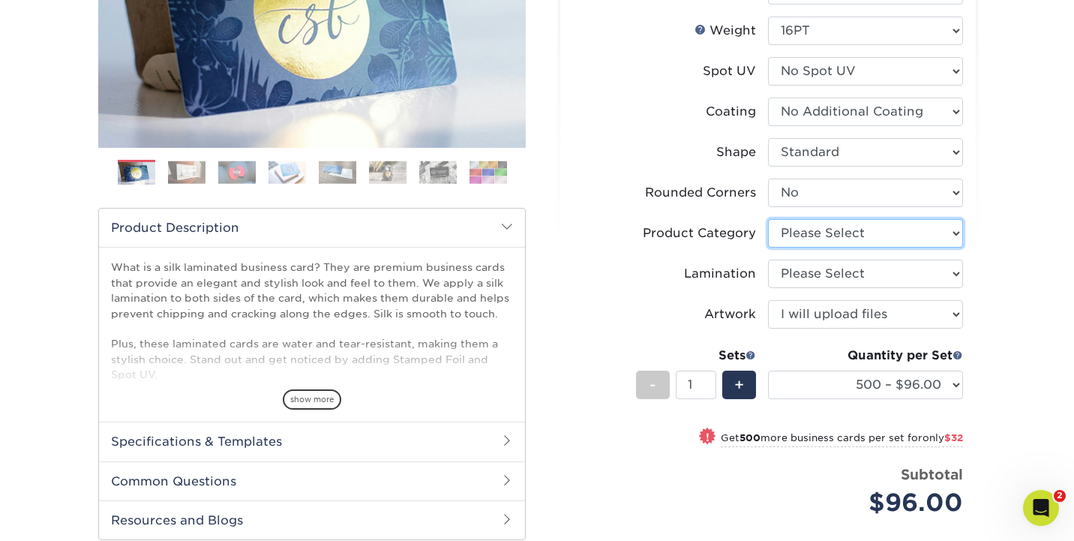
click at [841, 229] on select "Please Select Business Cards" at bounding box center [865, 233] width 195 height 28
select select "3b5148f1-0588-4f88-a218-97bcfdce65c1"
click at [768, 219] on select "Please Select Business Cards" at bounding box center [865, 233] width 195 height 28
click at [832, 267] on select "Please Select Silk" at bounding box center [865, 273] width 195 height 28
select select "ccacb42f-45f7-42d3-bbd3-7c8421cf37f0"
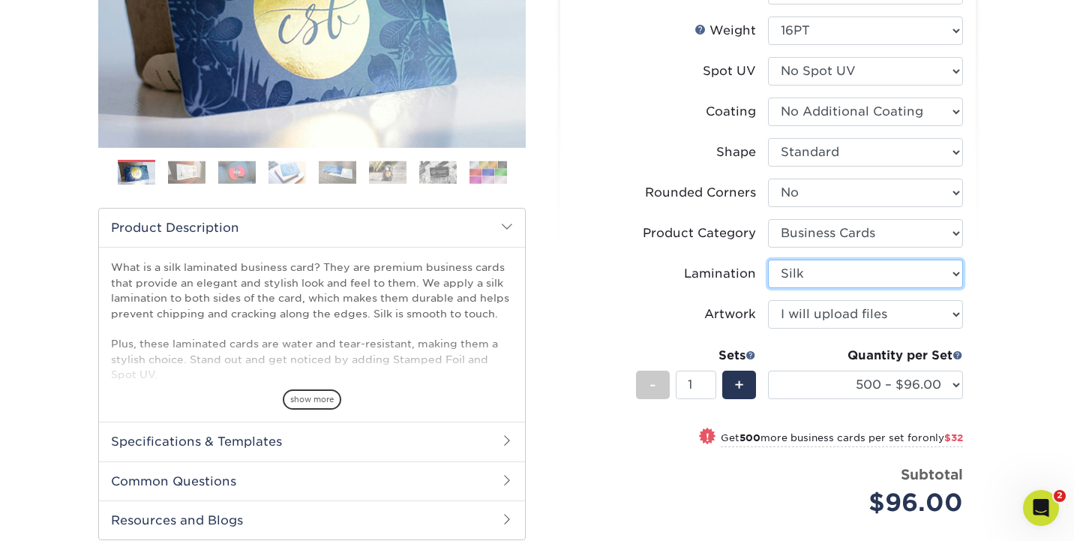
click at [768, 259] on select "Please Select Silk" at bounding box center [865, 273] width 195 height 28
click at [790, 451] on div "! Get 500 more business cards per set for only $32" at bounding box center [768, 446] width 390 height 36
select select "1000 – $128.00"
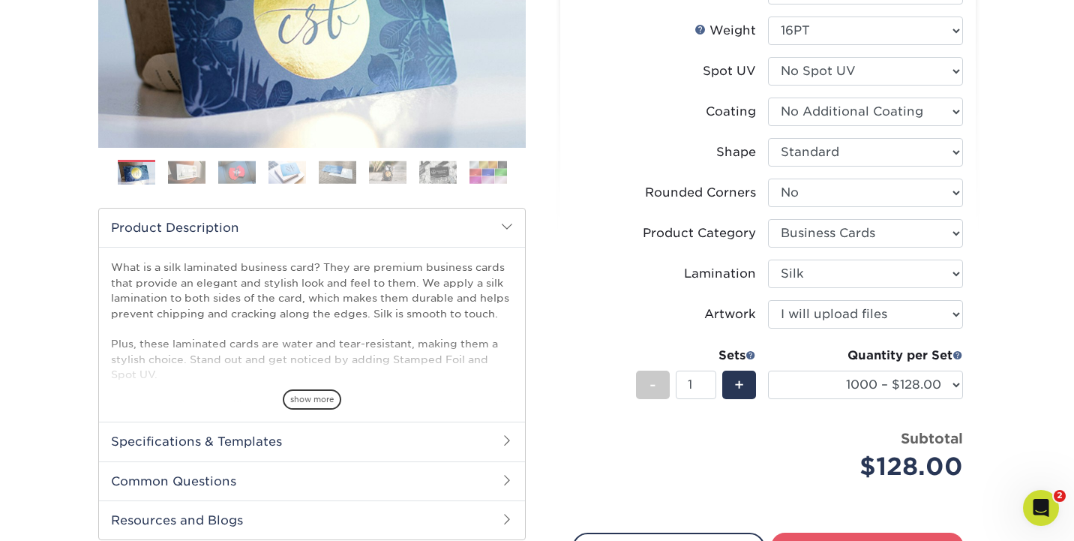
scroll to position [449, 0]
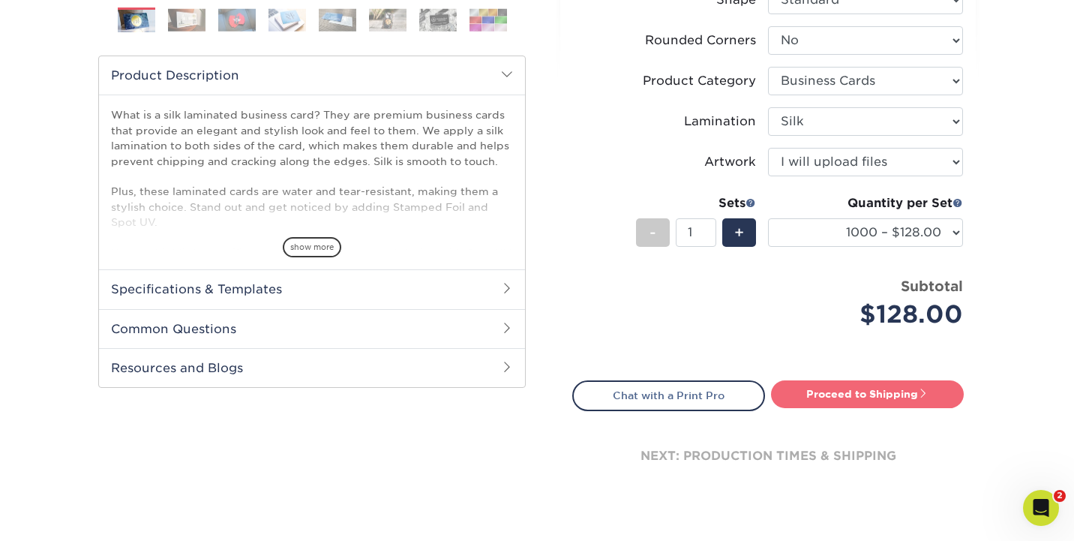
click at [832, 402] on link "Proceed to Shipping" at bounding box center [867, 393] width 193 height 27
type input "Set 1"
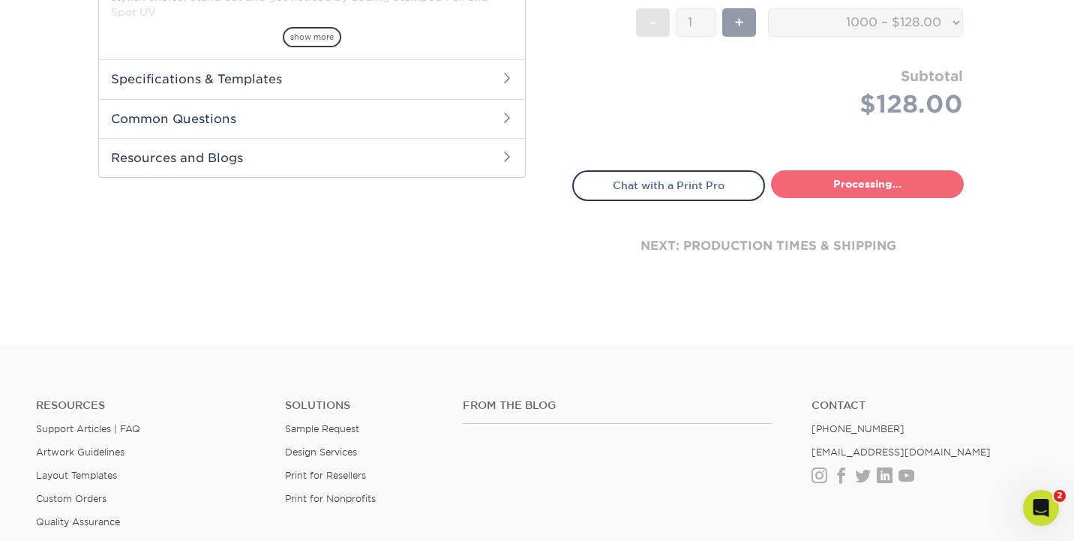
select select "cb0105d6-89c4-49d0-a7da-6075946ad4a6"
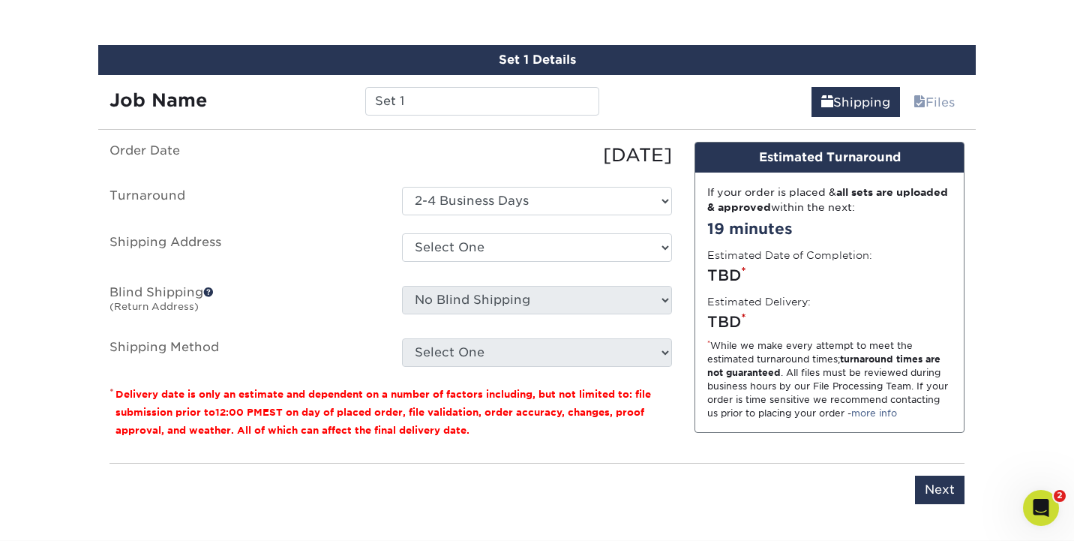
scroll to position [870, 0]
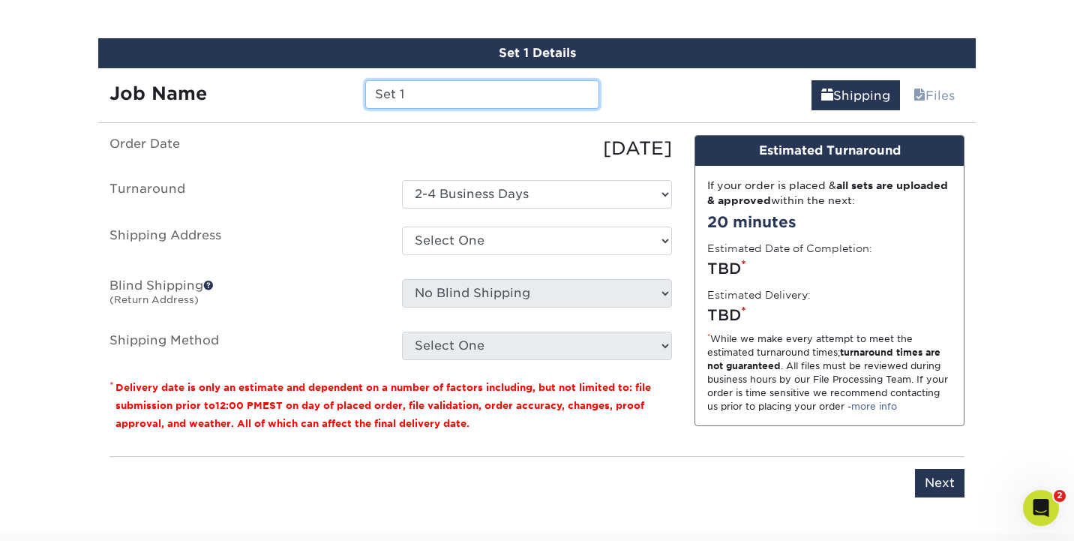
click at [511, 103] on input "Set 1" at bounding box center [481, 94] width 233 height 28
click at [371, 85] on input "James Kamps bcards" at bounding box center [481, 94] width 233 height 28
type input "Scottville- James Kamps bcards"
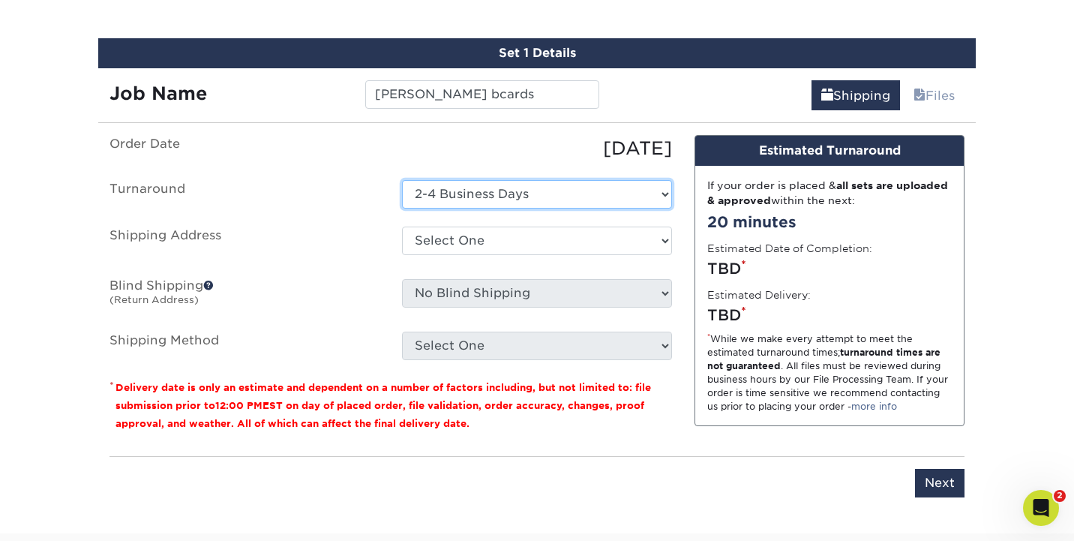
click at [469, 196] on select "Select One 2-4 Business Days" at bounding box center [537, 194] width 270 height 28
click at [402, 180] on select "Select One 2-4 Business Days" at bounding box center [537, 194] width 270 height 28
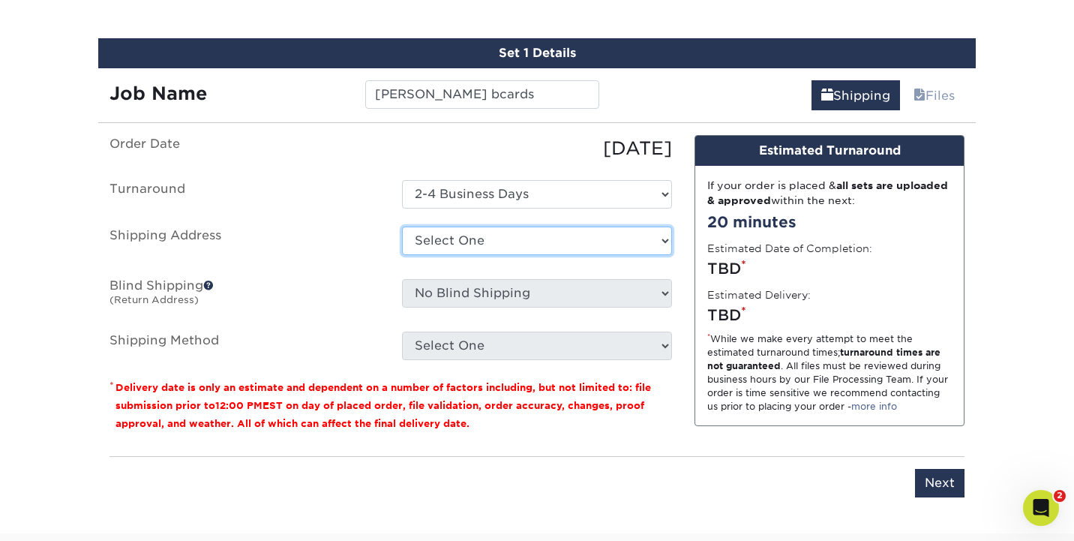
click at [458, 242] on select "Select One Bluffton, OH EPS EPS- Hudsonville JIS Tire Lebanon, TN Mobile Pallet…" at bounding box center [537, 240] width 270 height 28
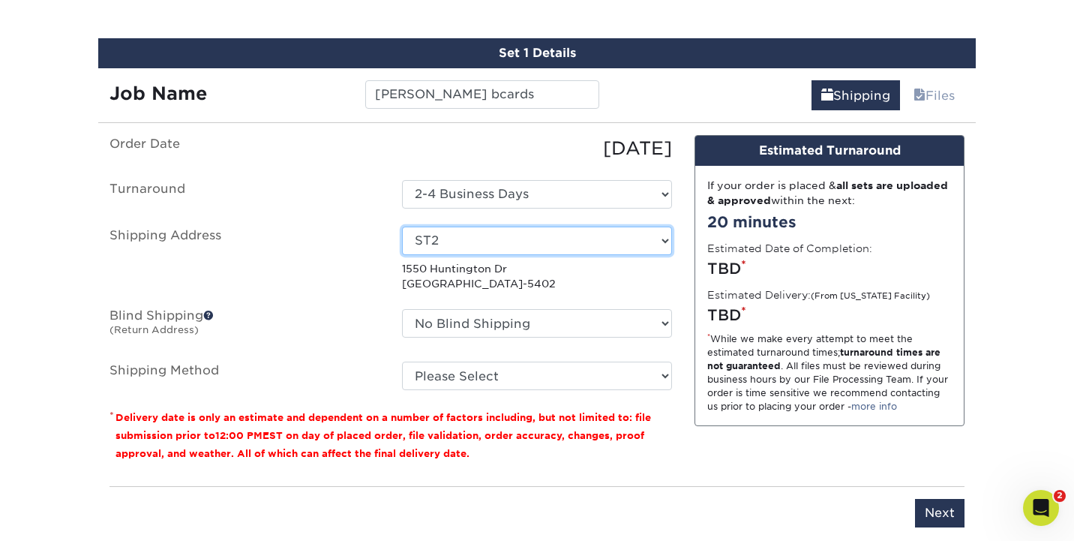
click at [453, 241] on select "Select One Bluffton, OH EPS EPS- Hudsonville JIS Tire Lebanon, TN Mobile Pallet…" at bounding box center [537, 240] width 270 height 28
select select "194841"
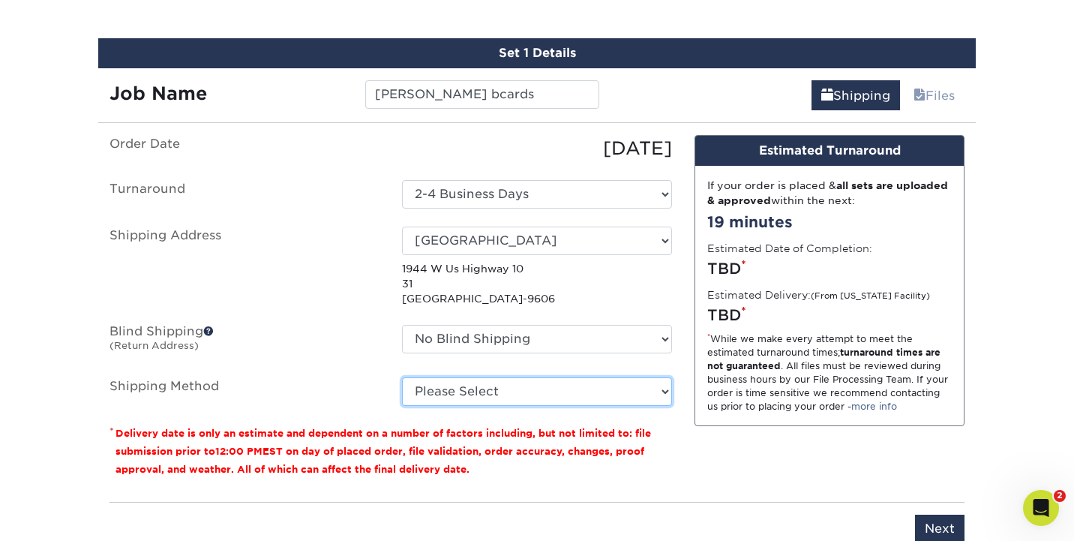
click at [473, 391] on select "Please Select Ground Shipping (+$8.96) 3 Day Shipping Service (+$19.60) 2 Day A…" at bounding box center [537, 391] width 270 height 28
select select "03"
click at [402, 377] on select "Please Select Ground Shipping (+$8.96) 3 Day Shipping Service (+$19.60) 2 Day A…" at bounding box center [537, 391] width 270 height 28
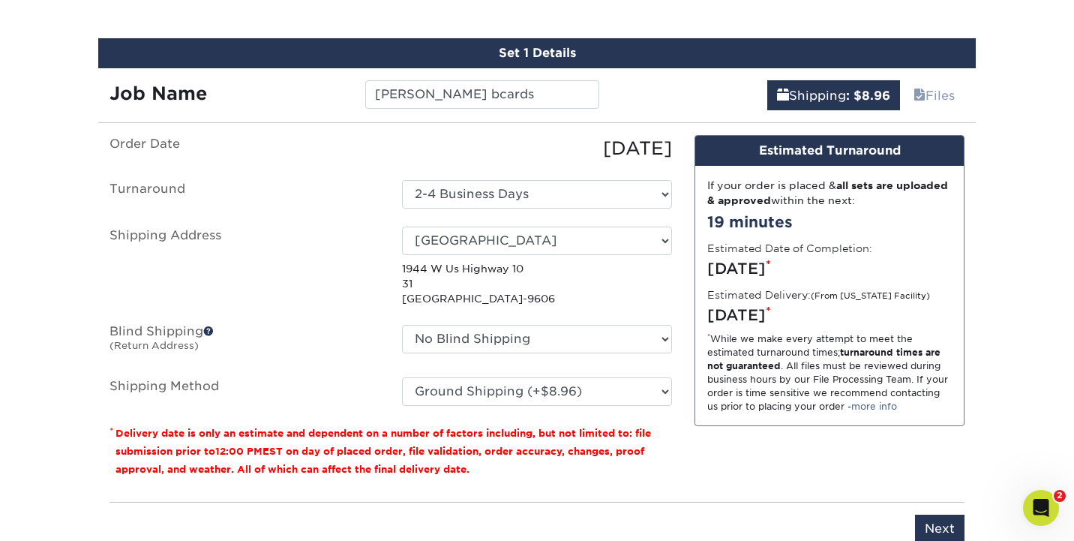
click at [833, 490] on div "You've choosen mailing services! If you have a csv address list please upload i…" at bounding box center [536, 348] width 855 height 426
click at [949, 532] on input "Next" at bounding box center [939, 528] width 49 height 28
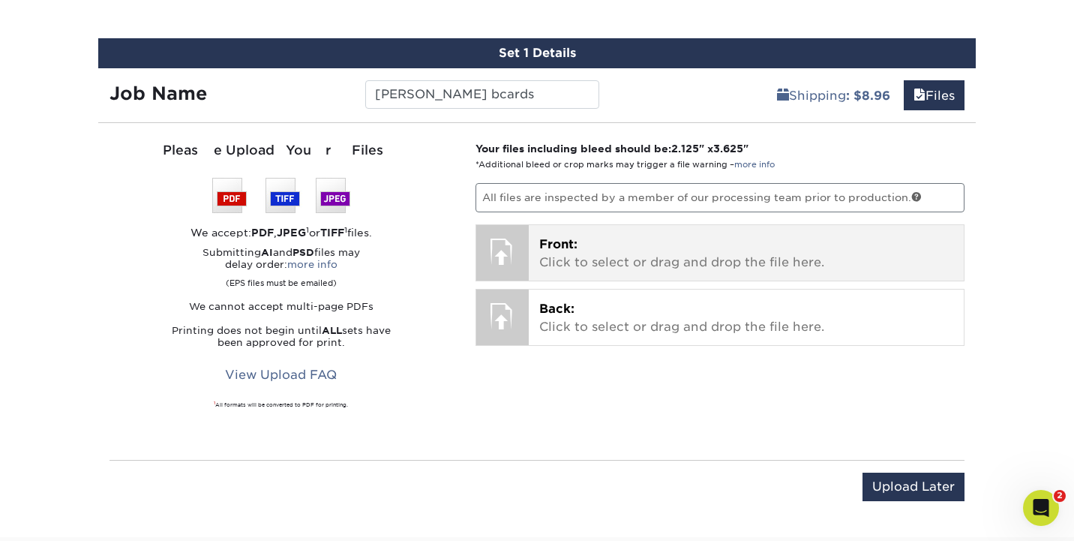
click at [732, 259] on p "Front: Click to select or drag and drop the file here." at bounding box center [746, 253] width 415 height 36
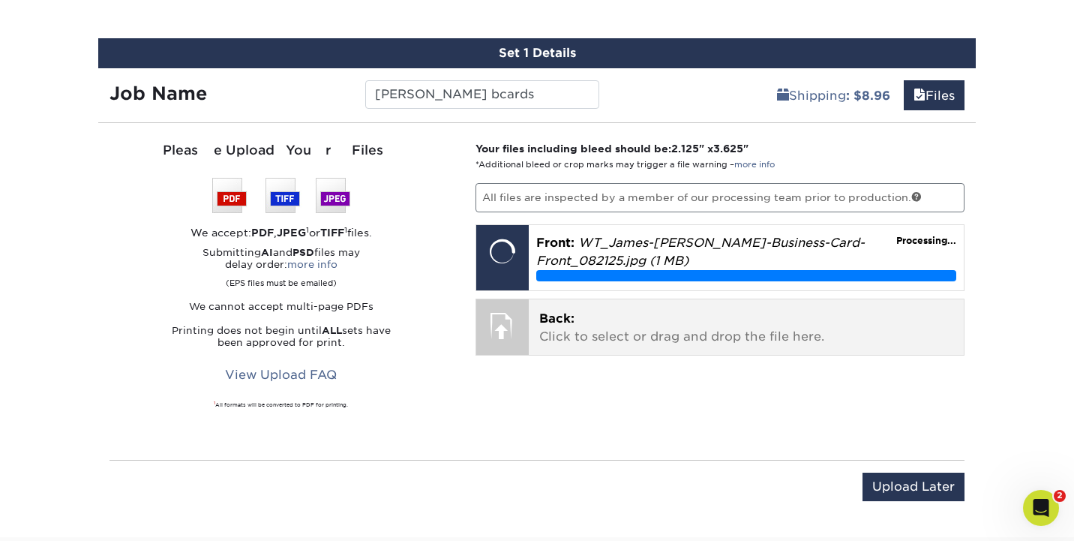
click at [601, 337] on p "Back: Click to select or drag and drop the file here." at bounding box center [746, 328] width 415 height 36
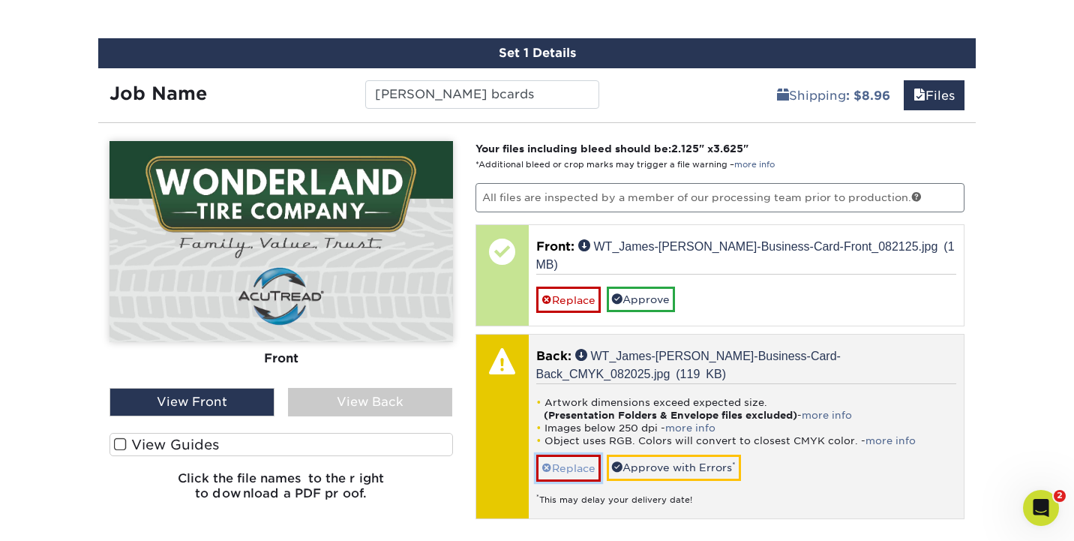
click at [574, 454] on link "Replace" at bounding box center [568, 467] width 64 height 26
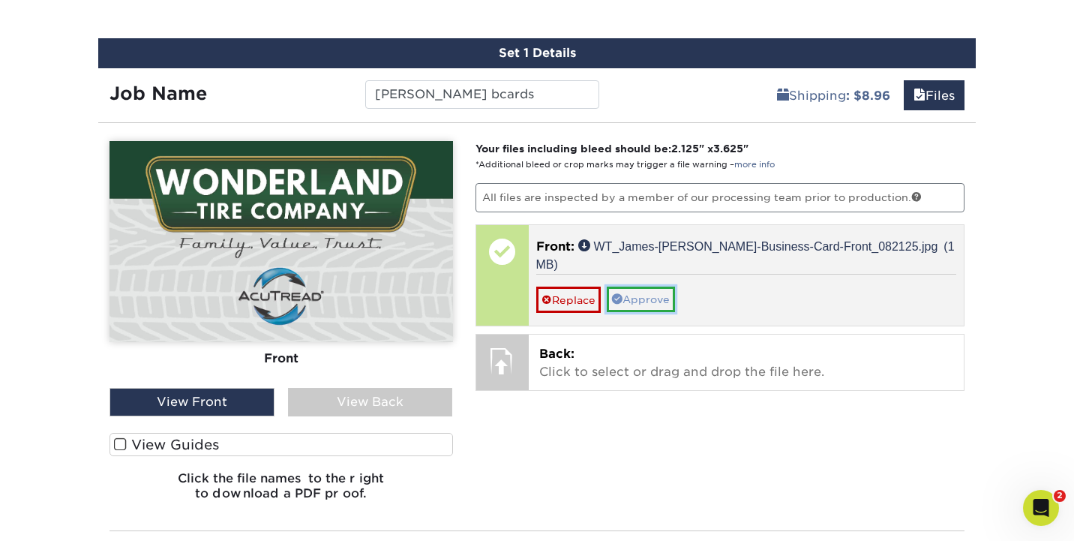
click at [655, 286] on link "Approve" at bounding box center [641, 298] width 68 height 25
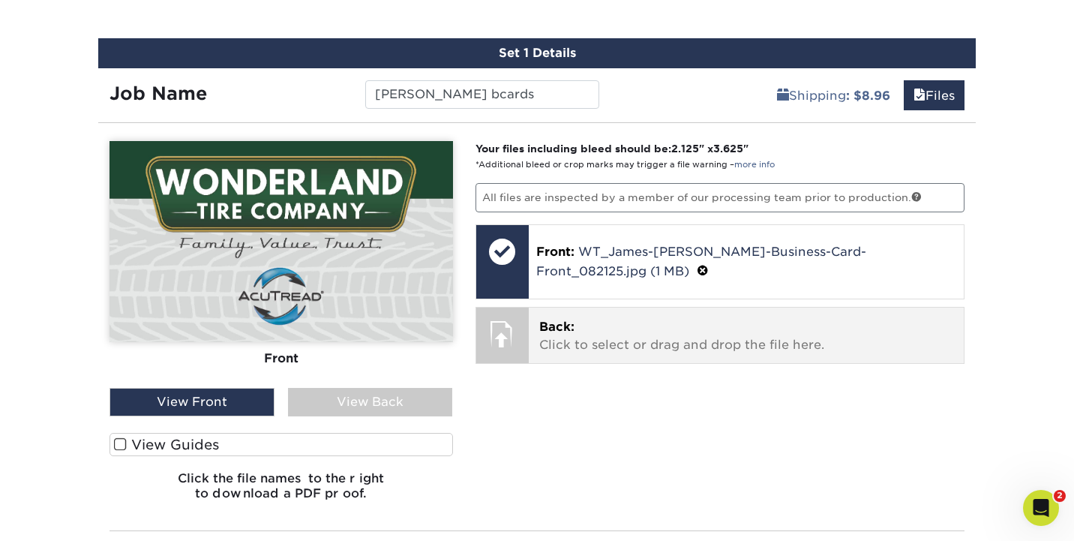
click at [555, 330] on span "Back:" at bounding box center [556, 326] width 35 height 14
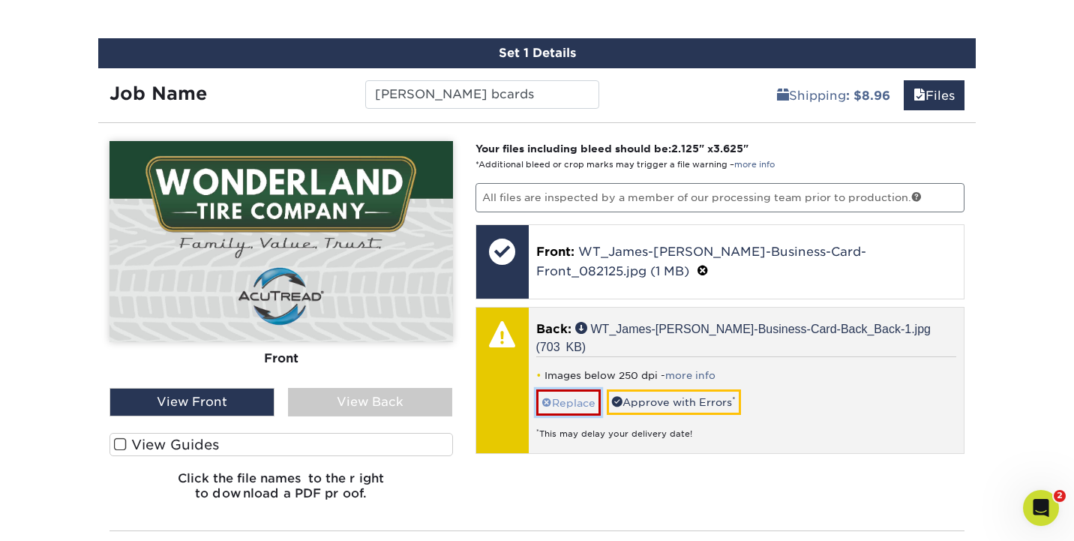
click at [585, 389] on link "Replace" at bounding box center [568, 402] width 64 height 26
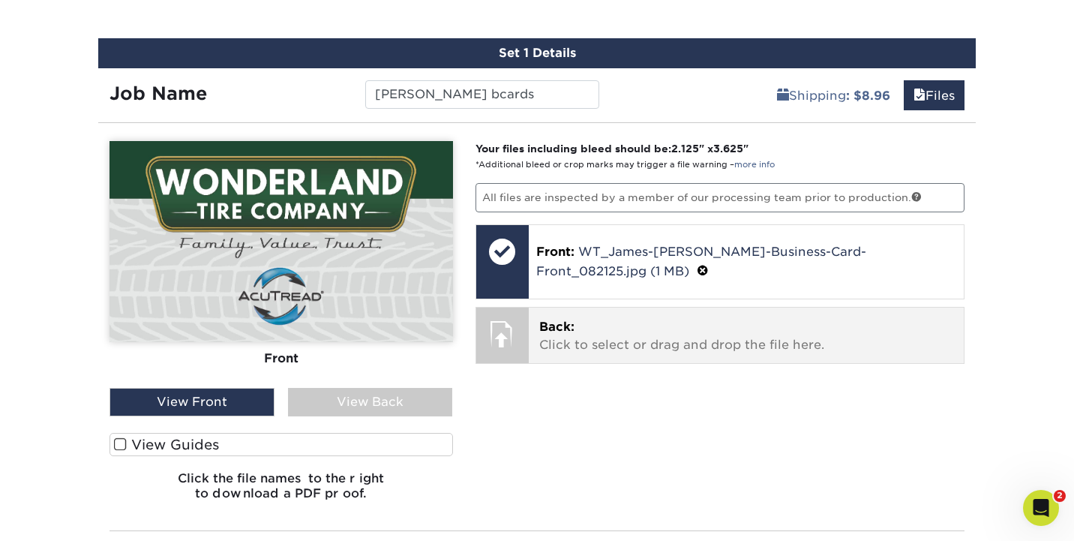
click at [553, 321] on span "Back:" at bounding box center [556, 326] width 35 height 14
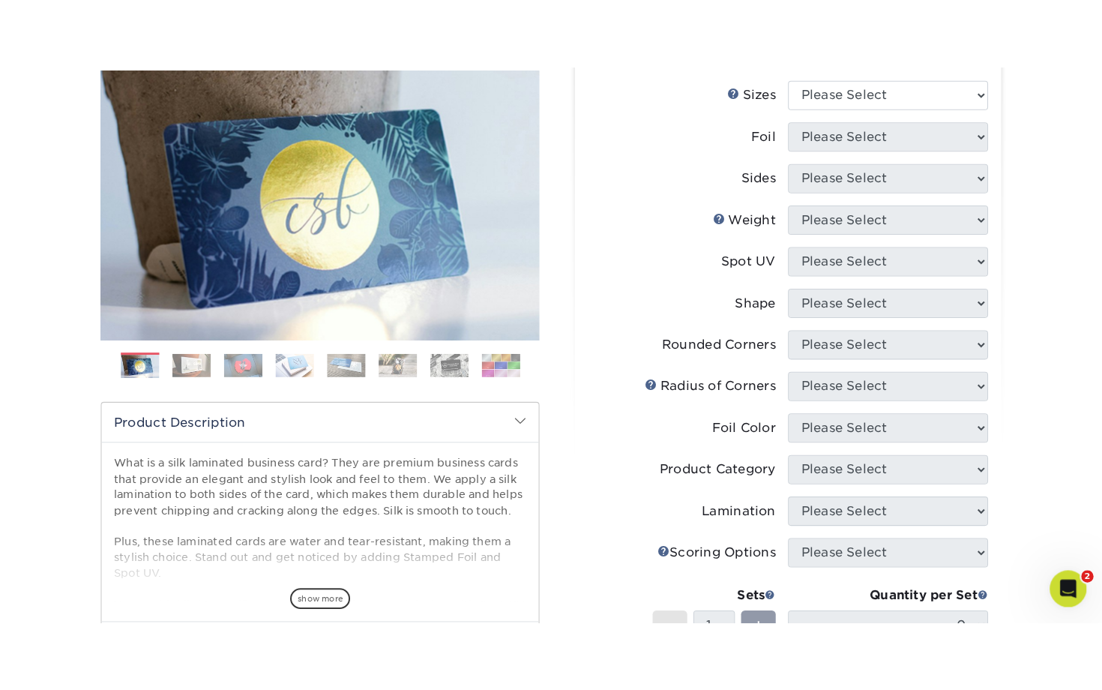
scroll to position [45, 0]
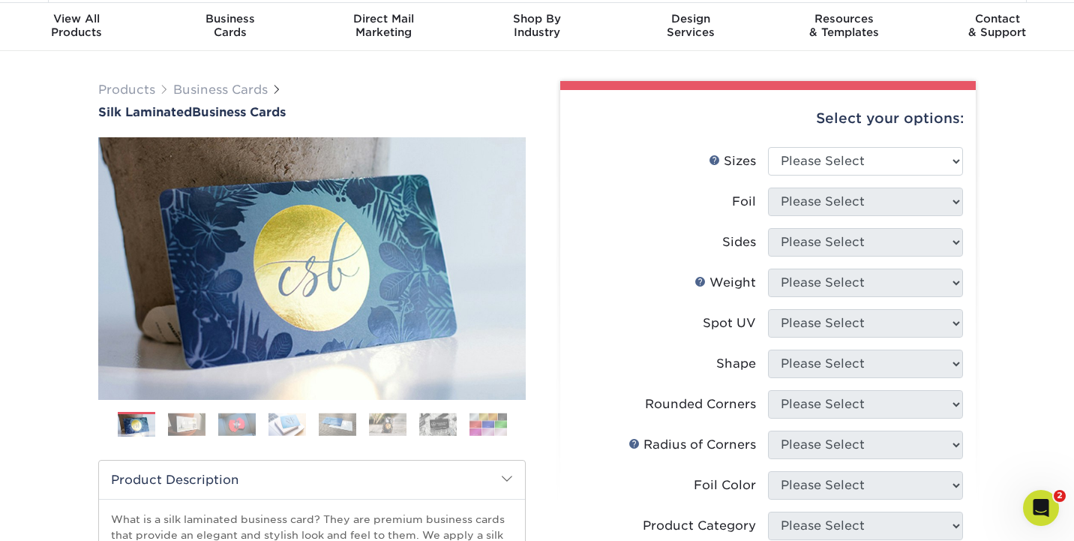
click at [763, 205] on label "Foil" at bounding box center [670, 201] width 195 height 28
click at [803, 172] on select "Please Select 1.5" x 3.5" - Mini 1.75" x 3.5" - Mini 2" x 2" - Square 2" x 3" -…" at bounding box center [865, 161] width 195 height 28
select select "2.00x3.50"
click at [768, 147] on select "Please Select 1.5" x 3.5" - Mini 1.75" x 3.5" - Mini 2" x 2" - Square 2" x 3" -…" at bounding box center [865, 161] width 195 height 28
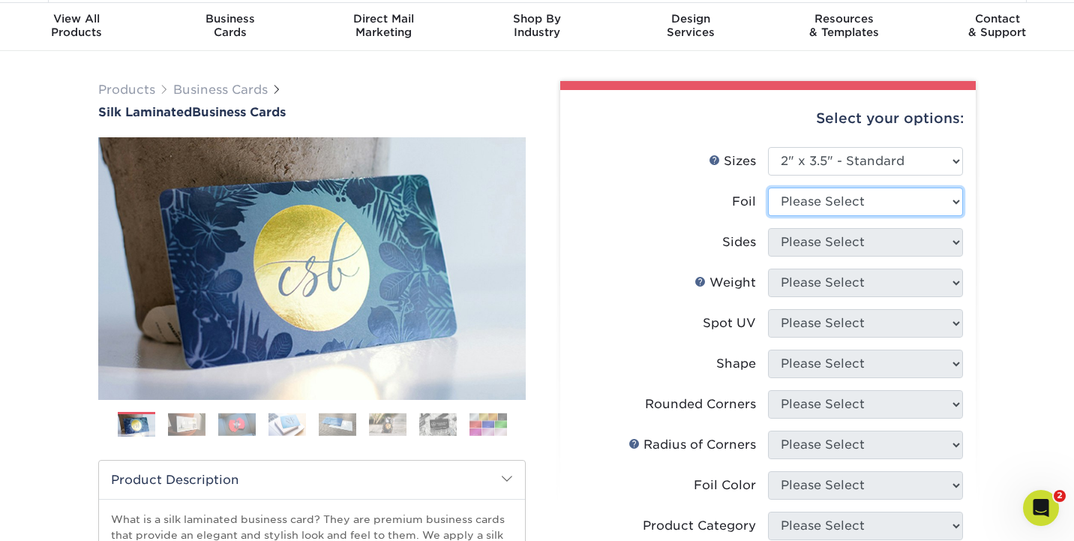
click at [796, 198] on select "Please Select Yes No" at bounding box center [865, 201] width 195 height 28
select select "0"
click at [768, 187] on select "Please Select Yes No" at bounding box center [865, 201] width 195 height 28
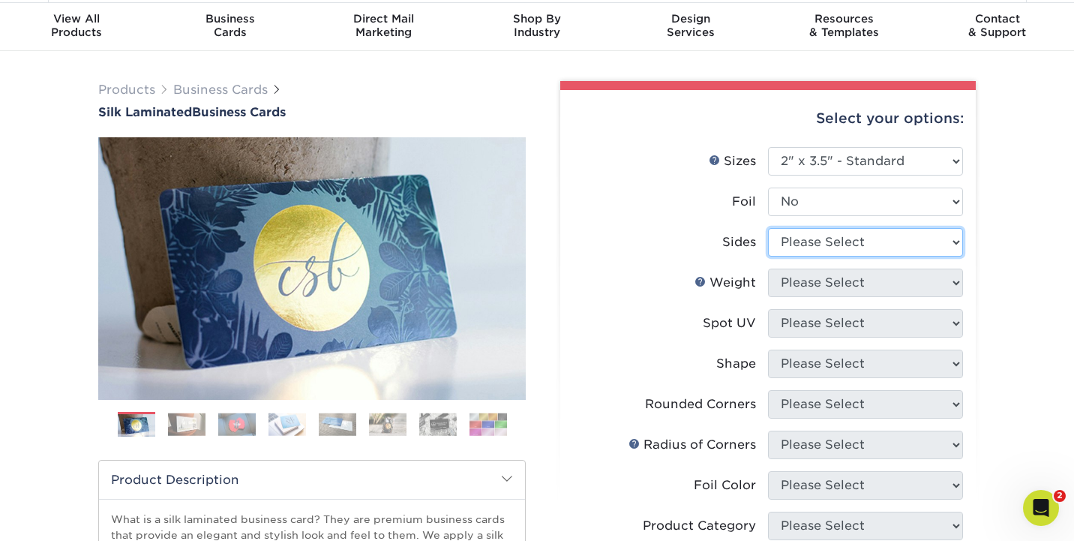
click at [802, 244] on select "Please Select Print Both Sides Print Front Only" at bounding box center [865, 242] width 195 height 28
select select "13abbda7-1d64-4f25-8bb2-c179b224825d"
click at [768, 228] on select "Please Select Print Both Sides Print Front Only" at bounding box center [865, 242] width 195 height 28
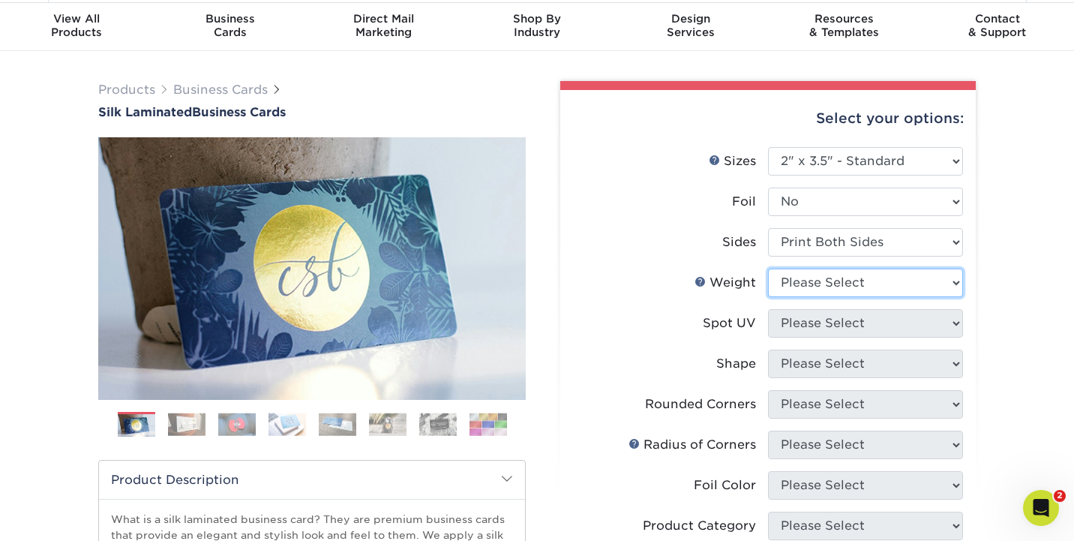
click at [805, 286] on select "Please Select 16PT" at bounding box center [865, 282] width 195 height 28
select select "16PT"
click at [768, 268] on select "Please Select 16PT" at bounding box center [865, 282] width 195 height 28
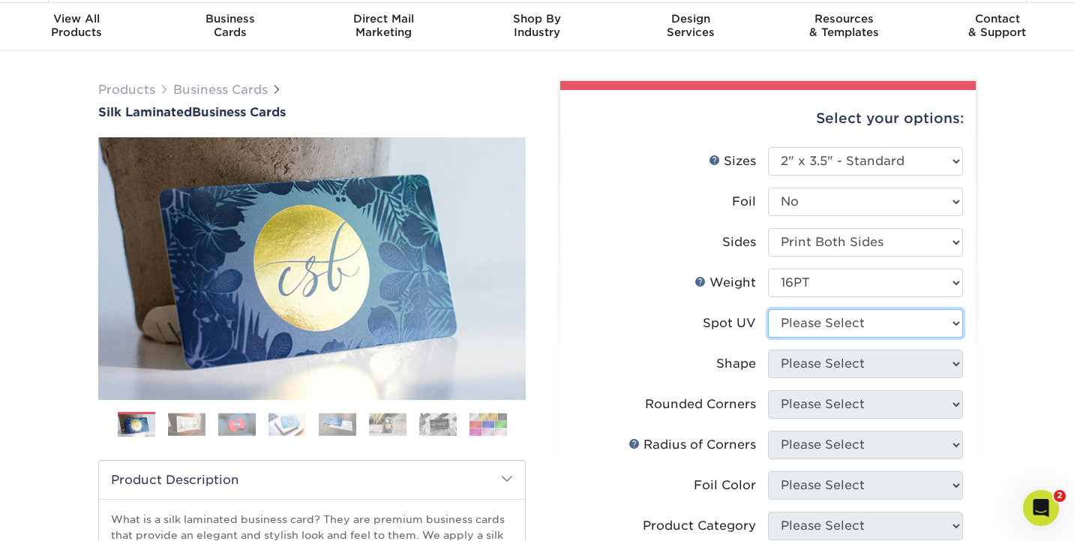
click at [802, 336] on select "Please Select No Spot UV Front and Back (Both Sides) Front Only Back Only" at bounding box center [865, 323] width 195 height 28
select select "3"
click at [768, 309] on select "Please Select No Spot UV Front and Back (Both Sides) Front Only Back Only" at bounding box center [865, 323] width 195 height 28
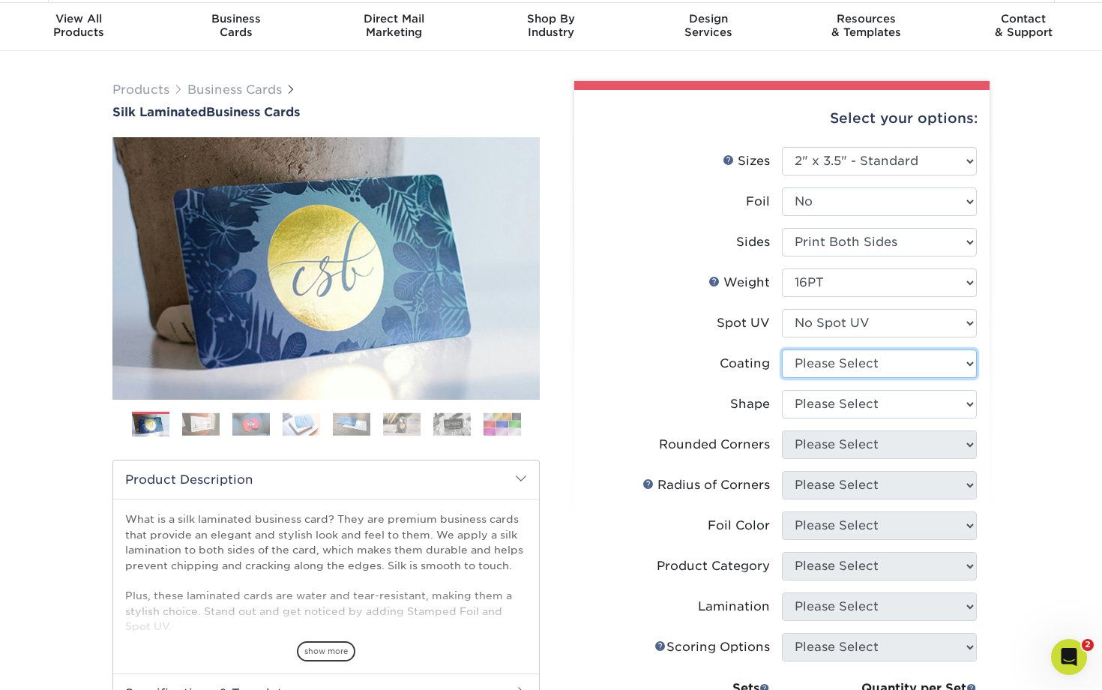
click at [883, 365] on select at bounding box center [879, 363] width 195 height 28
select select "3e7618de-abca-4bda-9f97-8b9129e913d8"
click at [782, 349] on select at bounding box center [879, 363] width 195 height 28
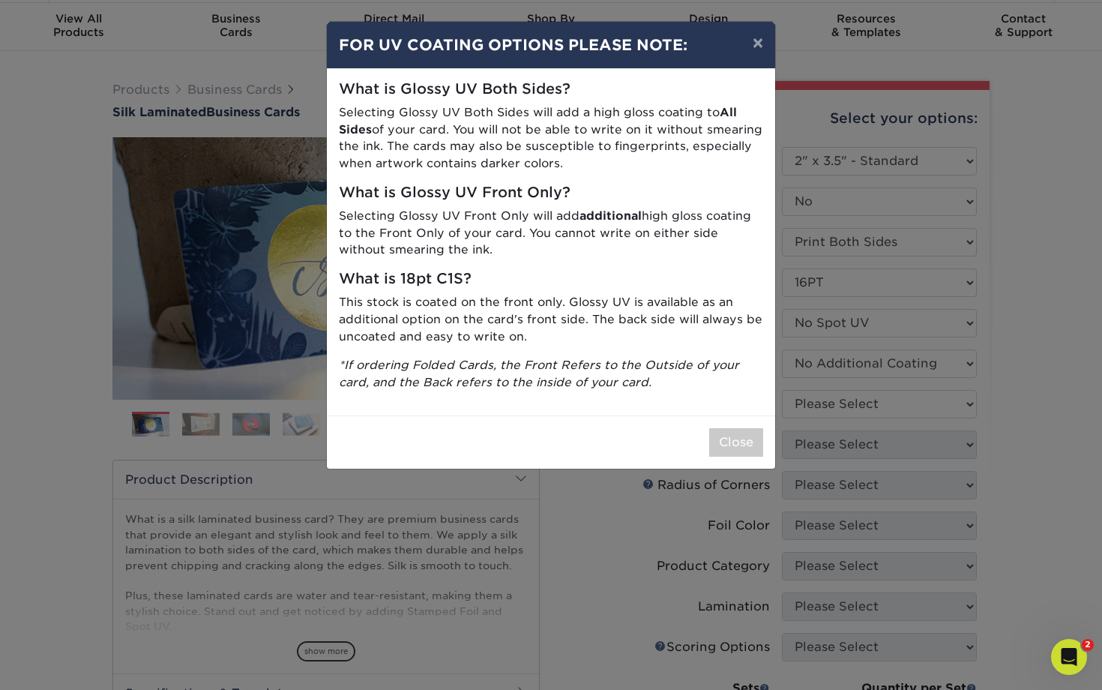
click at [865, 400] on div "× FOR UV COATING OPTIONS PLEASE NOTE: What is Glossy UV Both Sides? Selecting G…" at bounding box center [551, 345] width 1102 height 690
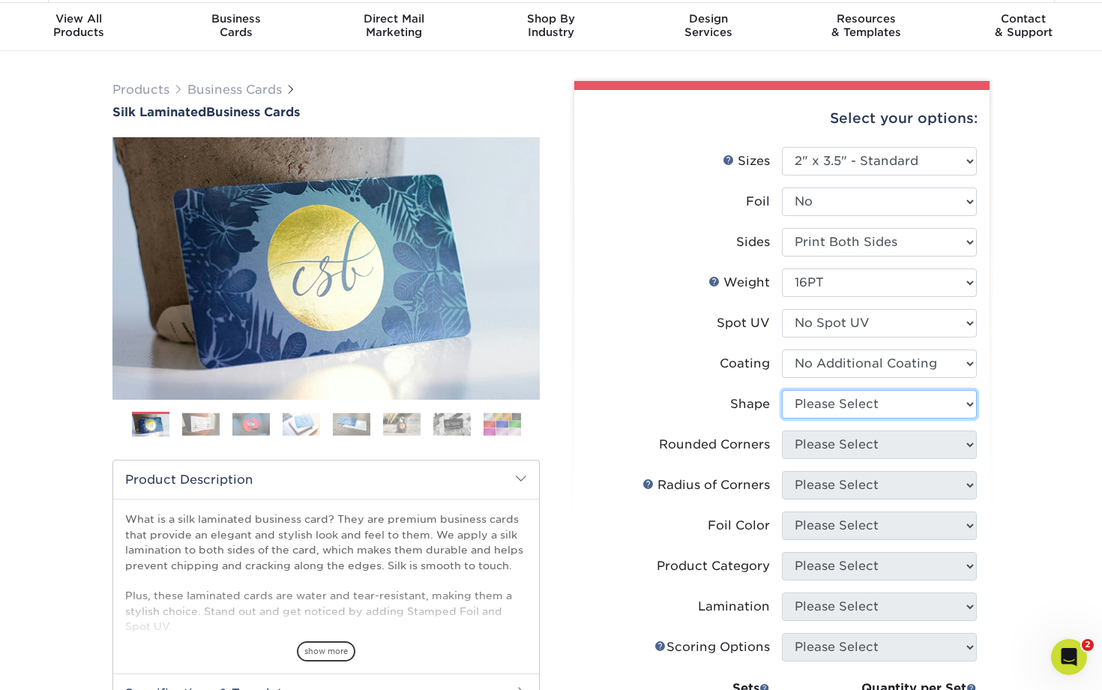
click at [857, 416] on select "Please Select Standard Oval" at bounding box center [879, 404] width 195 height 28
select select "standard"
click at [782, 390] on select "Please Select Standard Oval" at bounding box center [879, 404] width 195 height 28
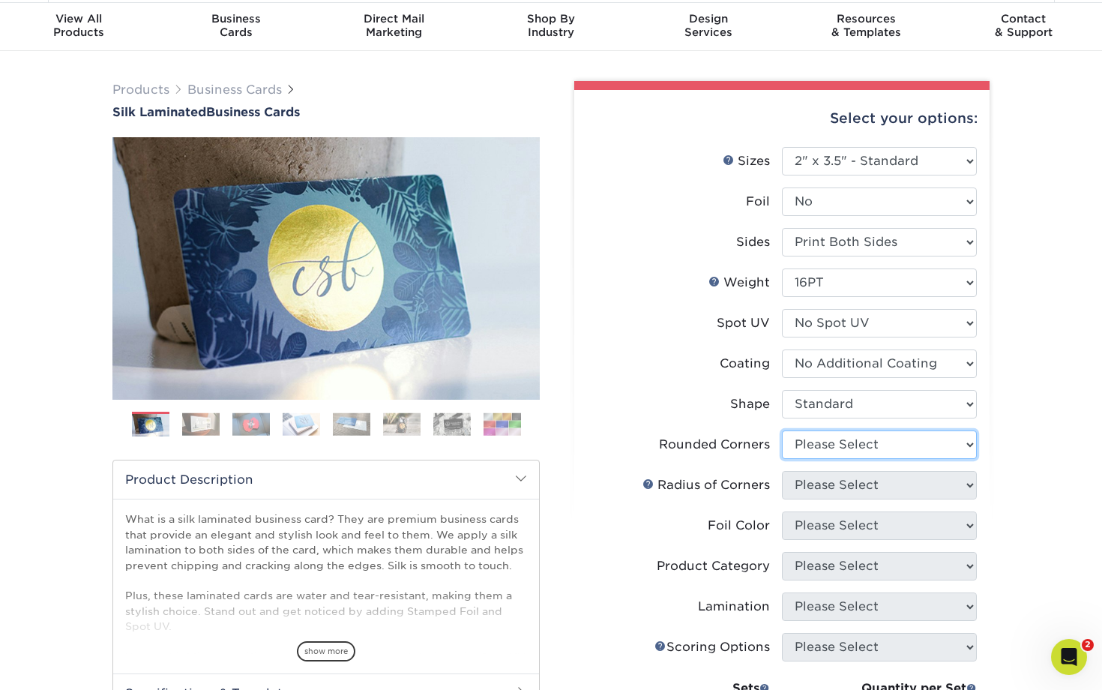
click at [856, 441] on select "Please Select Yes - Round 2 Corners Yes - Round 4 Corners No" at bounding box center [879, 444] width 195 height 28
select select "0"
click at [782, 430] on select "Please Select Yes - Round 2 Corners Yes - Round 4 Corners No" at bounding box center [879, 444] width 195 height 28
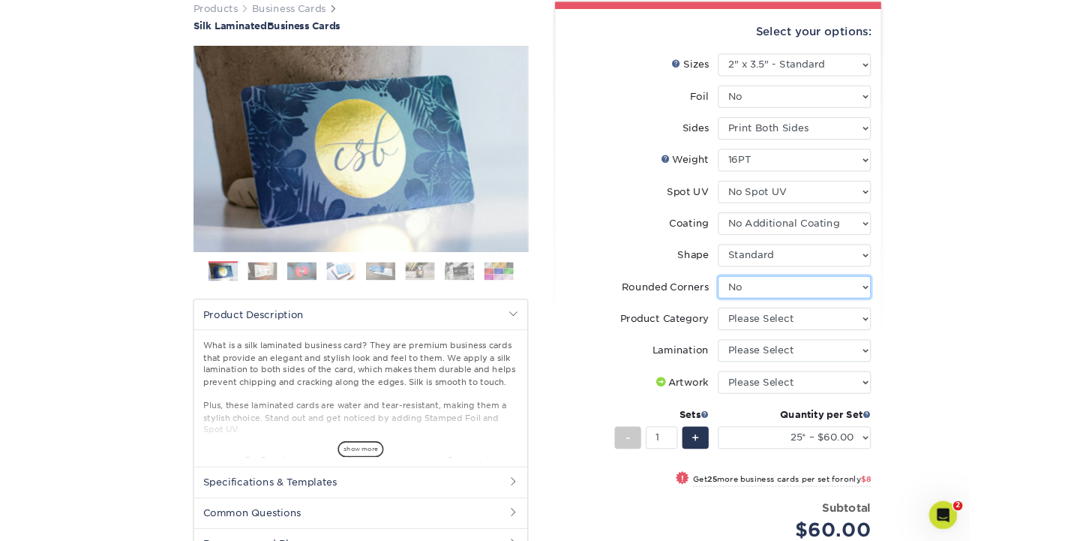
scroll to position [126, 0]
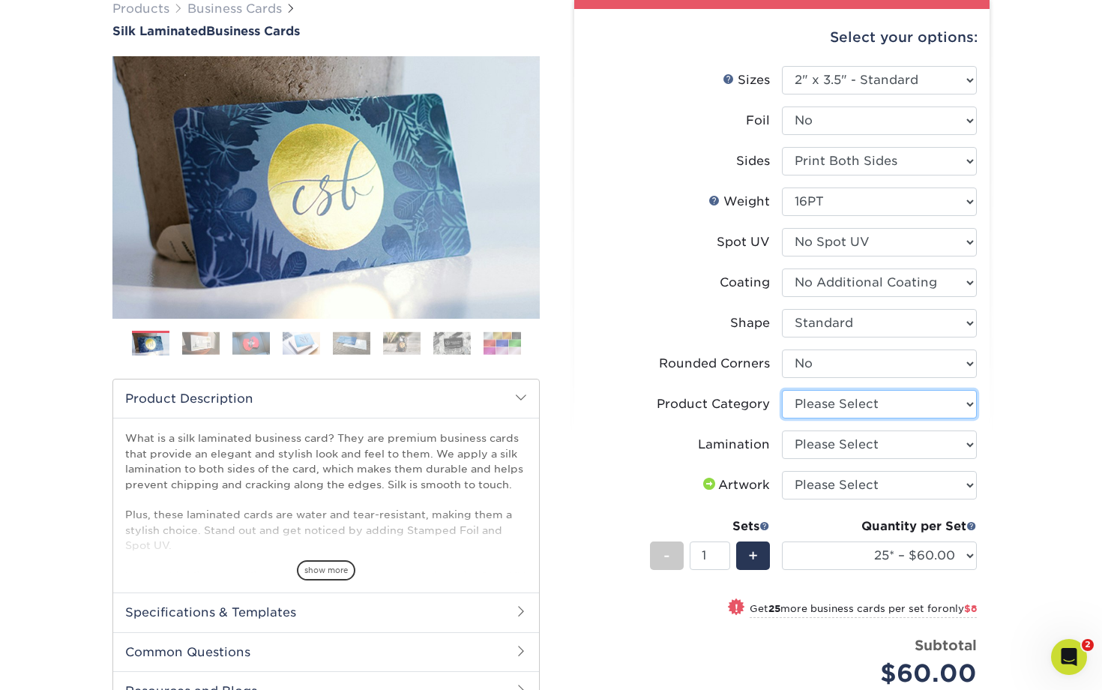
click at [869, 407] on select "Please Select Business Cards" at bounding box center [879, 404] width 195 height 28
select select "3b5148f1-0588-4f88-a218-97bcfdce65c1"
click at [782, 390] on select "Please Select Business Cards" at bounding box center [879, 404] width 195 height 28
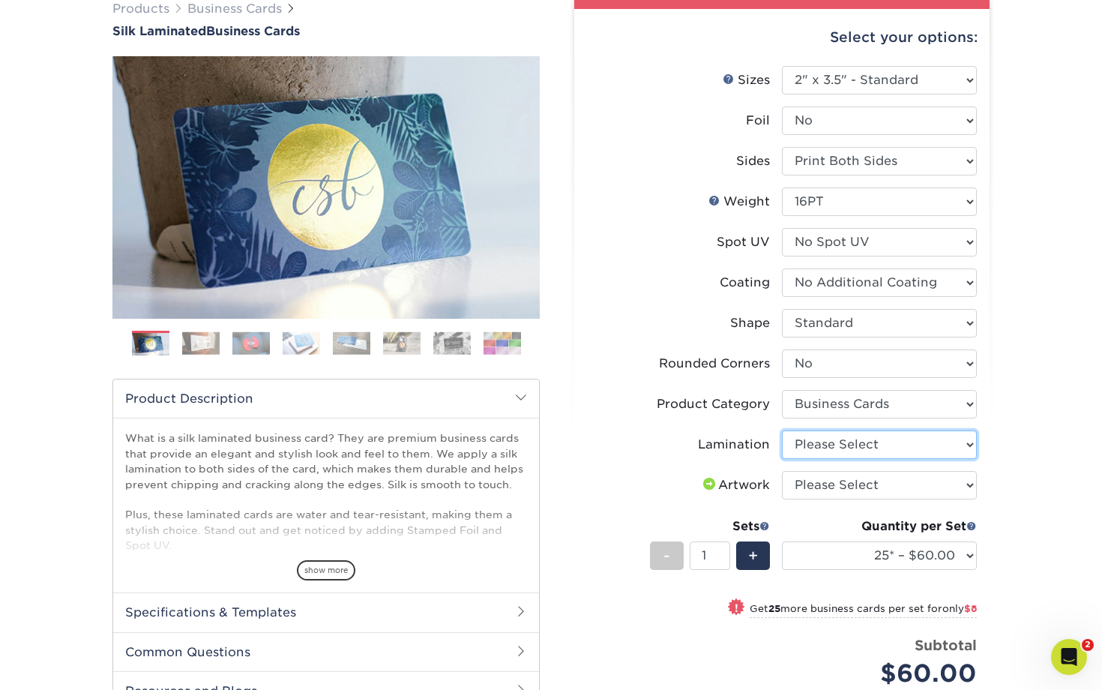
click at [853, 449] on select "Please Select Silk" at bounding box center [879, 444] width 195 height 28
select select "ccacb42f-45f7-42d3-bbd3-7c8421cf37f0"
click at [782, 430] on select "Please Select Silk" at bounding box center [879, 444] width 195 height 28
click at [869, 485] on select "Please Select I will upload files I need a design - $100" at bounding box center [879, 485] width 195 height 28
select select "upload"
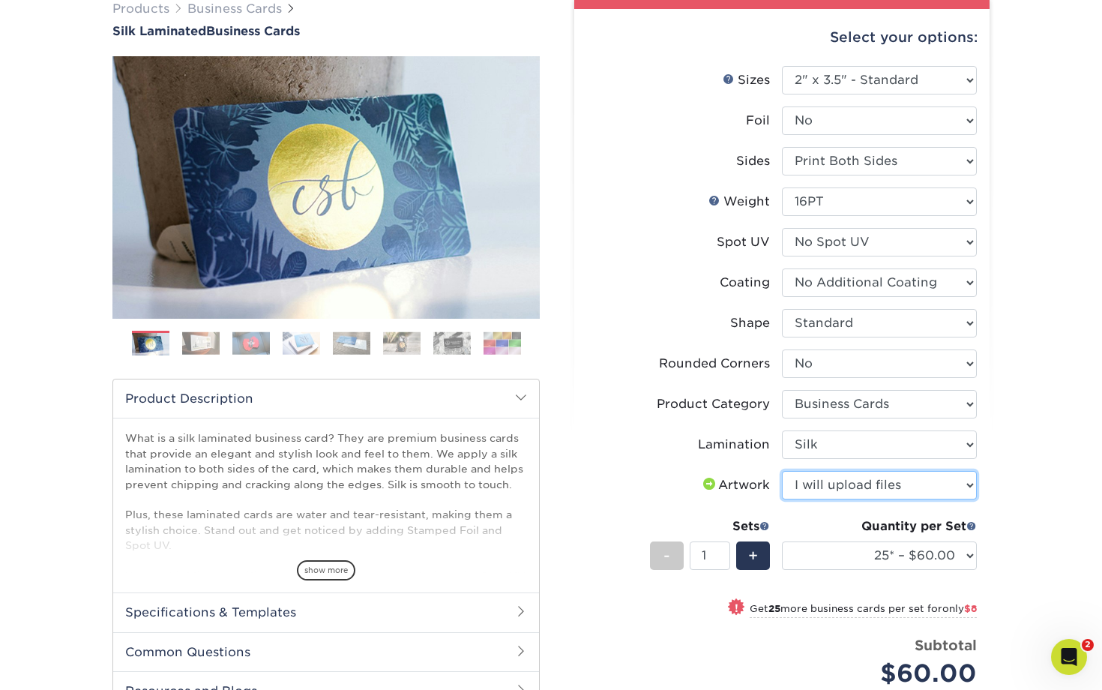
click at [782, 471] on select "Please Select I will upload files I need a design - $100" at bounding box center [879, 485] width 195 height 28
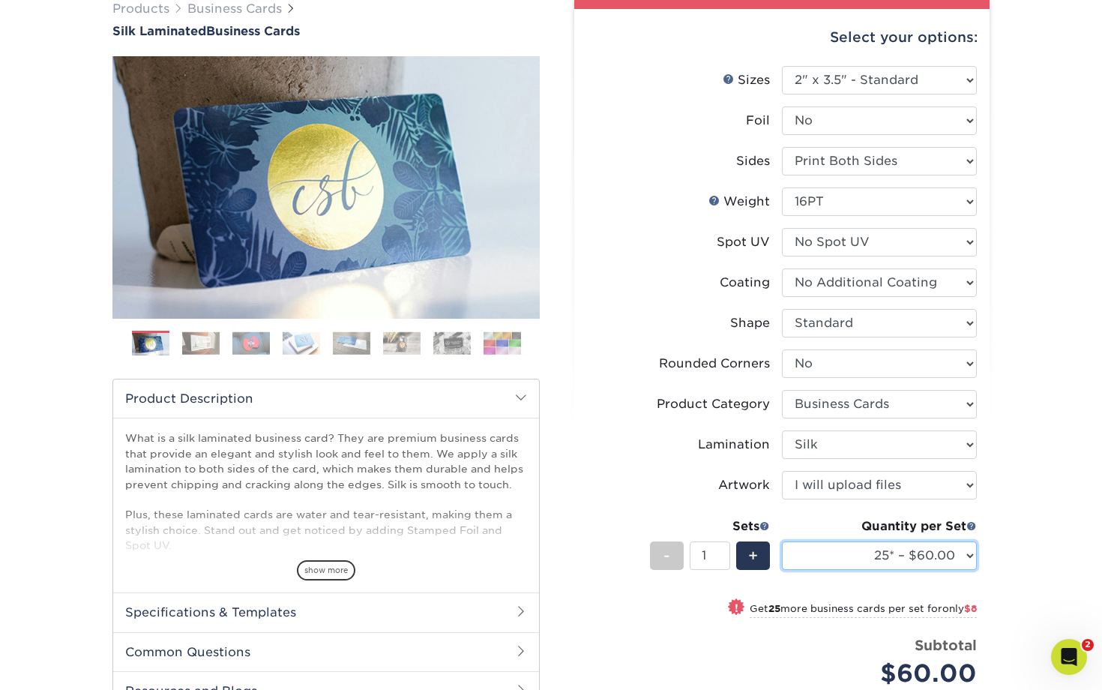
click at [922, 540] on select "25* – $60.00 50* – $68.00 75* – $76.00 100* – $84.00 250* – $92.00 500 – $96.00…" at bounding box center [879, 555] width 195 height 28
select select "500 – $96.00"
click at [782, 540] on select "25* – $60.00 50* – $68.00 75* – $76.00 100* – $84.00 250* – $92.00 500 – $96.00…" at bounding box center [879, 555] width 195 height 28
click at [1027, 418] on div "Products Business Cards Silk Laminated Business Cards Previous Next" at bounding box center [551, 442] width 1102 height 944
